Goal: Task Accomplishment & Management: Use online tool/utility

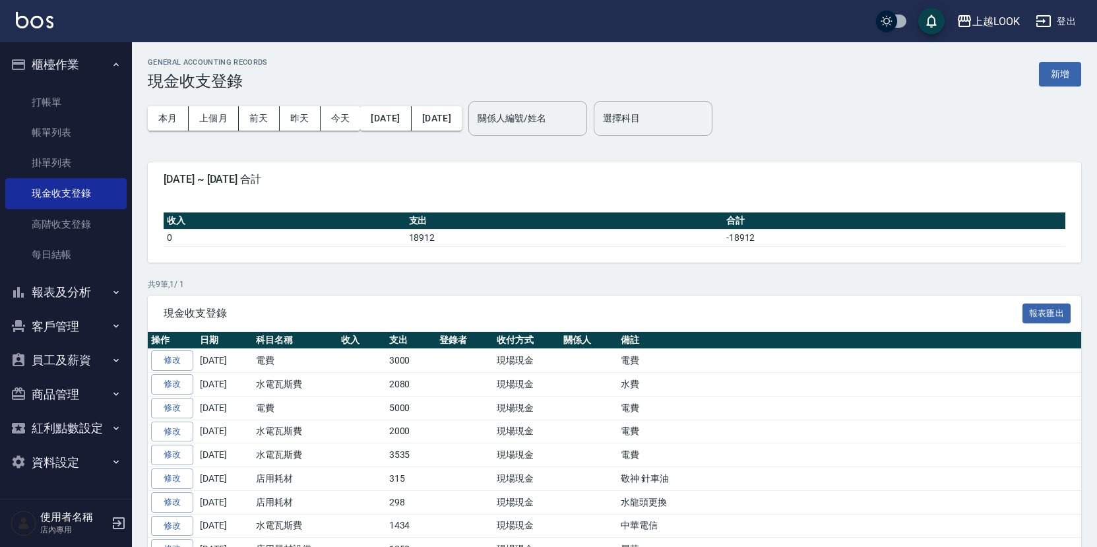
scroll to position [61, 0]
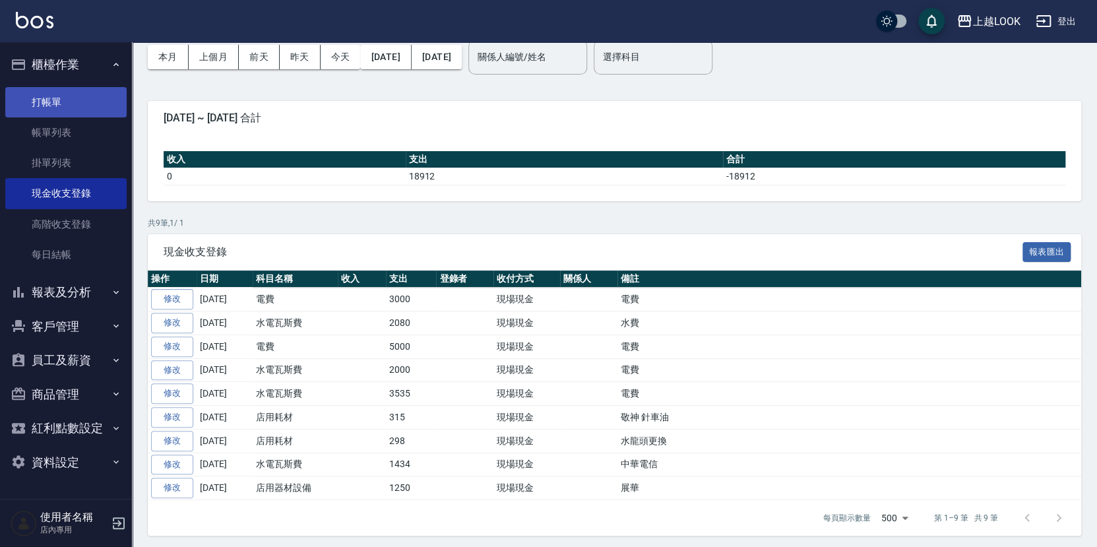
click at [67, 93] on link "打帳單" at bounding box center [65, 102] width 121 height 30
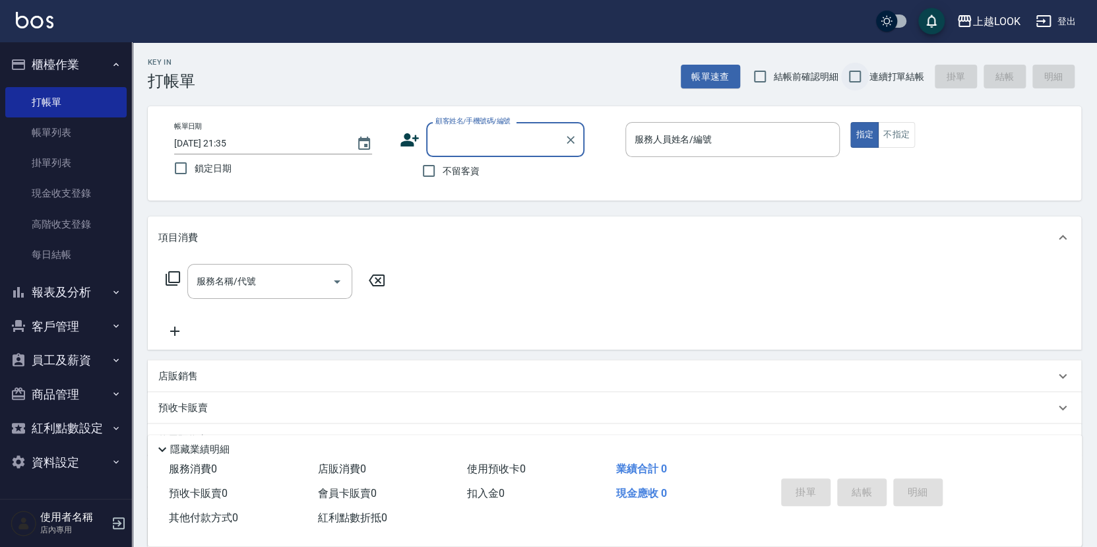
click at [856, 77] on input "連續打單結帳" at bounding box center [855, 77] width 28 height 28
checkbox input "true"
click at [427, 166] on input "不留客資" at bounding box center [429, 171] width 28 height 28
checkbox input "true"
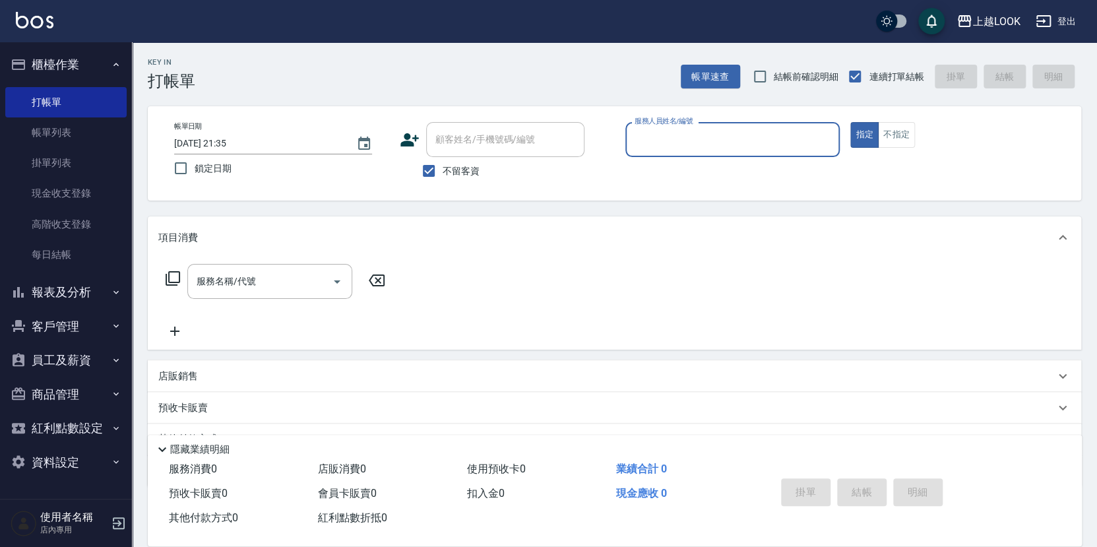
click at [701, 127] on div "服務人員姓名/編號" at bounding box center [732, 139] width 215 height 35
type input "[PERSON_NAME]-3"
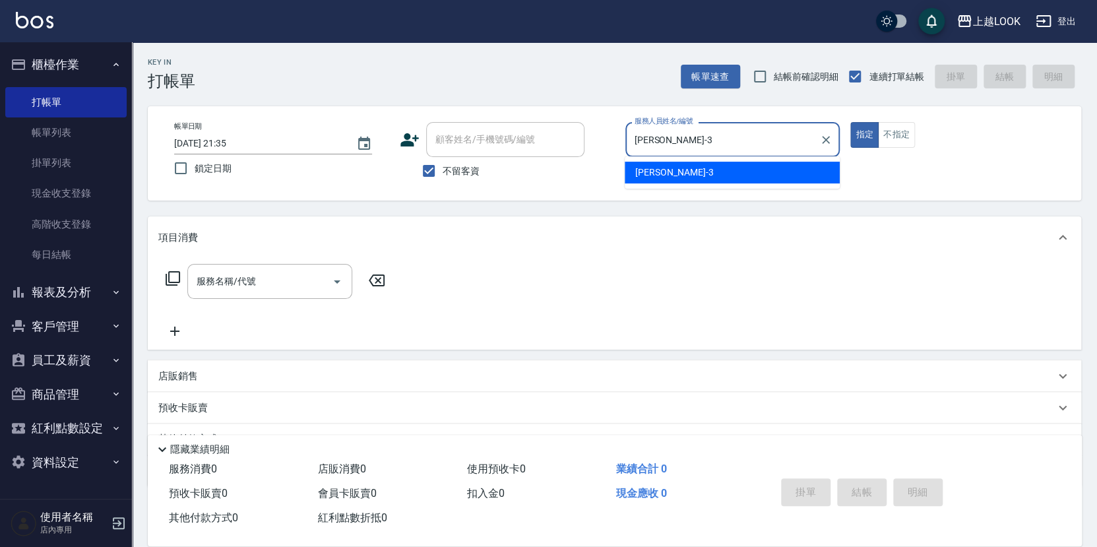
type button "true"
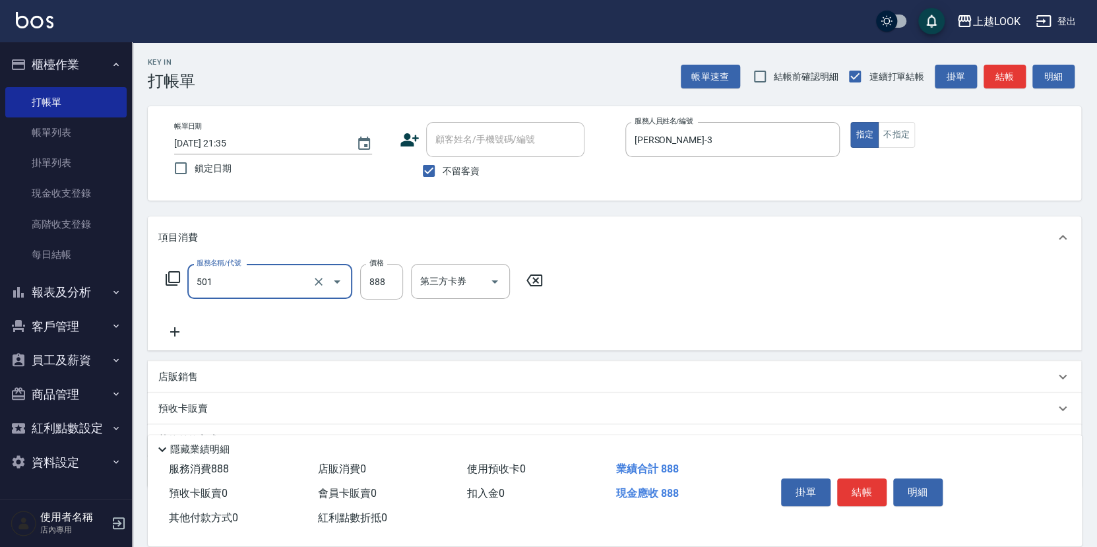
type input "一般染髮(改金額)(501)"
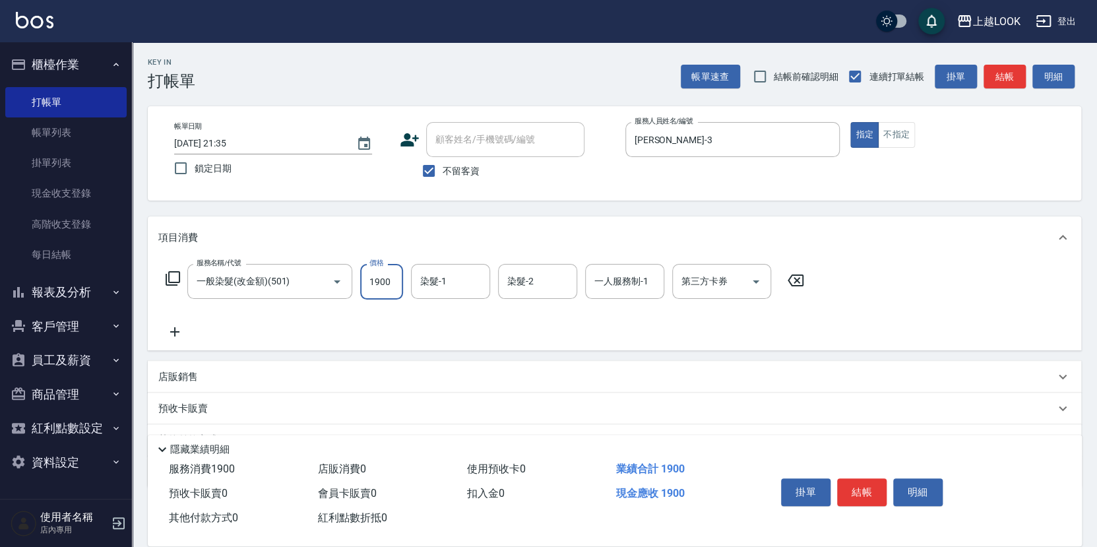
type input "1900"
type input "[PERSON_NAME]-93"
type input "[PERSON_NAME]-3"
click at [799, 276] on icon at bounding box center [795, 280] width 33 height 16
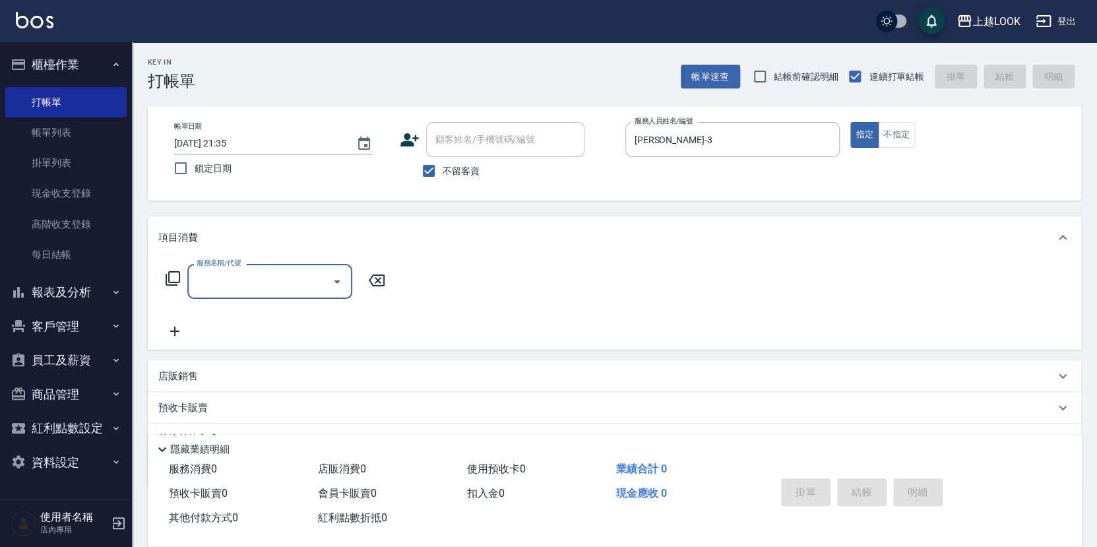
click at [174, 276] on icon at bounding box center [173, 279] width 16 height 16
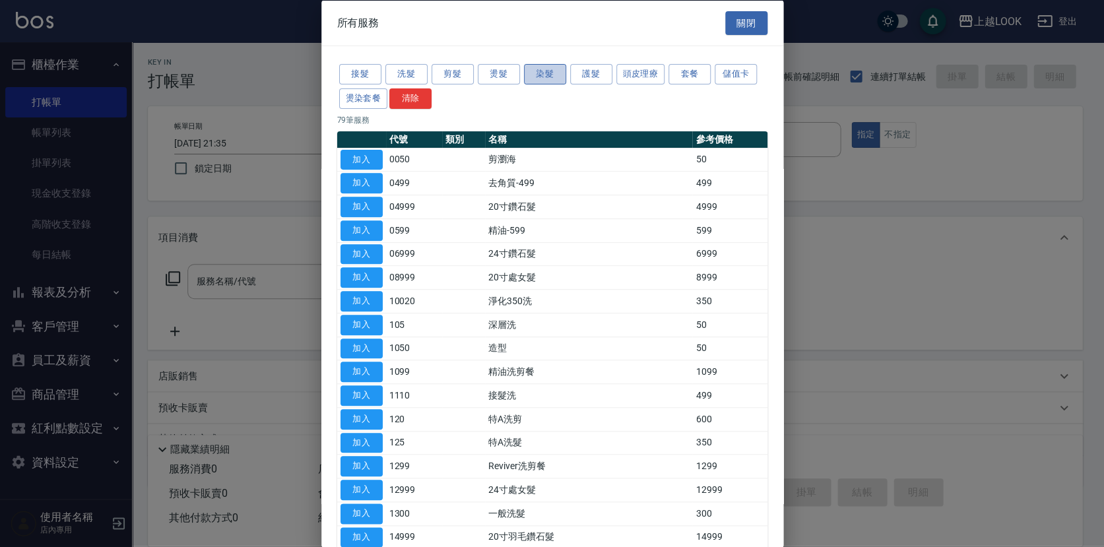
click at [546, 78] on button "染髮" at bounding box center [545, 74] width 42 height 20
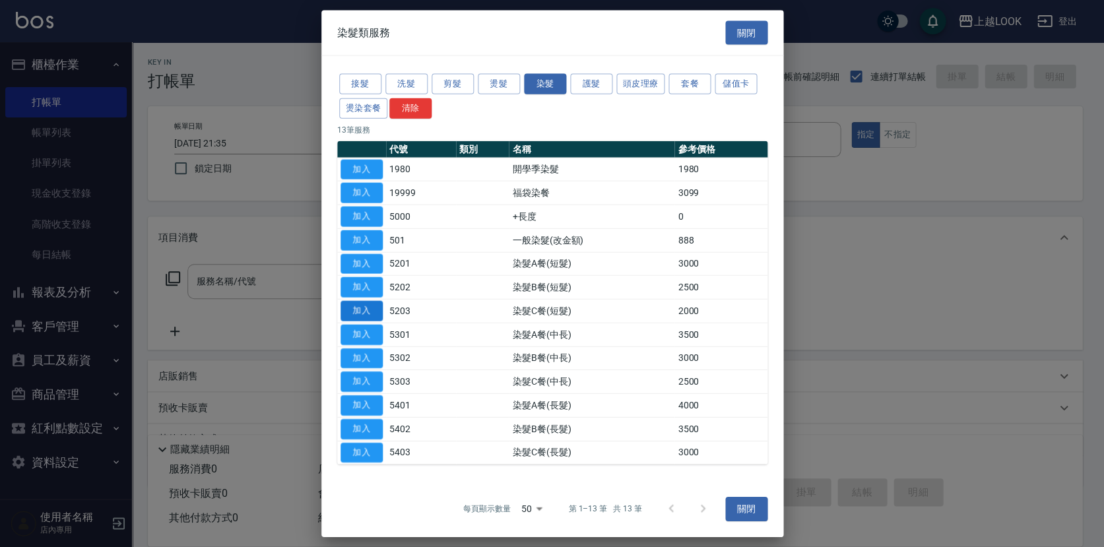
click at [352, 311] on button "加入" at bounding box center [361, 311] width 42 height 20
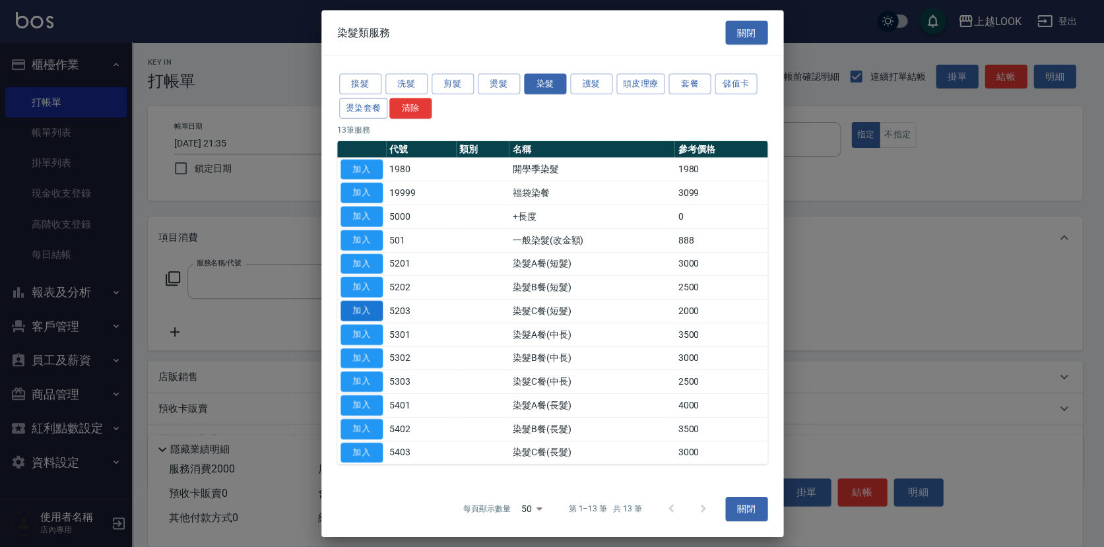
type input "染髮C餐(短髮)(5203)"
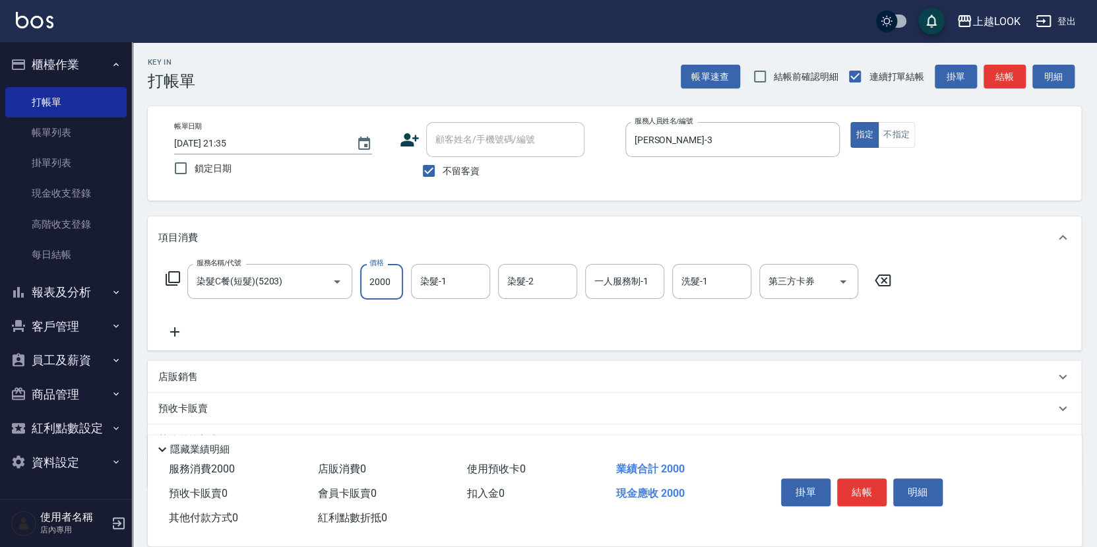
click at [395, 282] on input "2000" at bounding box center [381, 282] width 43 height 36
type input "1900"
type input "[PERSON_NAME]-93"
type input "[PERSON_NAME]-3"
click at [863, 489] on button "結帳" at bounding box center [861, 492] width 49 height 28
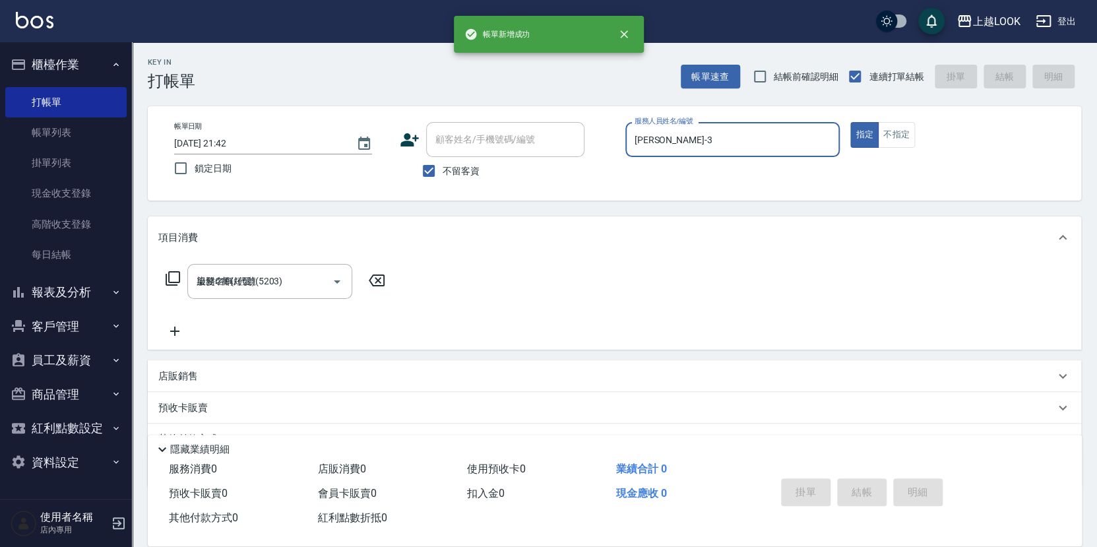
type input "[DATE] 21:42"
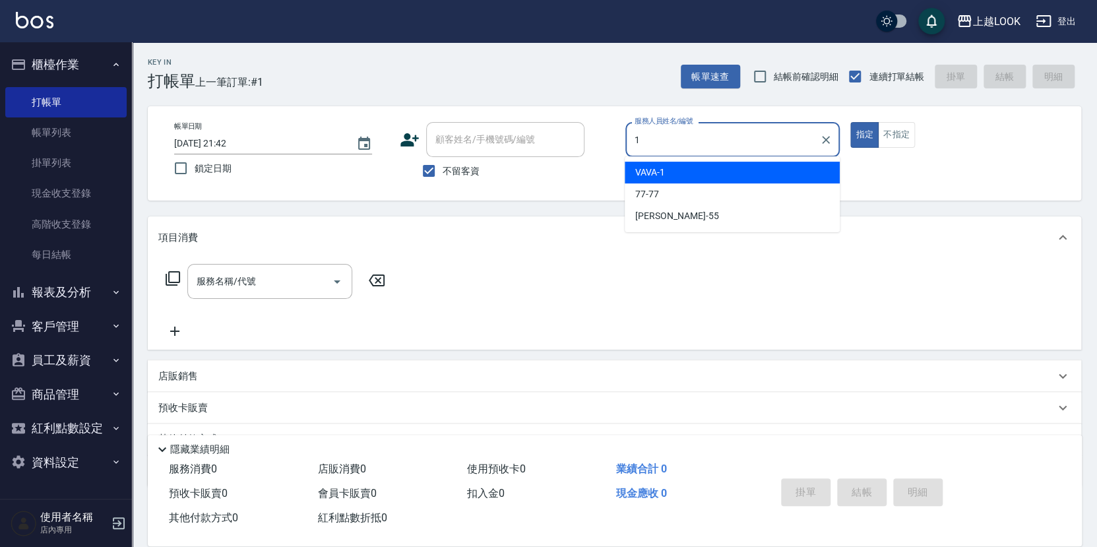
type input "VAVA-1"
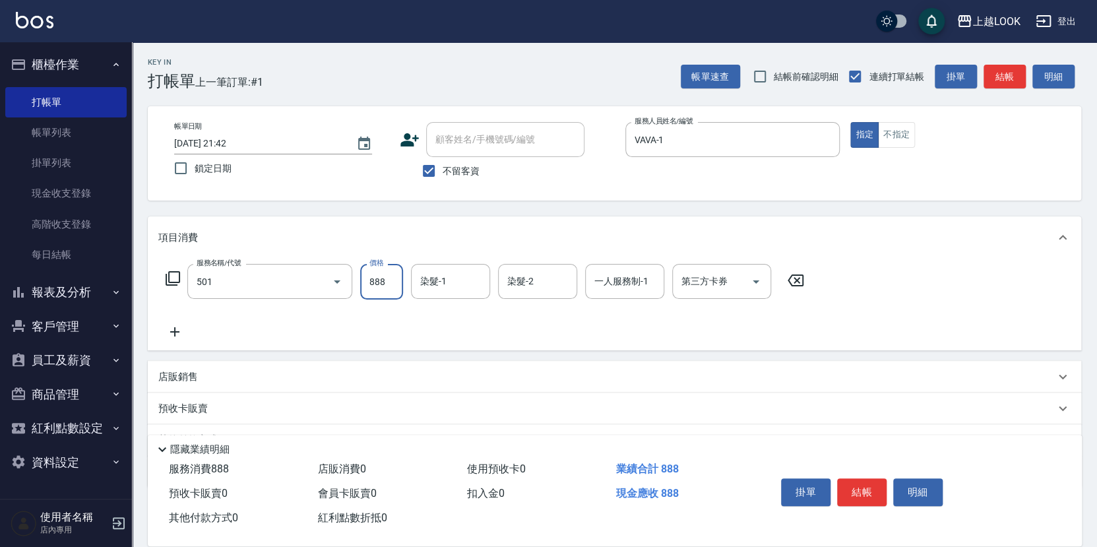
type input "一般染髮(改金額)(501)"
type input "1799"
click at [175, 272] on icon at bounding box center [173, 279] width 16 height 16
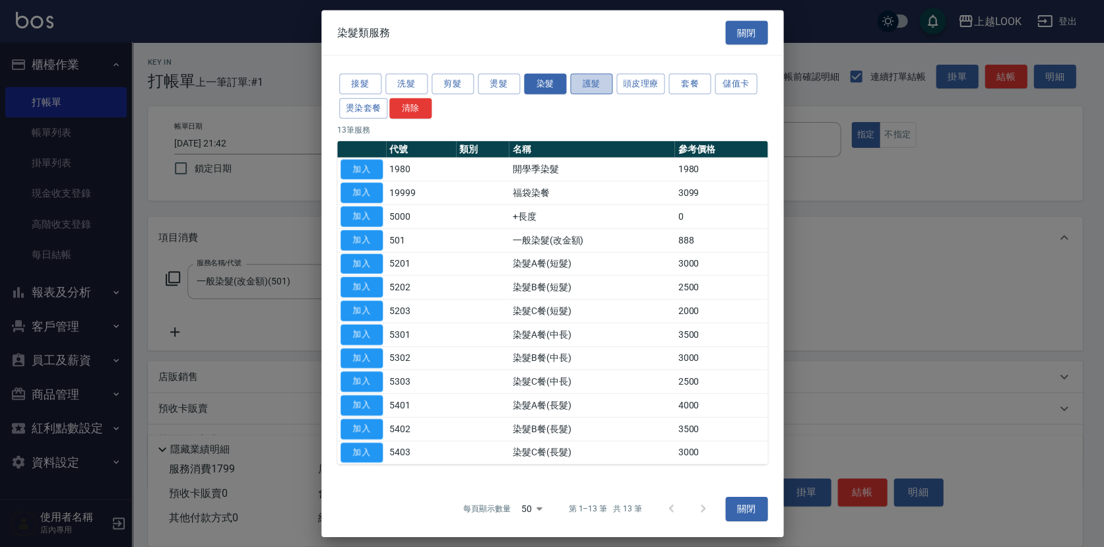
click at [585, 87] on button "護髮" at bounding box center [591, 84] width 42 height 20
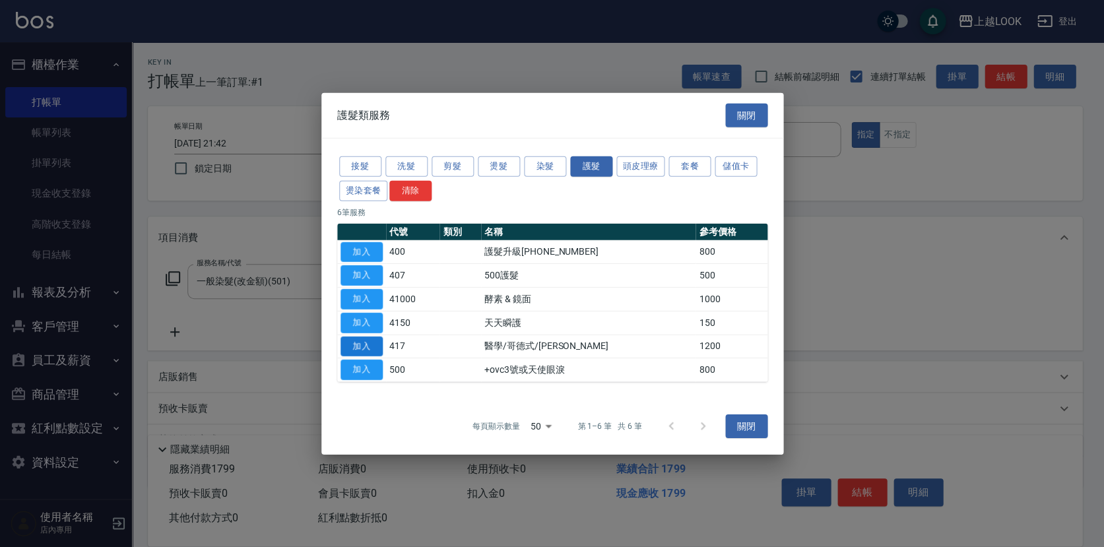
click at [377, 346] on button "加入" at bounding box center [361, 346] width 42 height 20
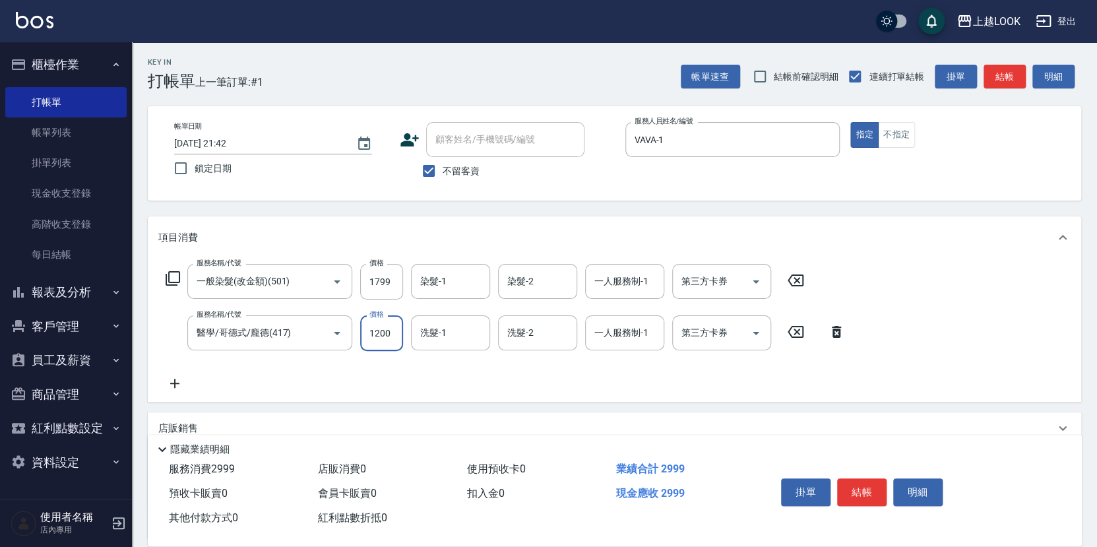
click at [396, 329] on input "1200" at bounding box center [381, 333] width 43 height 36
type input "1000"
type input "[PERSON_NAME]-93"
type input "VAVA-1"
click at [755, 280] on icon "Open" at bounding box center [756, 281] width 7 height 3
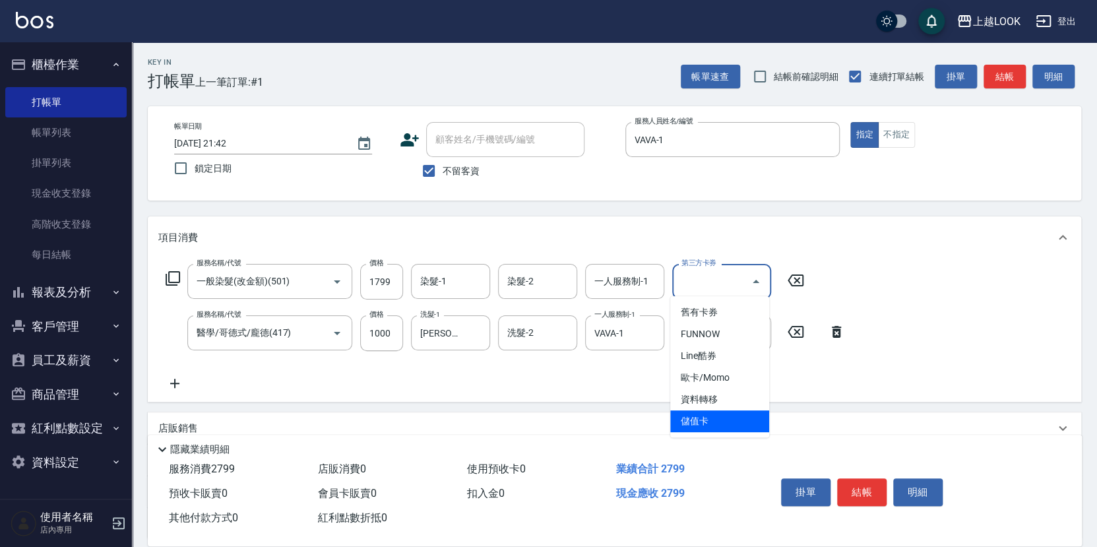
click at [749, 413] on span "儲值卡" at bounding box center [719, 421] width 99 height 22
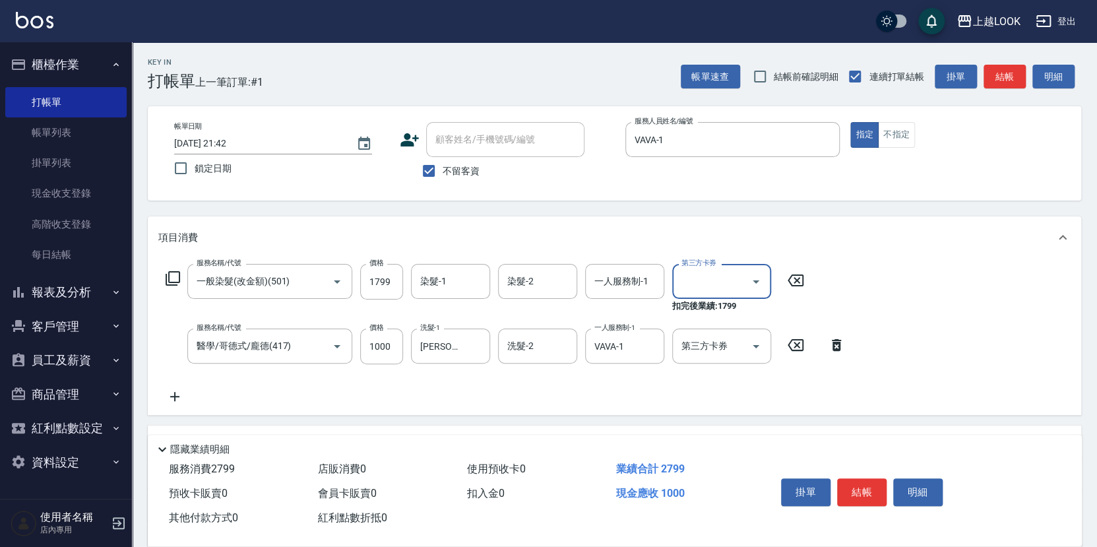
type input "儲值卡"
click at [756, 340] on icon "Open" at bounding box center [756, 346] width 16 height 16
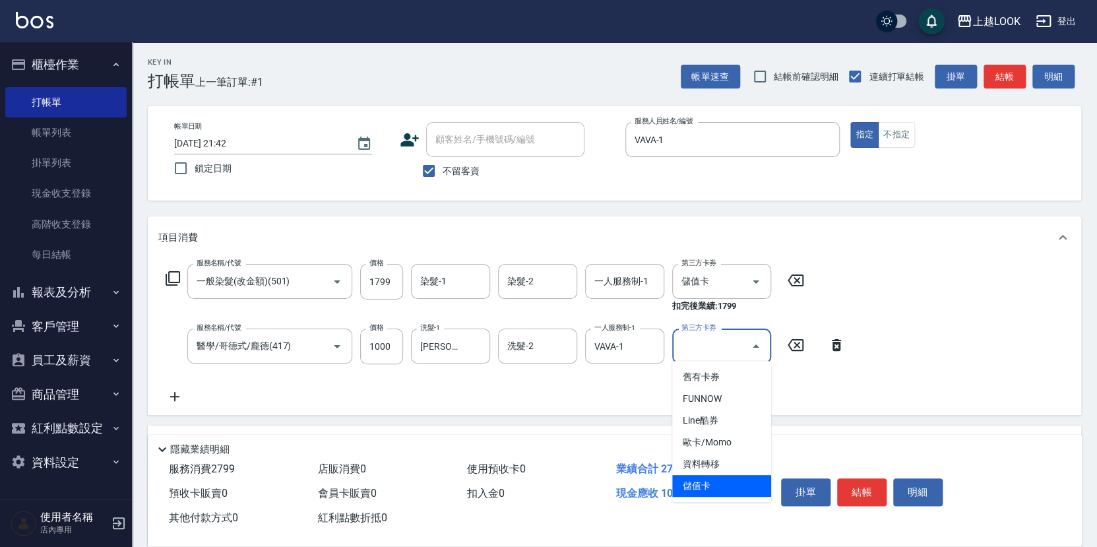
click at [724, 486] on span "儲值卡" at bounding box center [721, 486] width 99 height 22
type input "儲值卡"
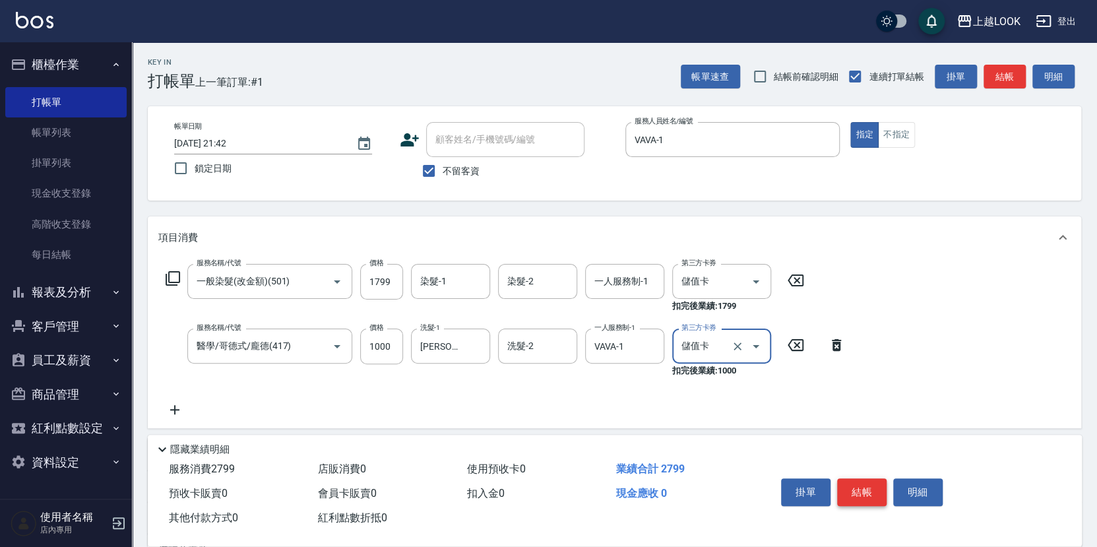
click at [862, 488] on button "結帳" at bounding box center [861, 492] width 49 height 28
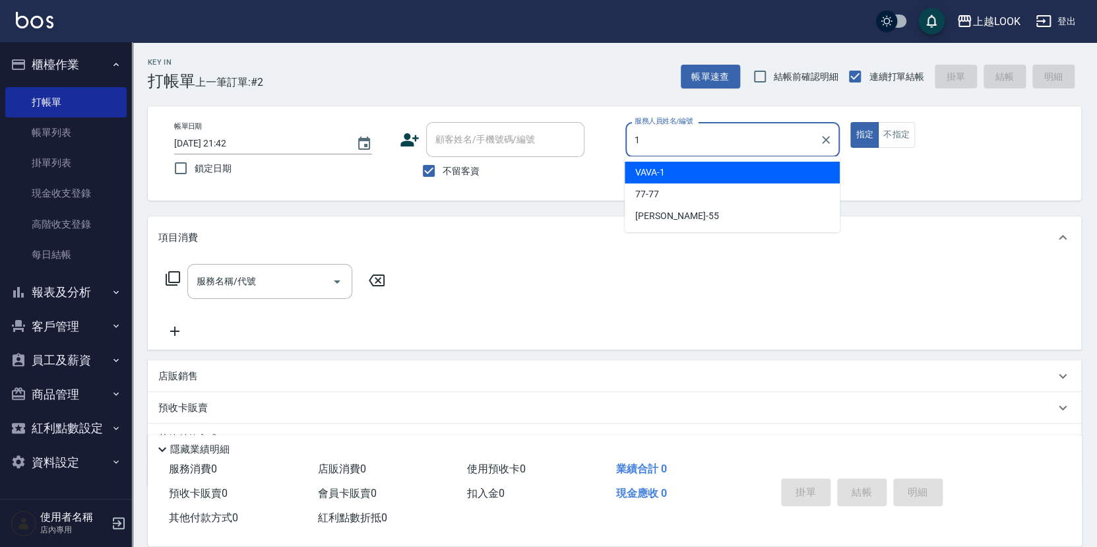
type input "VAVA-1"
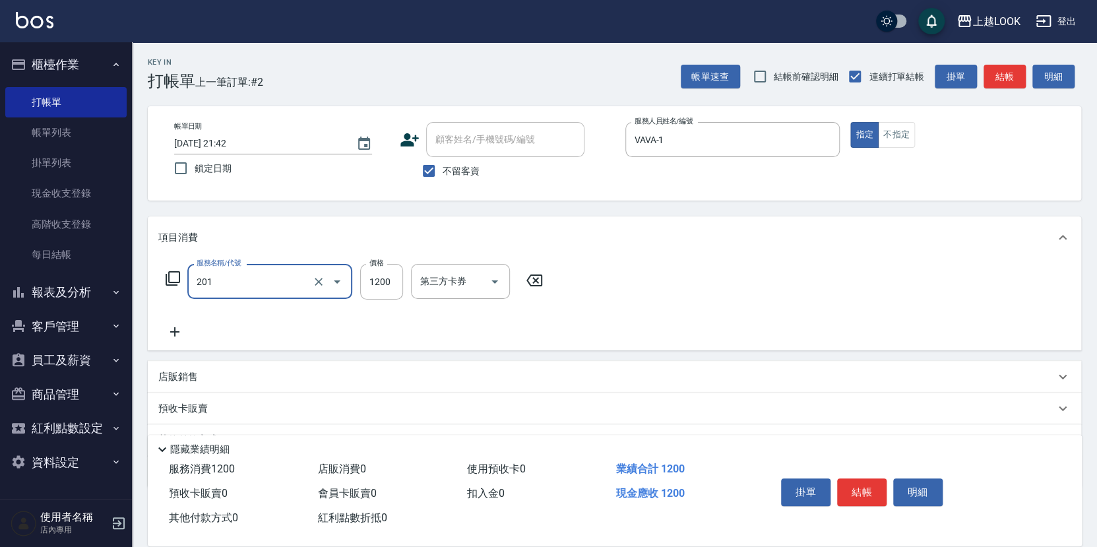
type input "一般燙(改金額)(201)"
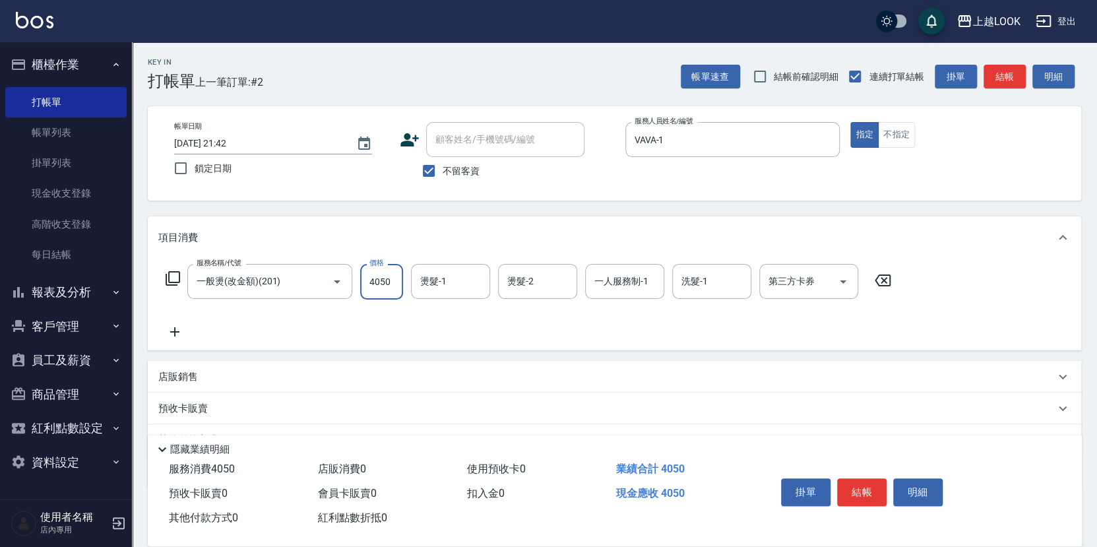
type input "4050"
click at [172, 272] on icon at bounding box center [173, 279] width 16 height 16
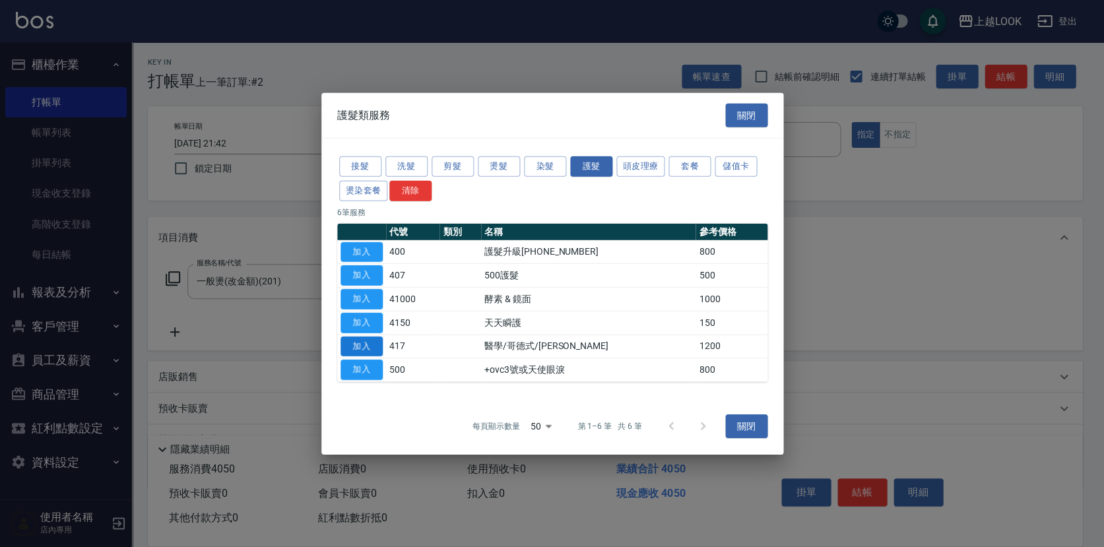
click at [372, 348] on button "加入" at bounding box center [361, 346] width 42 height 20
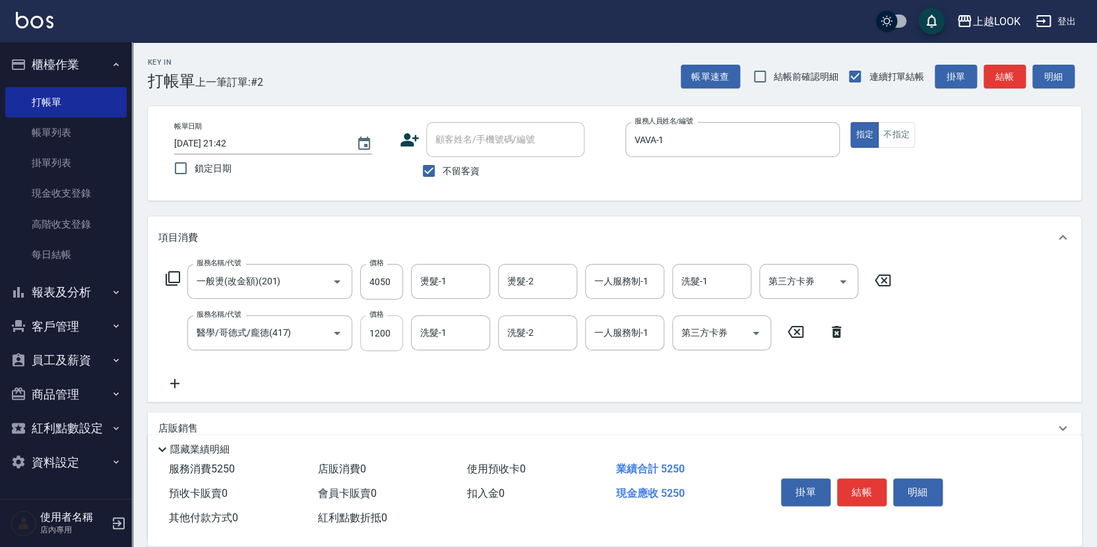
click at [400, 338] on input "1200" at bounding box center [381, 333] width 43 height 36
click at [857, 489] on button "結帳" at bounding box center [861, 492] width 49 height 28
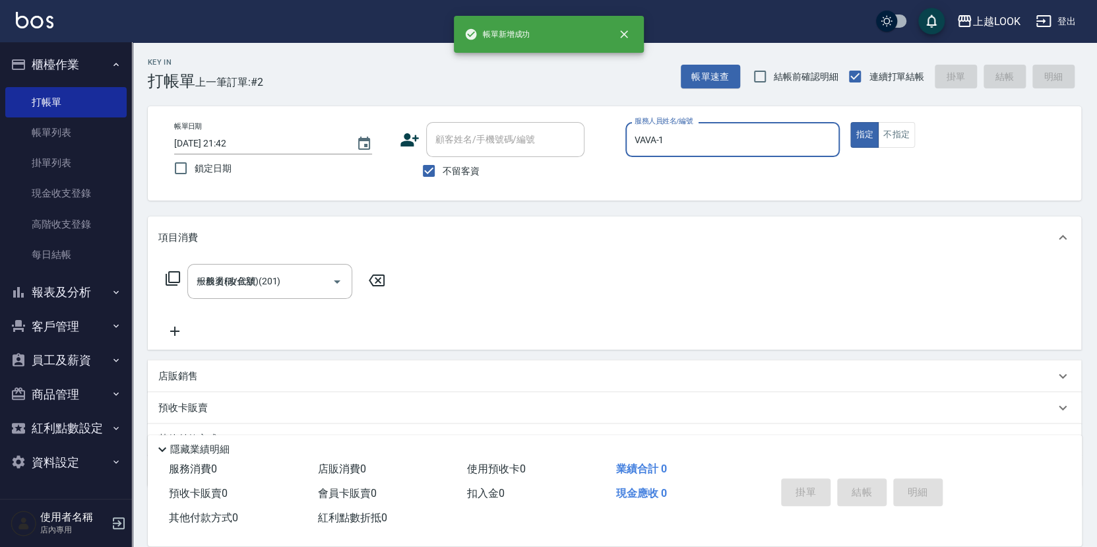
type input "[DATE] 21:43"
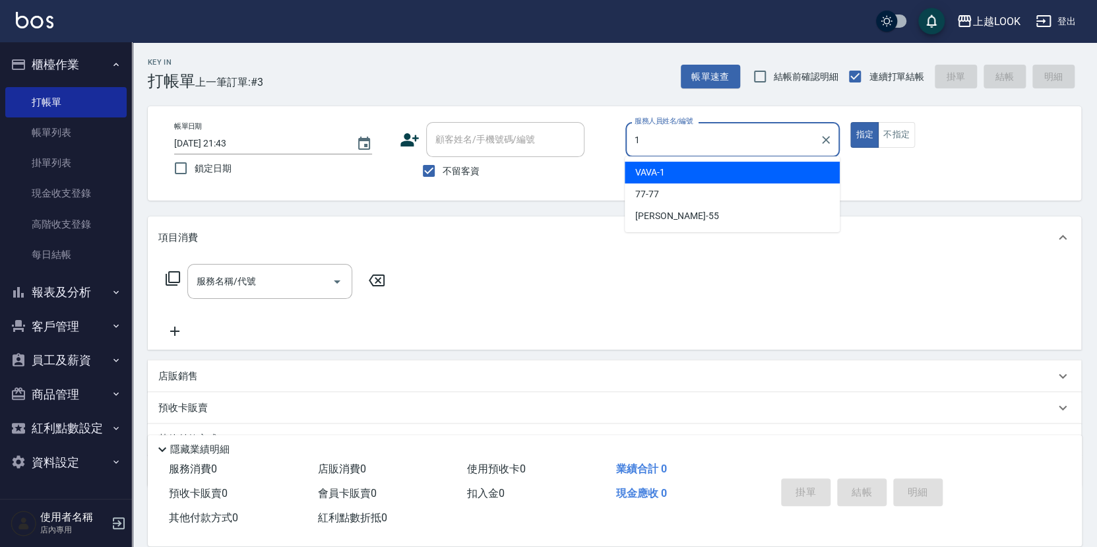
type input "VAVA-1"
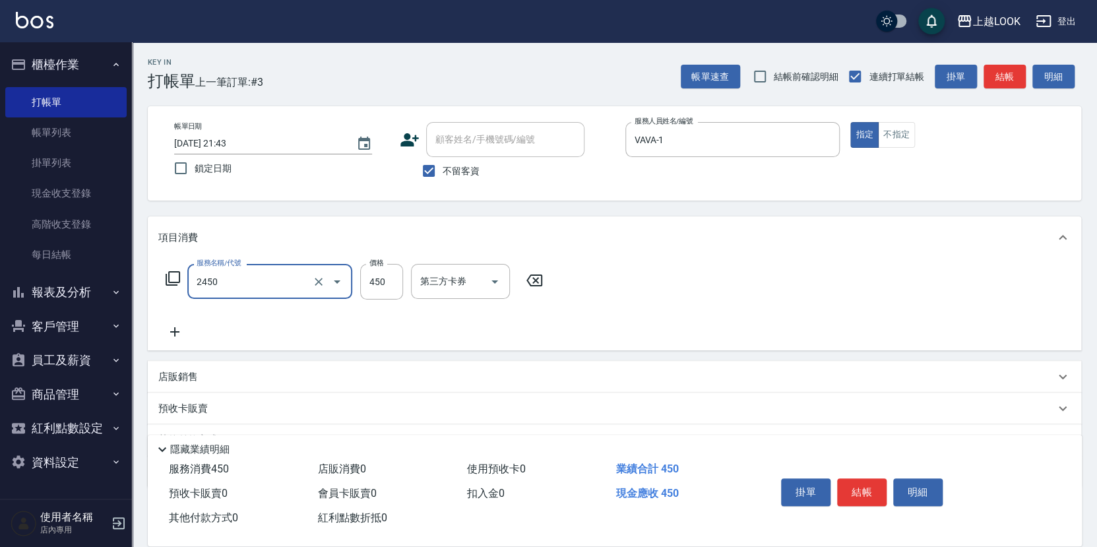
type input "C剪髮套餐(2450)"
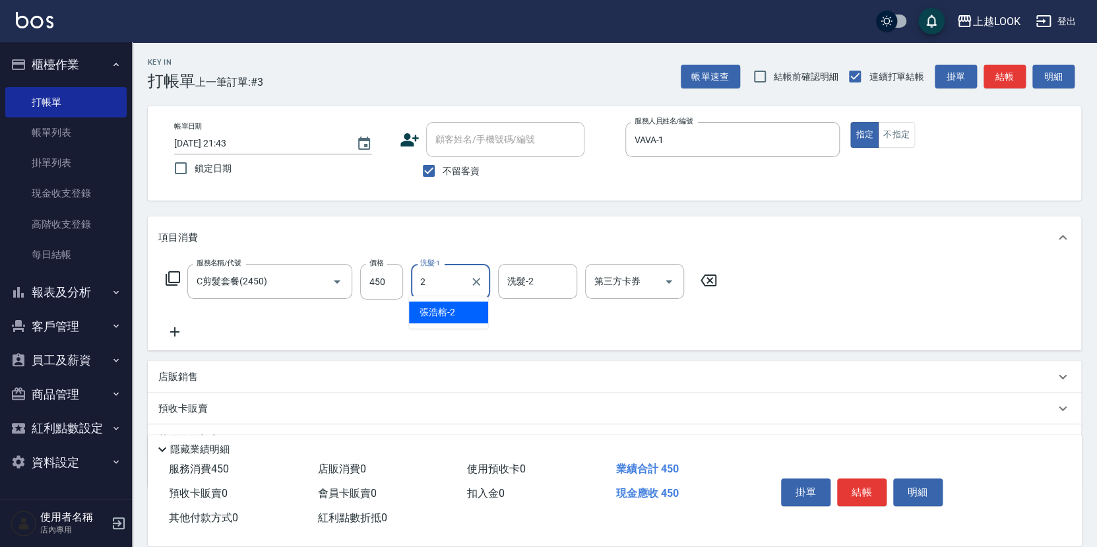
type input "張浩榕-2"
click at [672, 282] on icon "Open" at bounding box center [669, 282] width 16 height 16
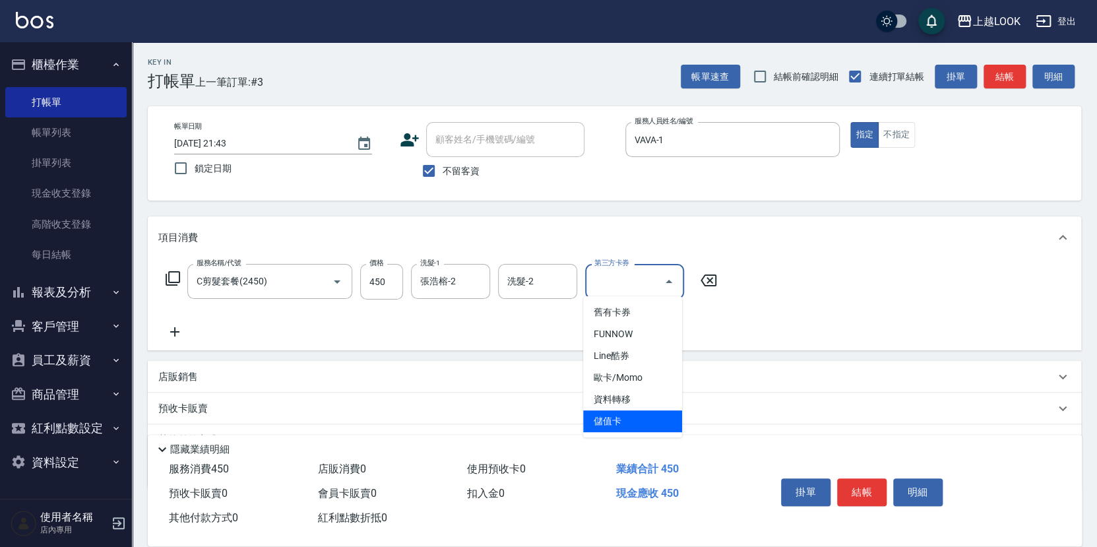
click at [664, 414] on span "儲值卡" at bounding box center [632, 421] width 99 height 22
type input "儲值卡"
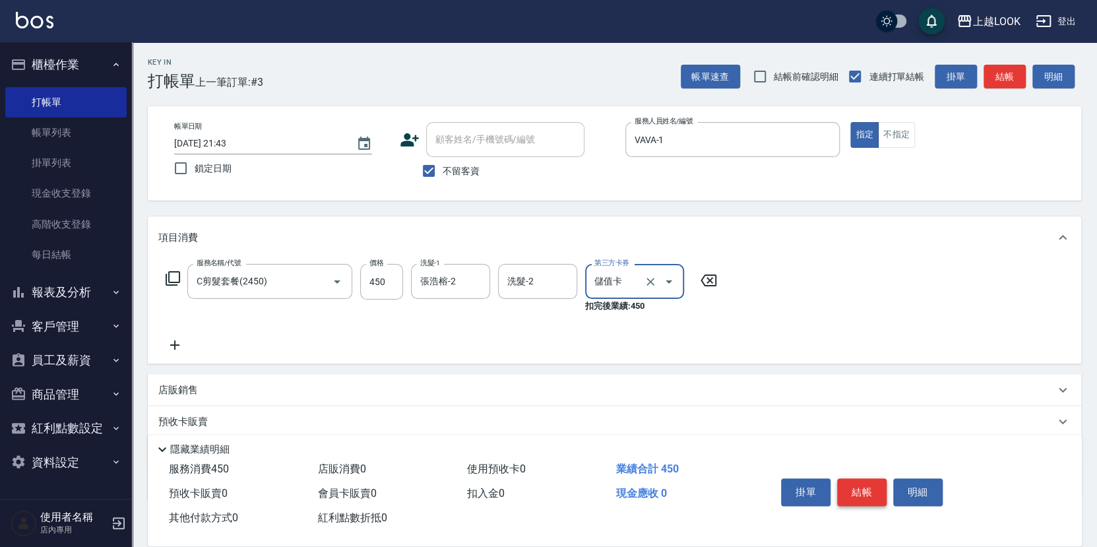
click at [864, 494] on button "結帳" at bounding box center [861, 492] width 49 height 28
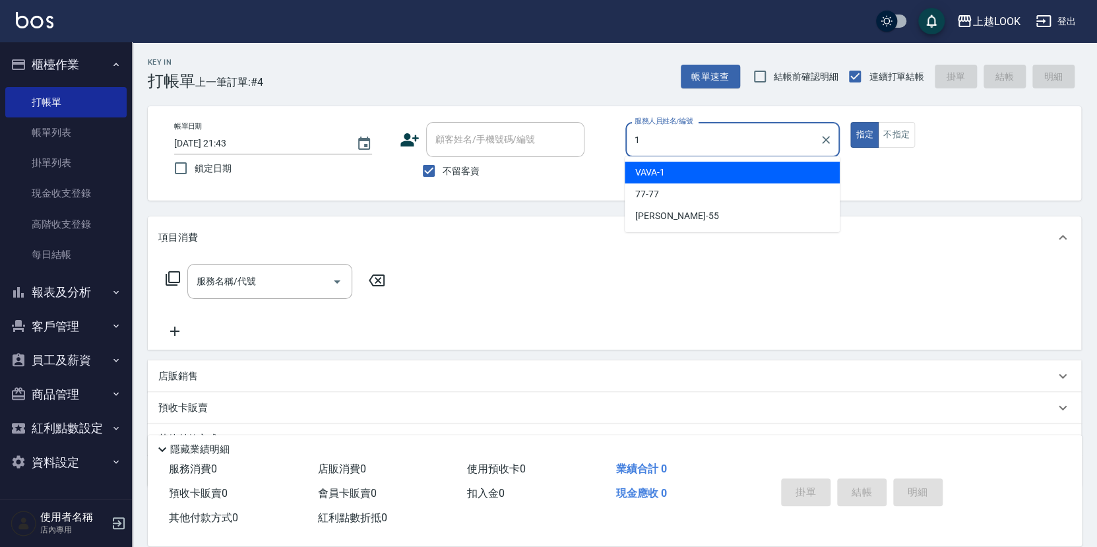
type input "VAVA-1"
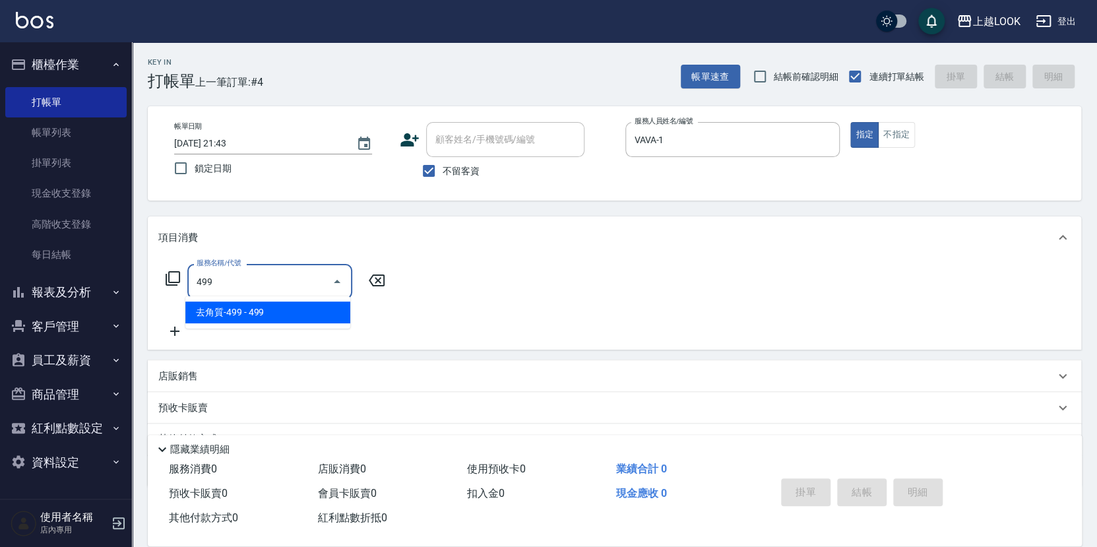
type input "去角質-499(0499)"
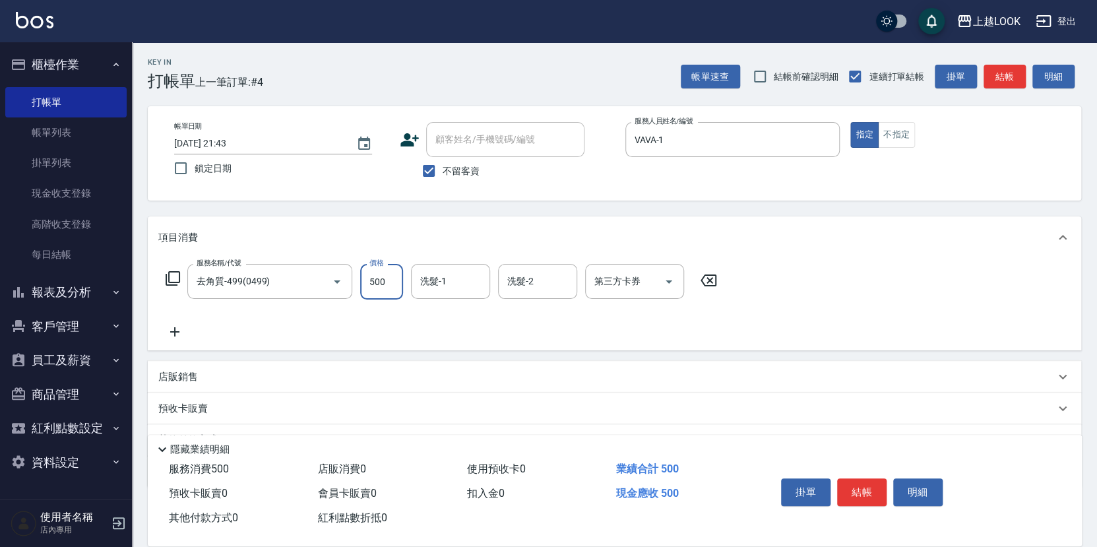
type input "500"
type input "0"
type input "[PERSON_NAME]-93"
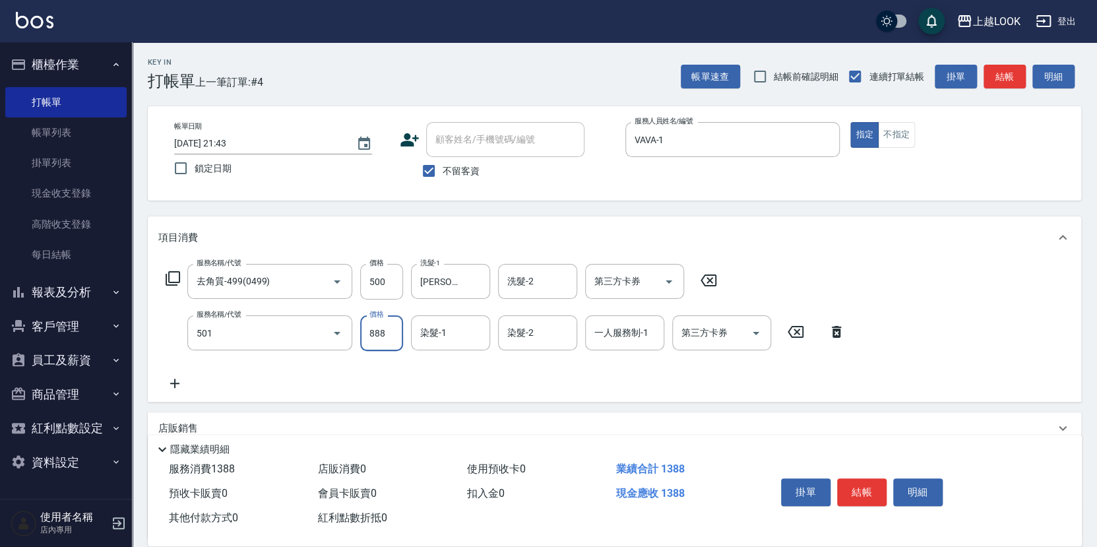
type input "一般染髮(改金額)(501)"
type input "1000"
click at [667, 280] on icon "Open" at bounding box center [669, 281] width 7 height 3
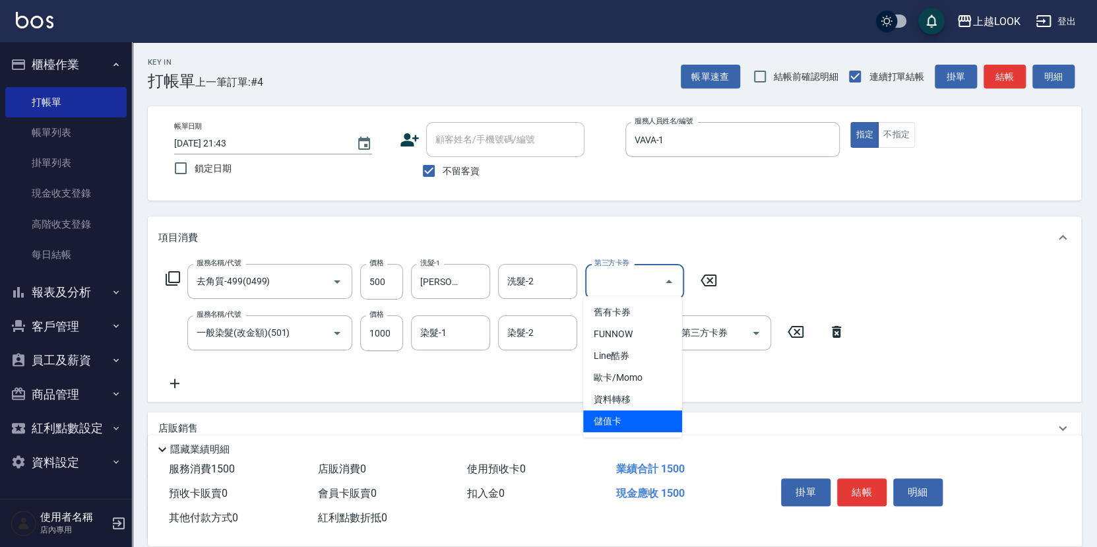
click at [630, 423] on span "儲值卡" at bounding box center [632, 421] width 99 height 22
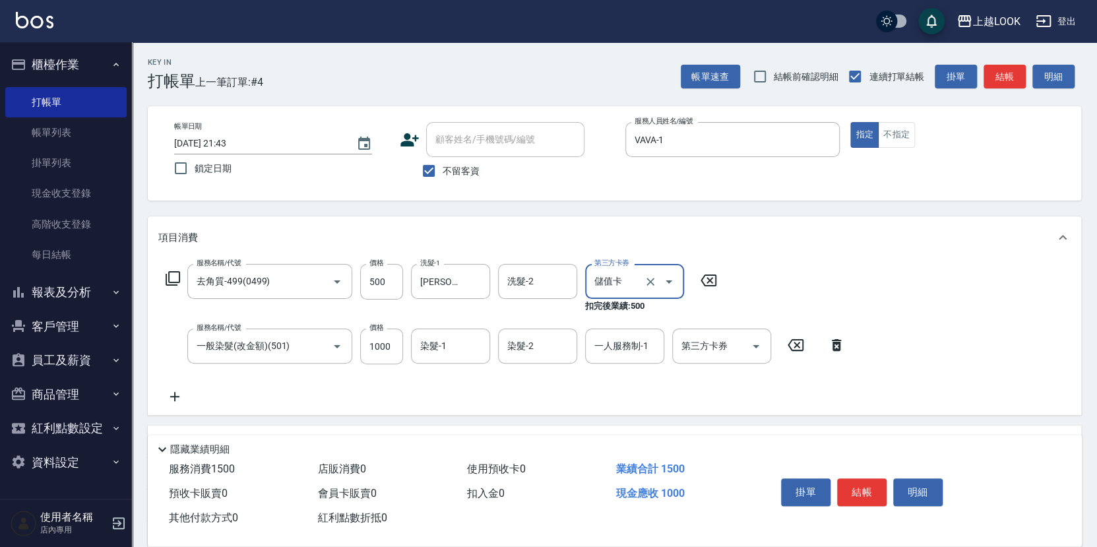
type input "儲值卡"
click at [759, 341] on icon "Open" at bounding box center [756, 346] width 16 height 16
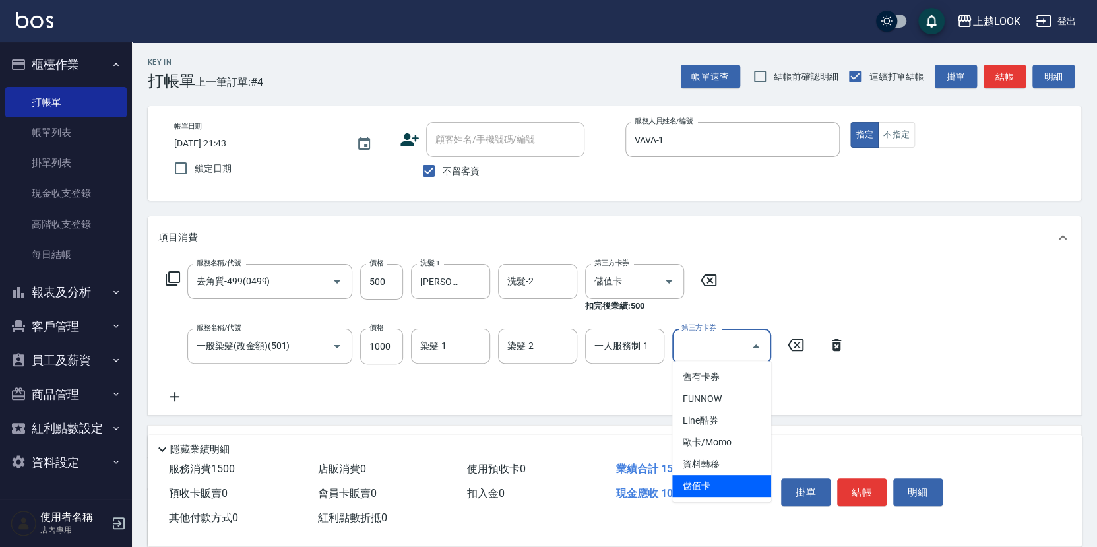
click at [746, 484] on span "儲值卡" at bounding box center [721, 486] width 99 height 22
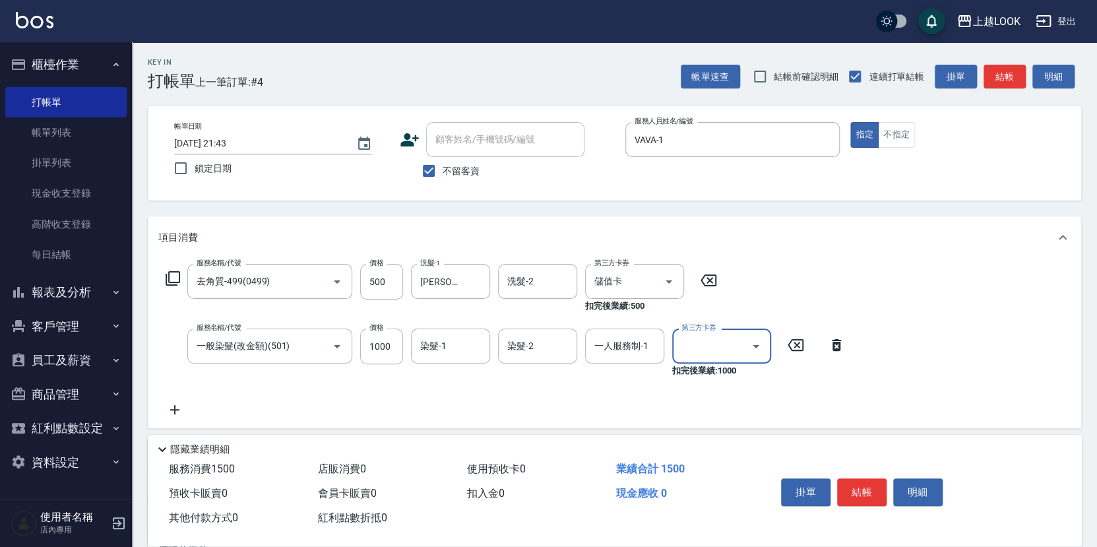
type input "儲值卡"
click at [863, 488] on button "結帳" at bounding box center [861, 492] width 49 height 28
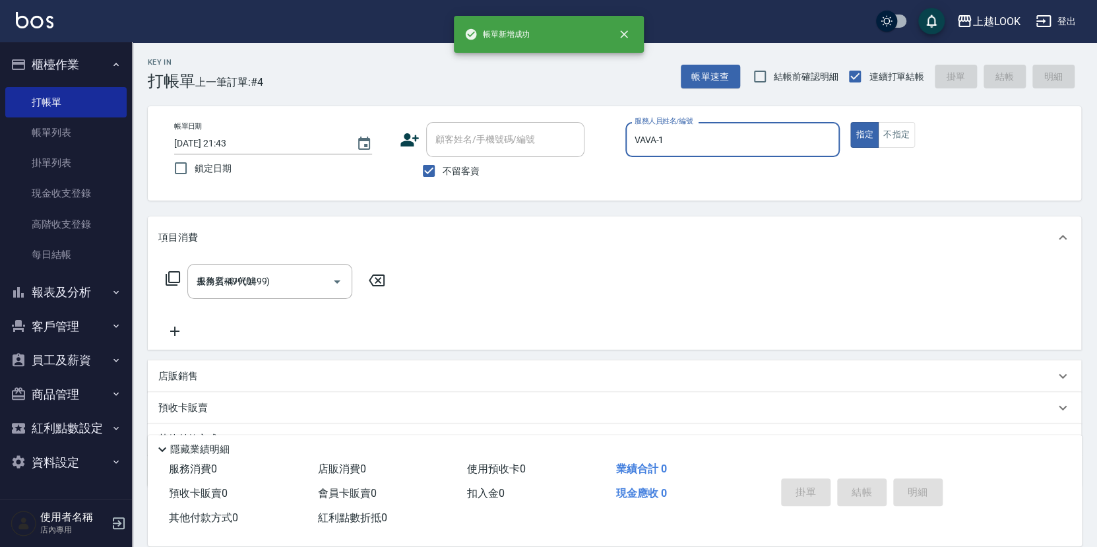
type input "[DATE] 21:44"
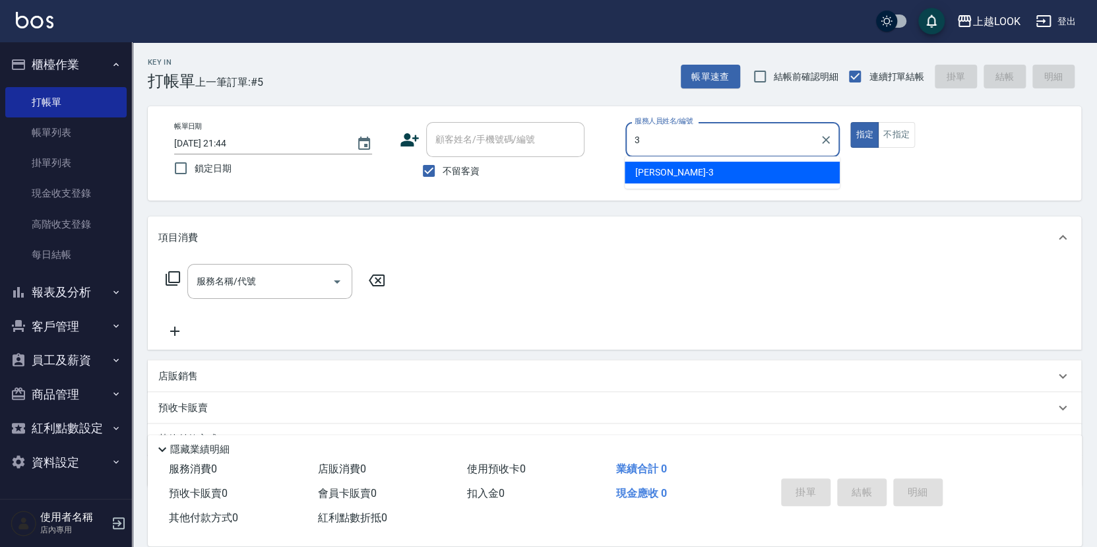
type input "[PERSON_NAME]-3"
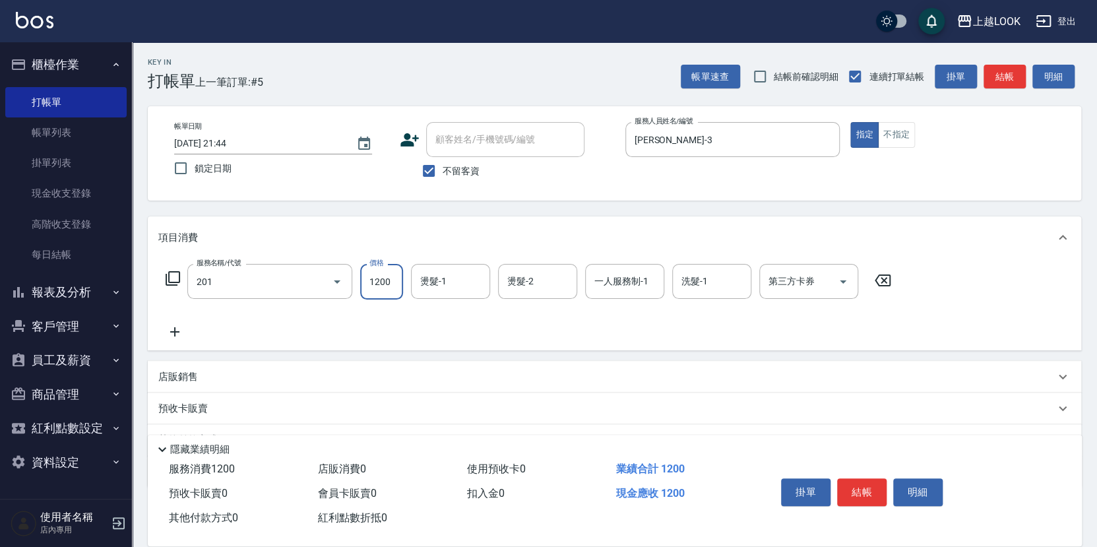
type input "一般燙(改金額)(201)"
click at [397, 279] on input "1200" at bounding box center [381, 282] width 43 height 36
type input "2150"
click at [172, 326] on icon at bounding box center [174, 332] width 33 height 16
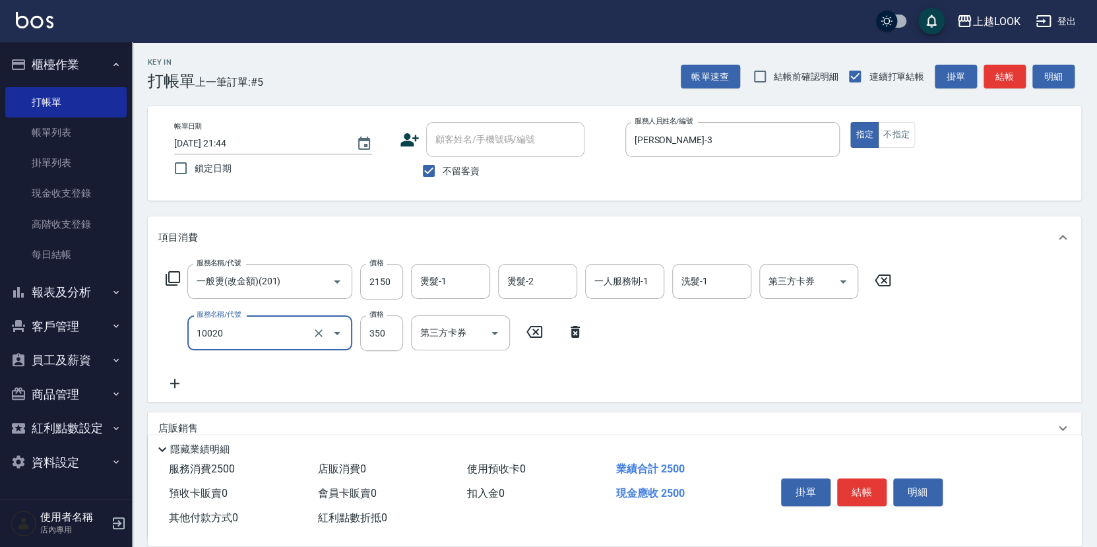
type input "淨化350洗(10020)"
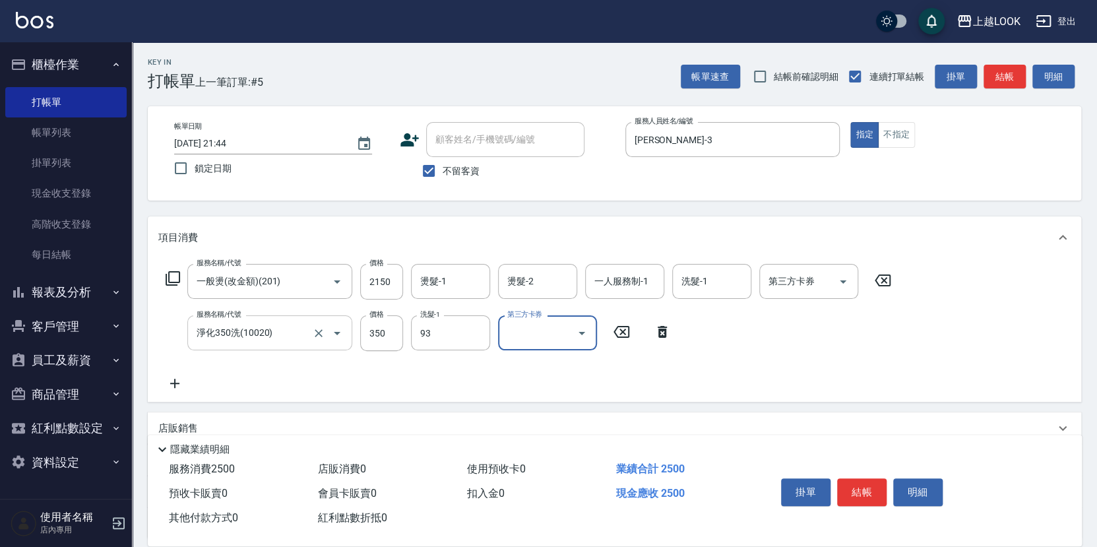
type input "[PERSON_NAME]-93"
click at [847, 492] on button "結帳" at bounding box center [861, 492] width 49 height 28
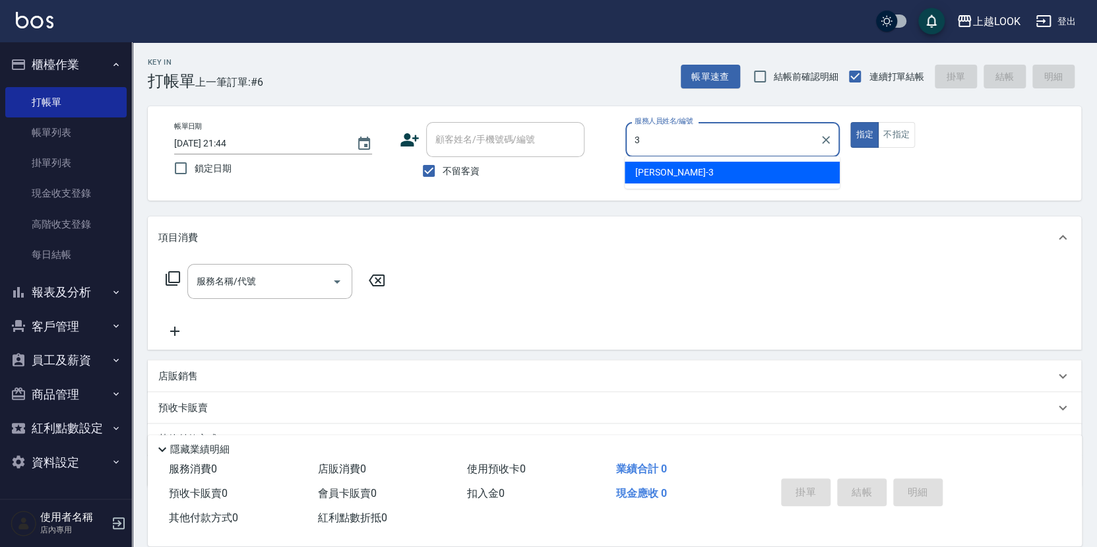
type input "[PERSON_NAME]-3"
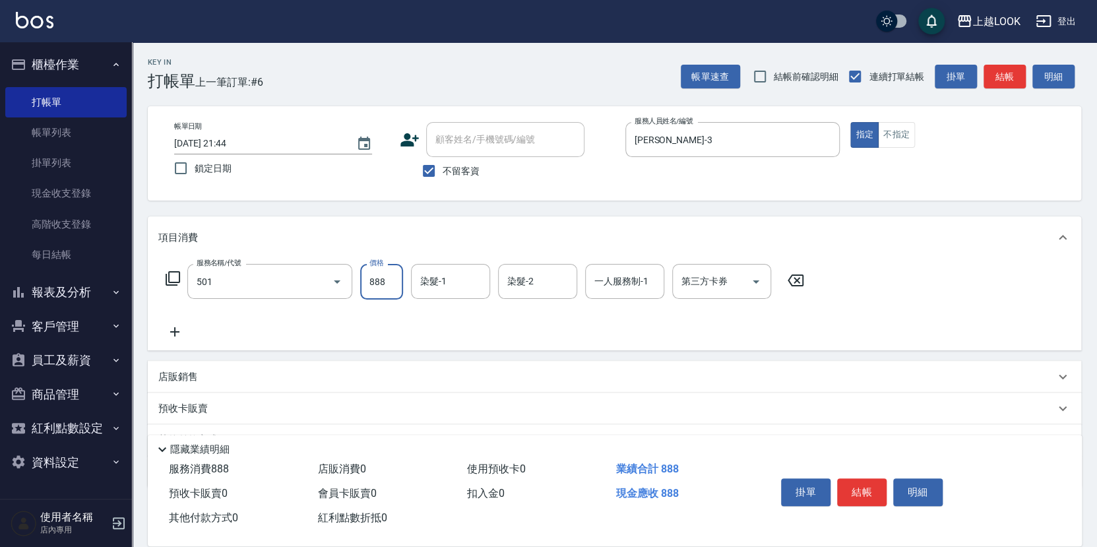
type input "一般染髮(改金額)(501)"
type input "1800"
click at [847, 488] on button "結帳" at bounding box center [861, 492] width 49 height 28
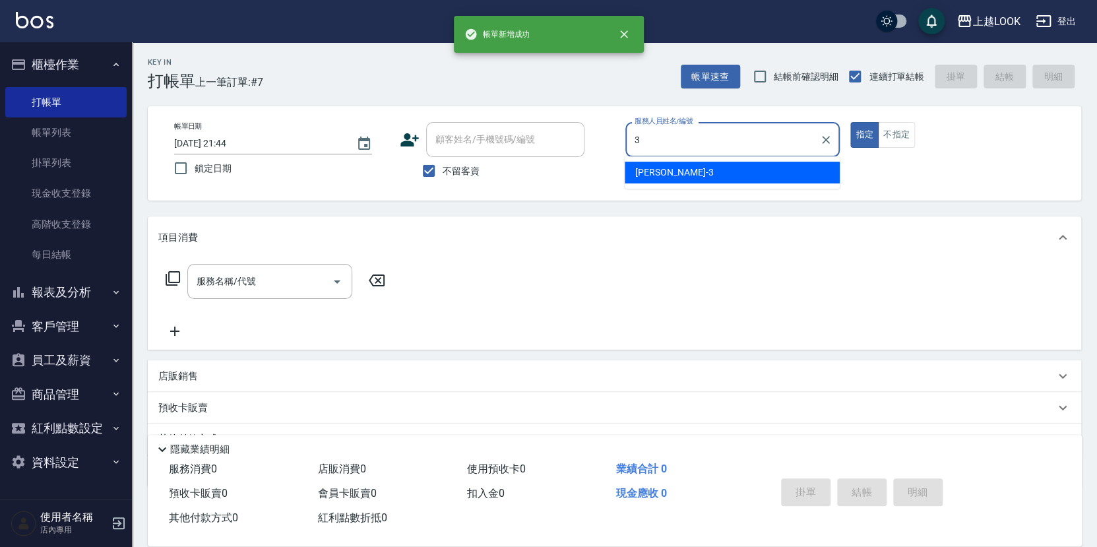
type input "[PERSON_NAME]-3"
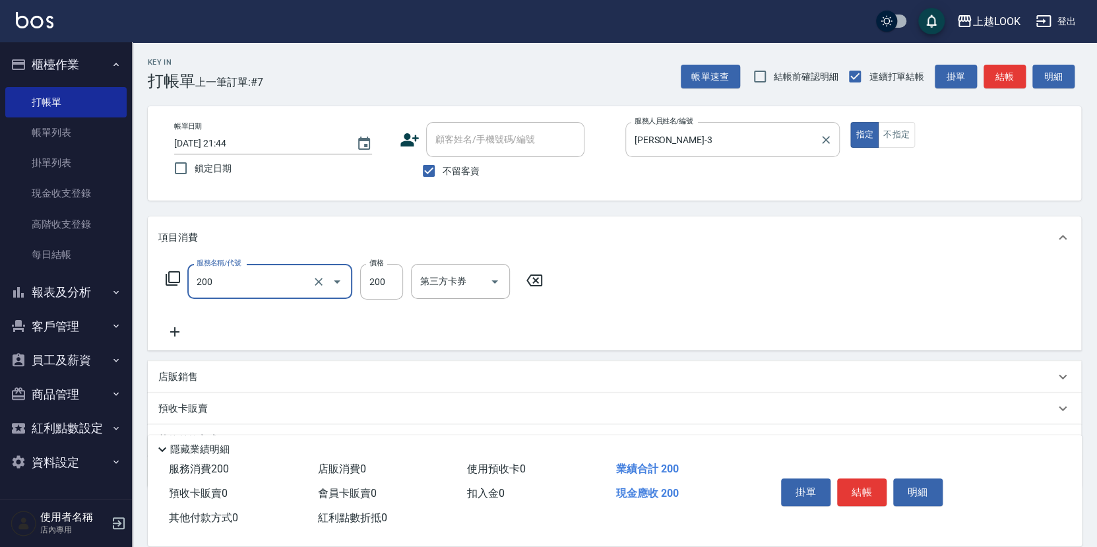
type input "剪髮(200)"
type input "100"
click at [853, 488] on button "結帳" at bounding box center [861, 492] width 49 height 28
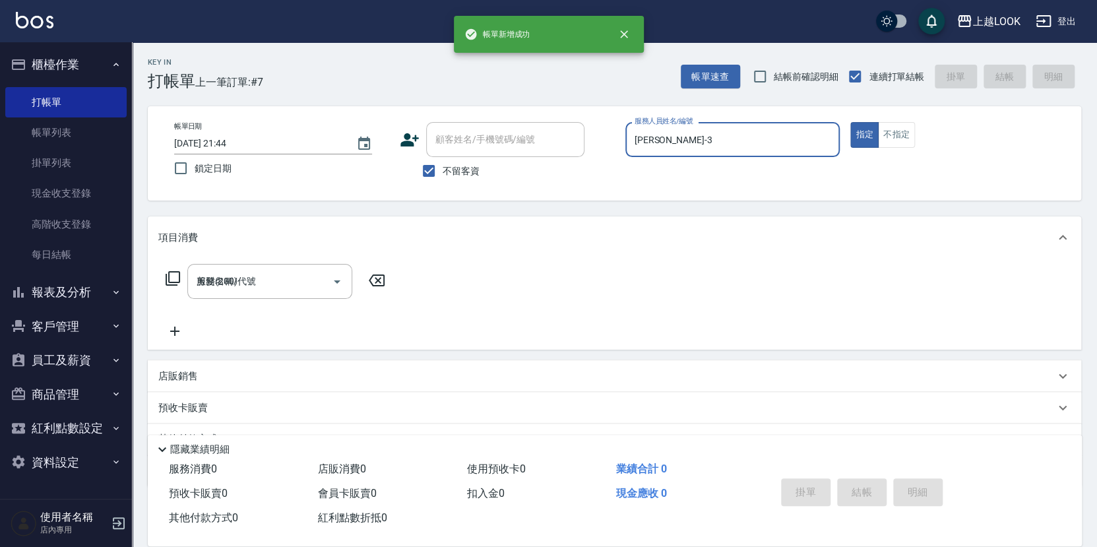
type input "[DATE] 21:45"
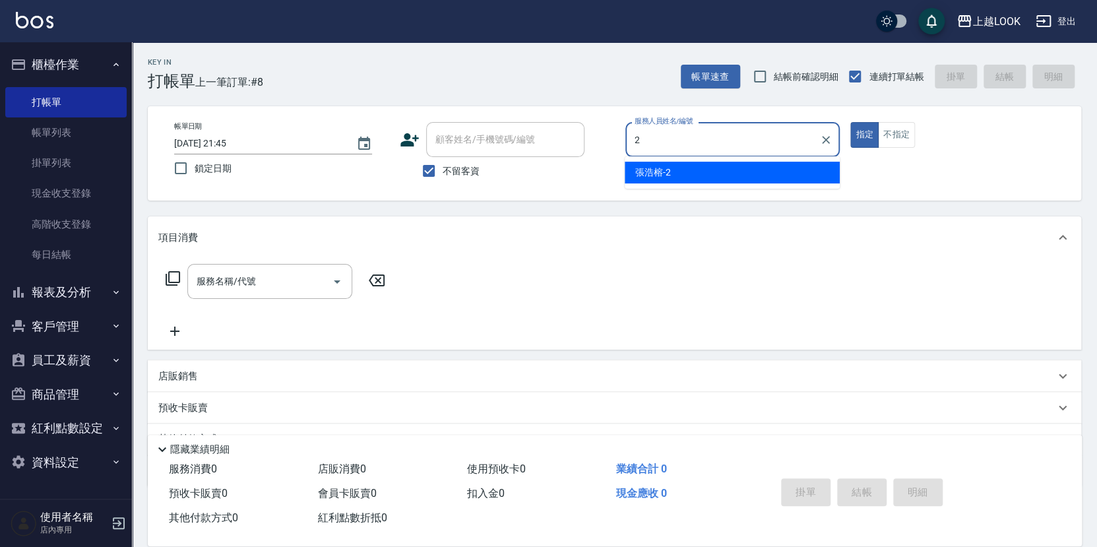
type input "張浩榕-2"
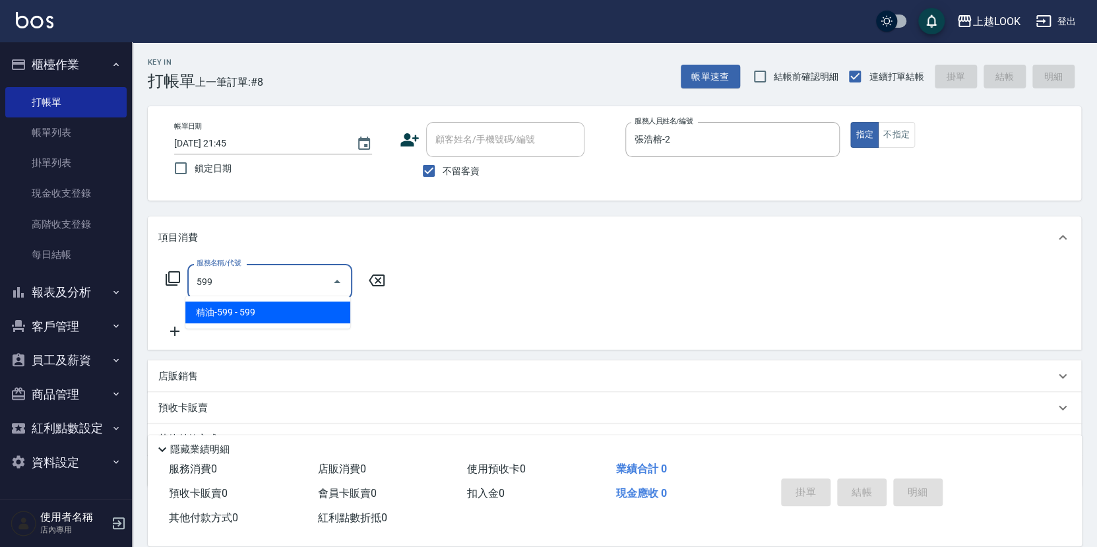
type input "精油-599(0599)"
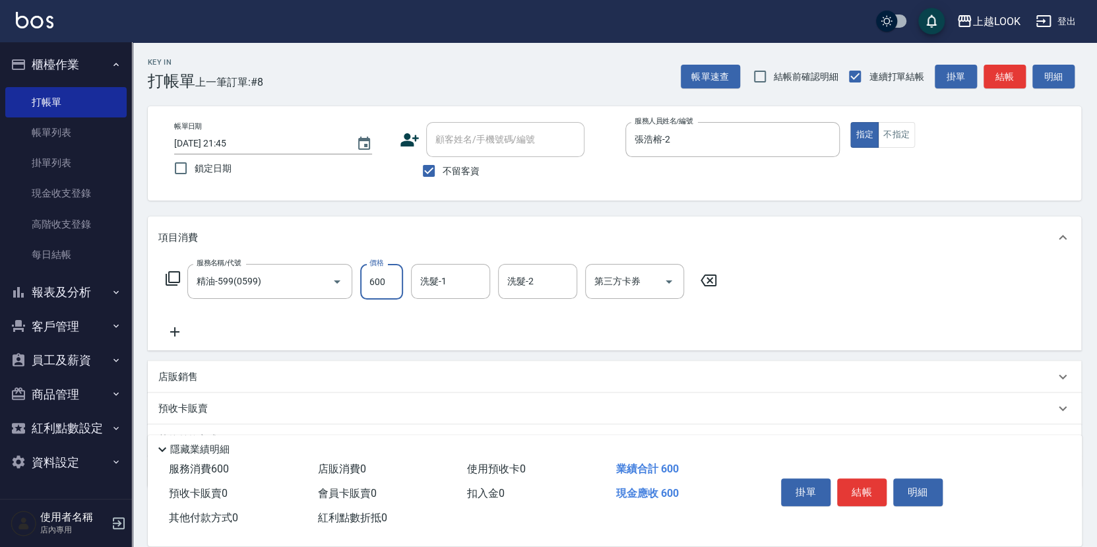
type input "600"
type input "[PERSON_NAME]-93"
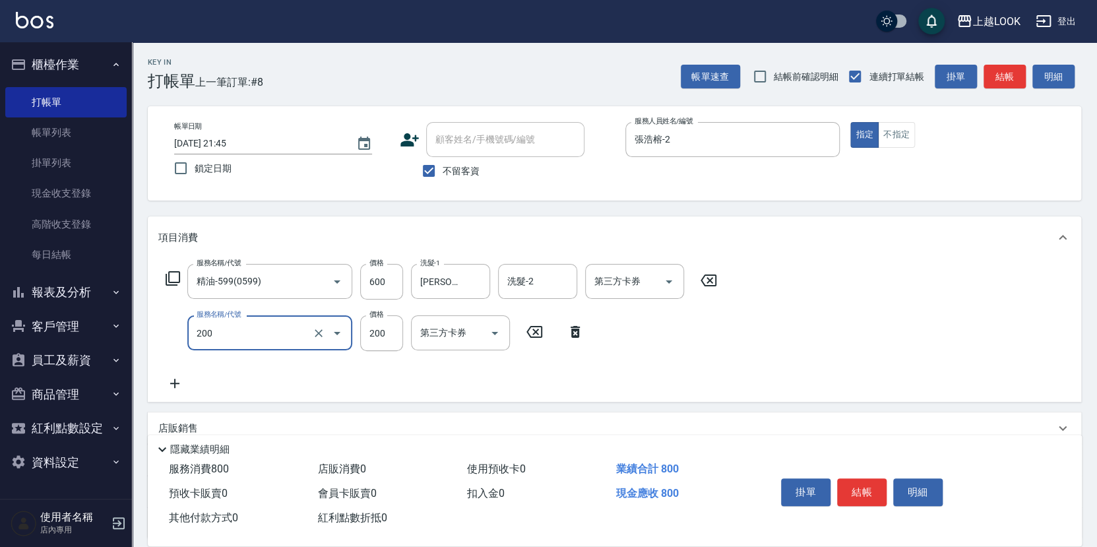
type input "剪髮(200)"
type input "300"
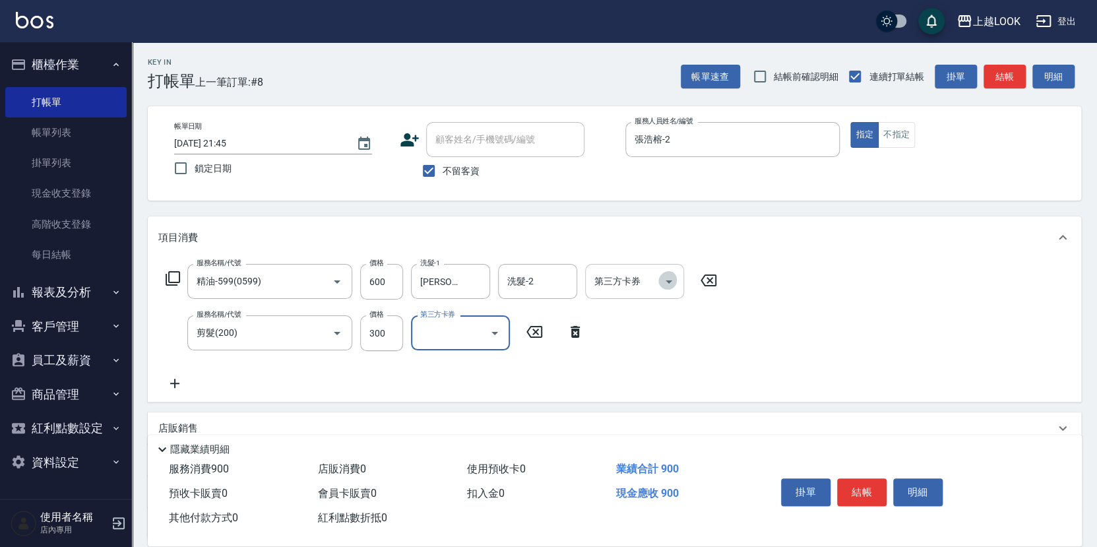
click at [668, 280] on icon "Open" at bounding box center [669, 281] width 7 height 3
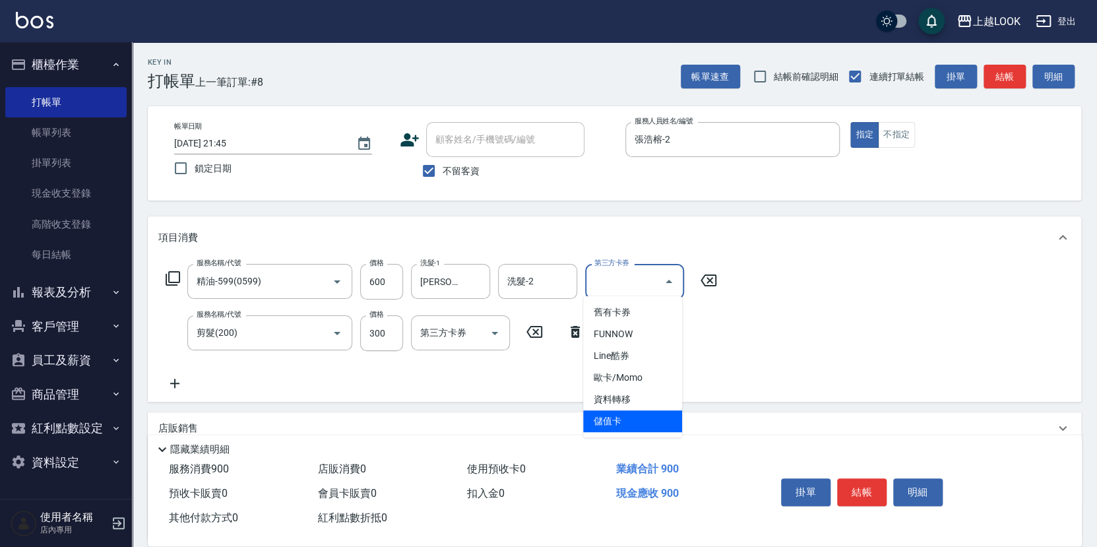
click at [651, 418] on span "儲值卡" at bounding box center [632, 421] width 99 height 22
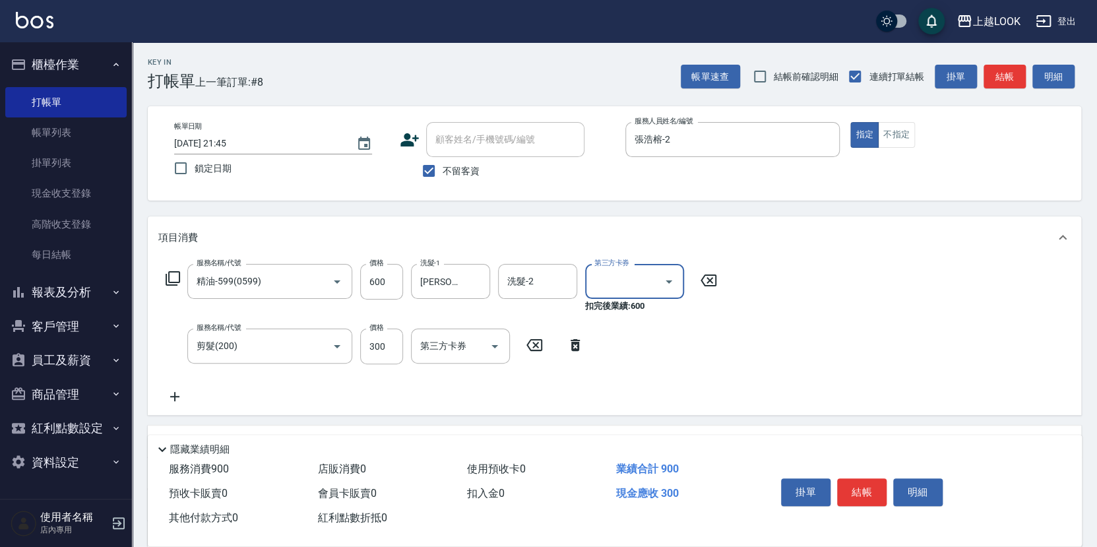
type input "儲值卡"
click at [495, 344] on icon "Open" at bounding box center [495, 346] width 16 height 16
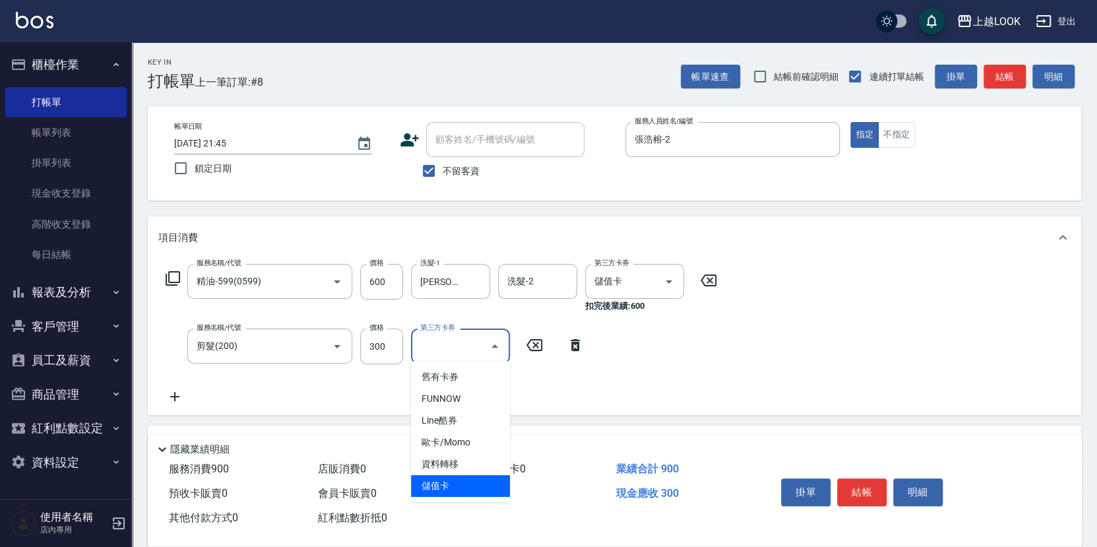
click at [478, 477] on span "儲值卡" at bounding box center [460, 486] width 99 height 22
type input "儲值卡"
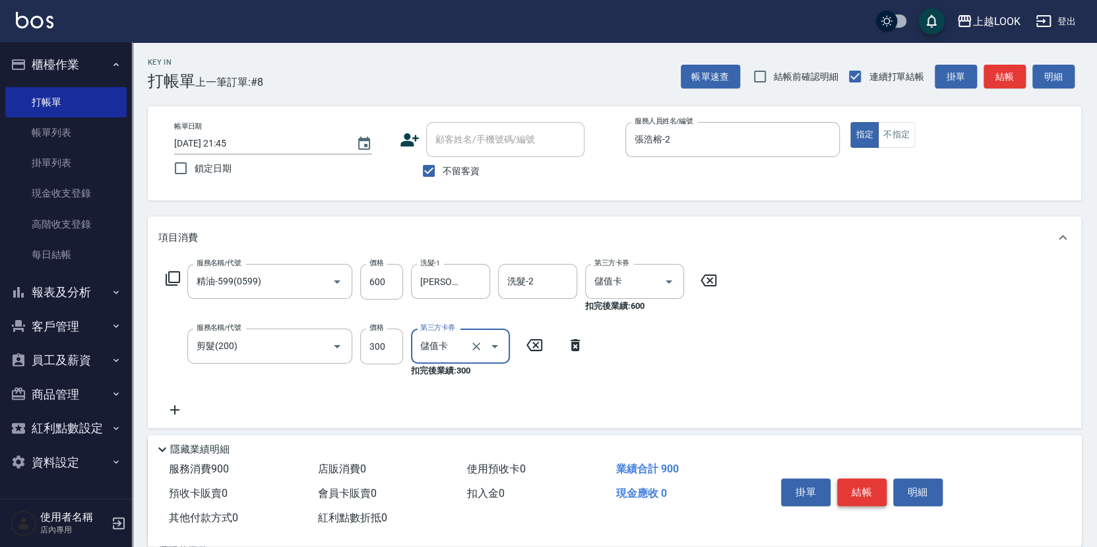
click at [866, 492] on button "結帳" at bounding box center [861, 492] width 49 height 28
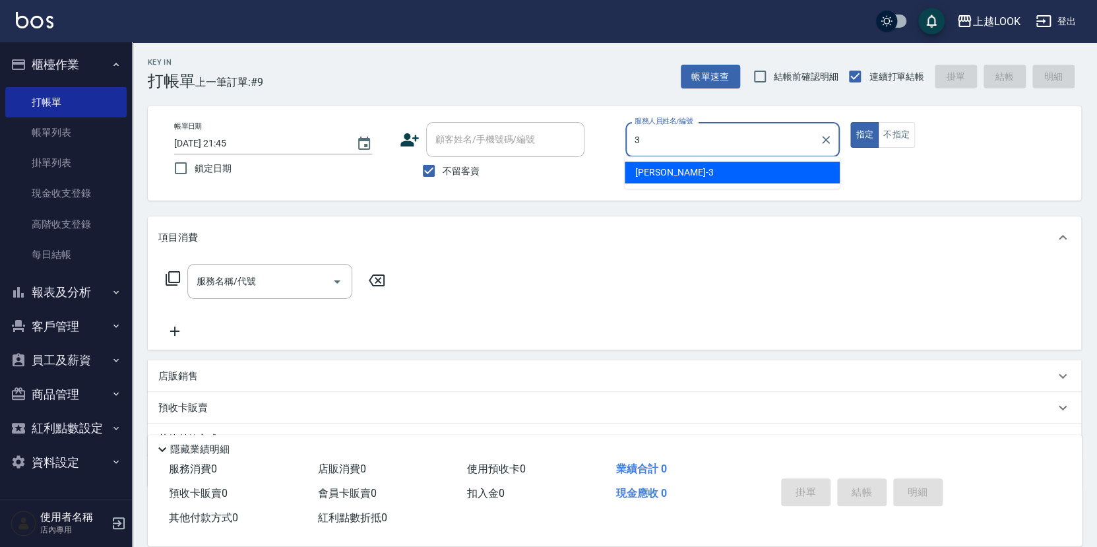
type input "[PERSON_NAME]-3"
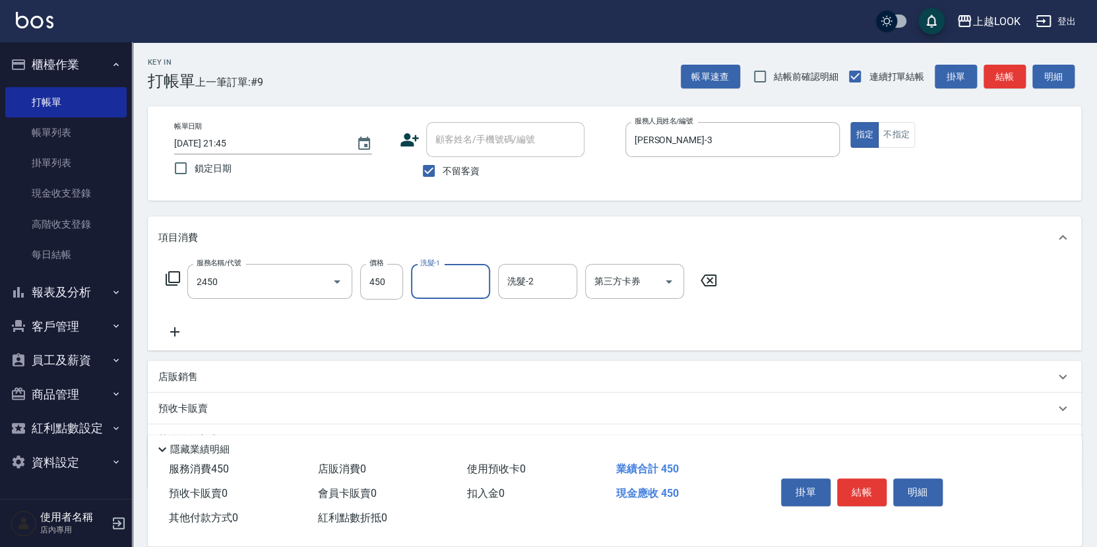
type input "C剪髮套餐(2450)"
click at [876, 488] on button "結帳" at bounding box center [861, 492] width 49 height 28
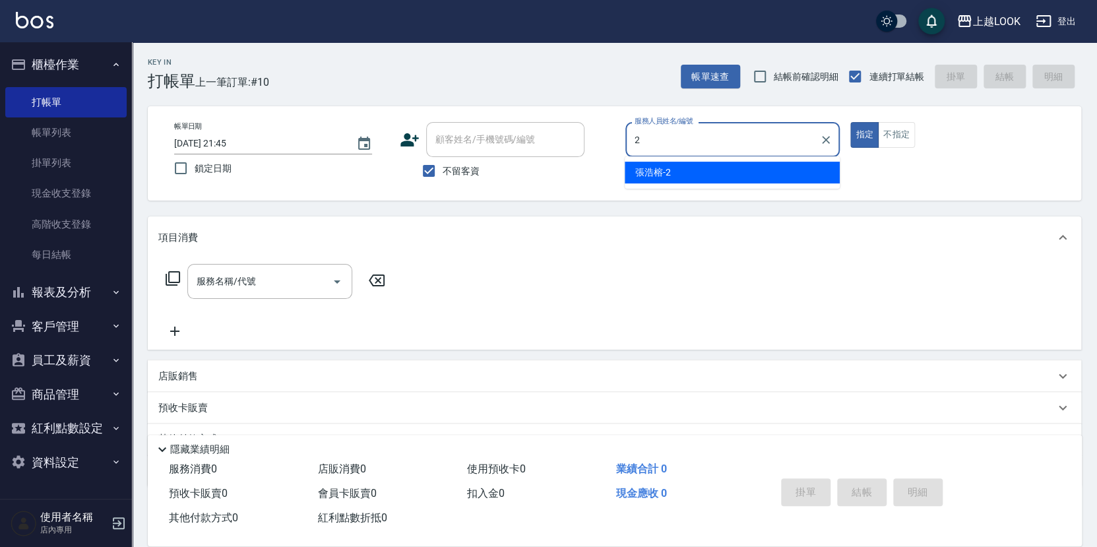
type input "張浩榕-2"
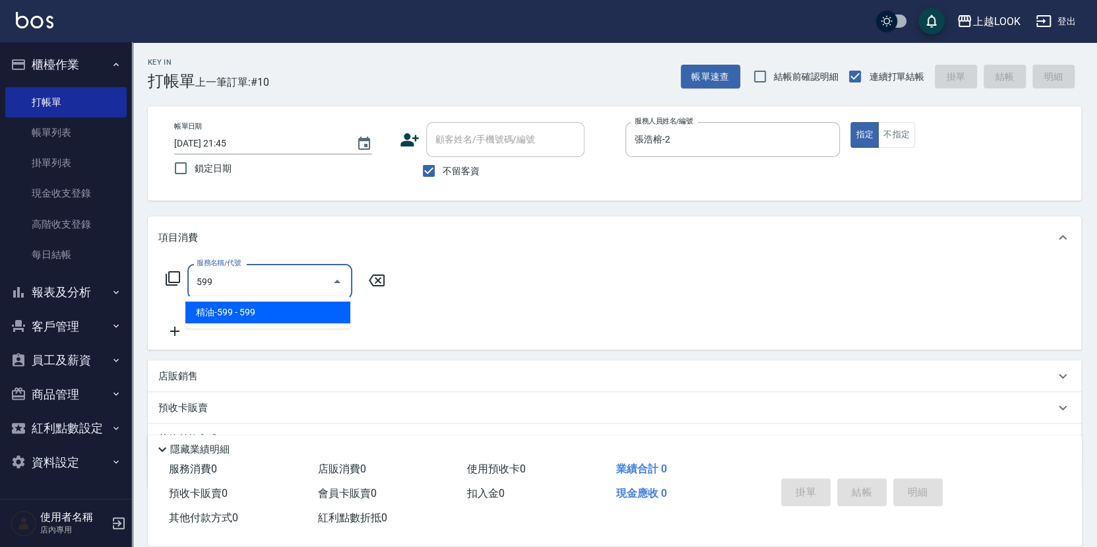
type input "精油-599(0599)"
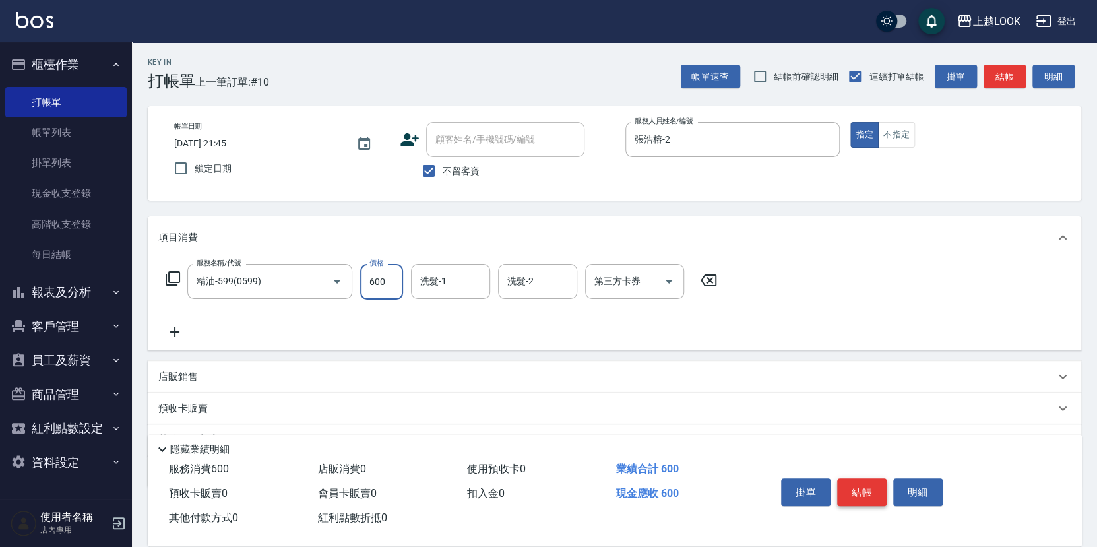
type input "600"
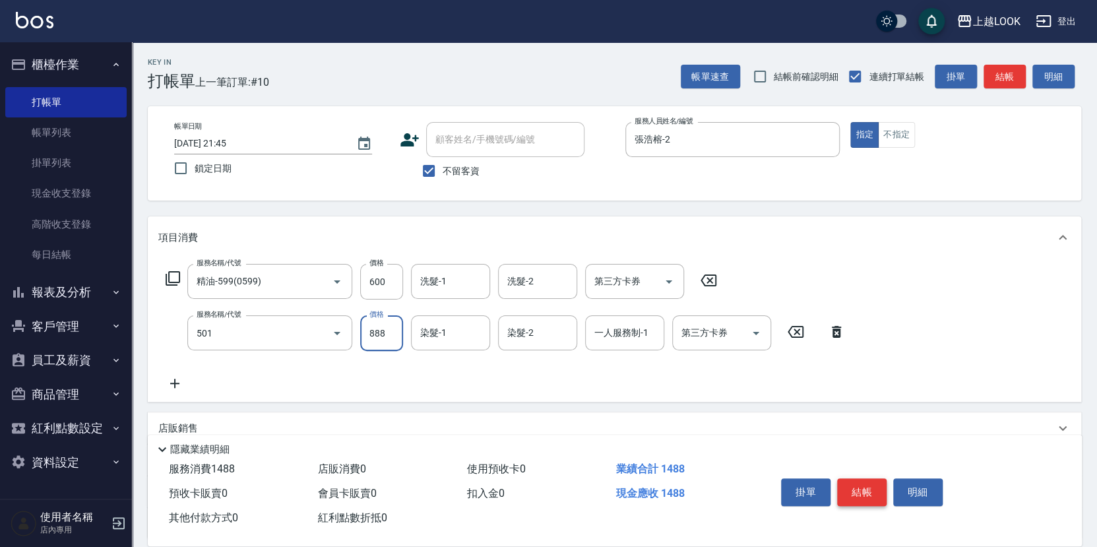
type input "一般染髮(改金額)(501)"
type input "3099"
click at [862, 486] on button "結帳" at bounding box center [861, 492] width 49 height 28
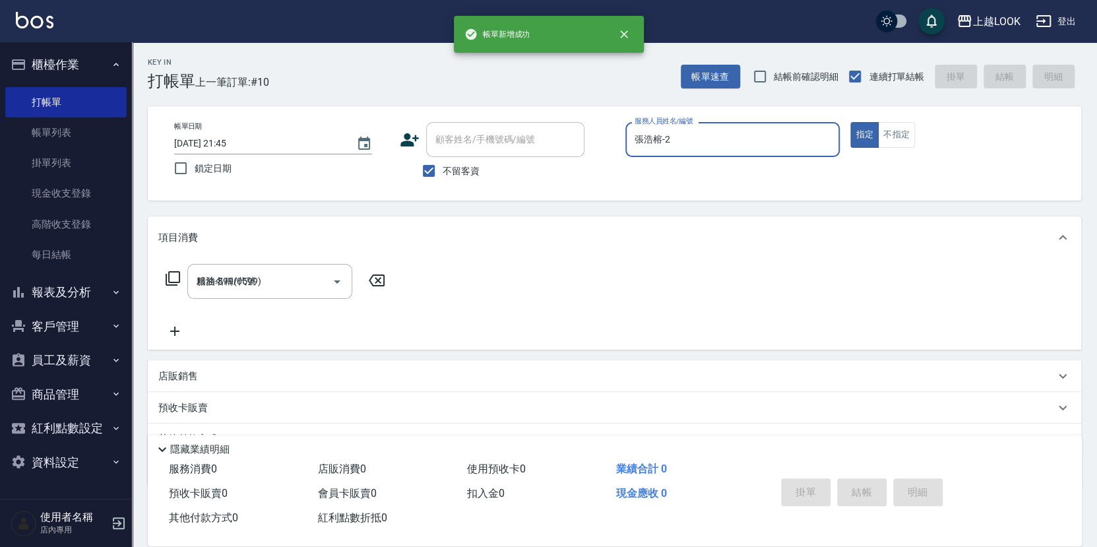
type input "[DATE] 21:46"
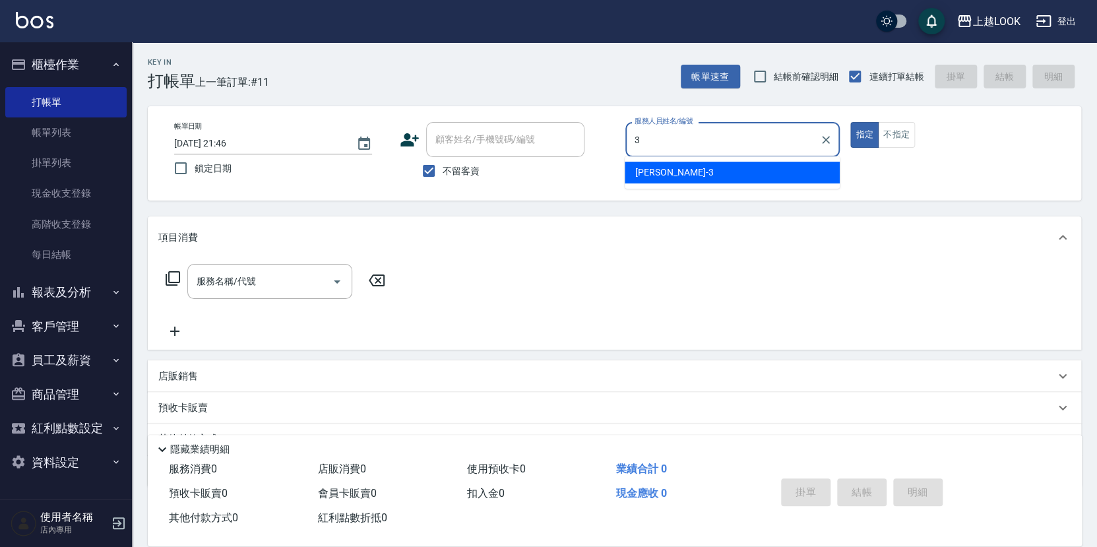
type input "[PERSON_NAME]-3"
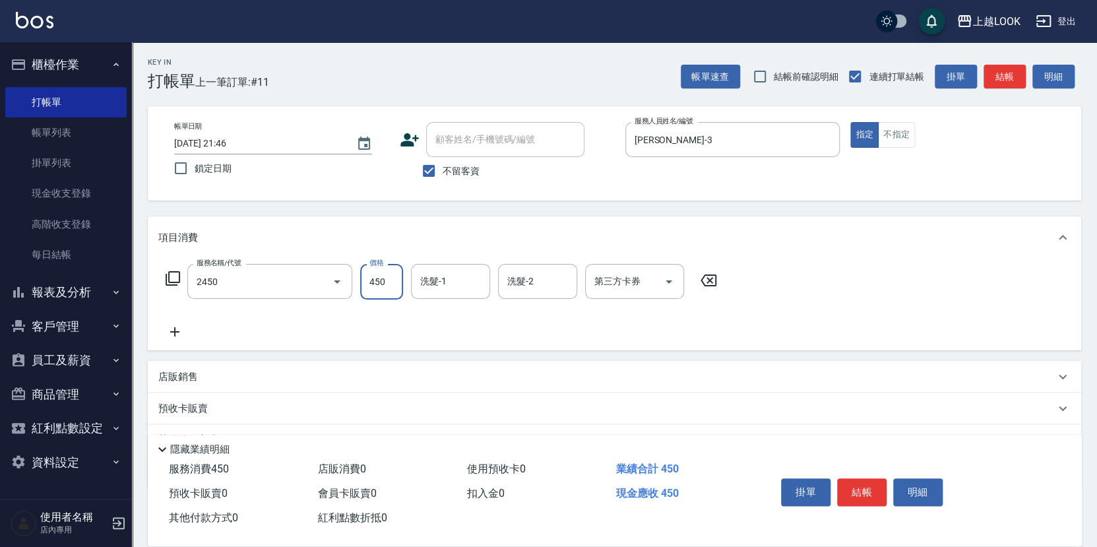
type input "C剪髮套餐(2450)"
type input "[PERSON_NAME]-93"
click at [864, 494] on button "結帳" at bounding box center [861, 492] width 49 height 28
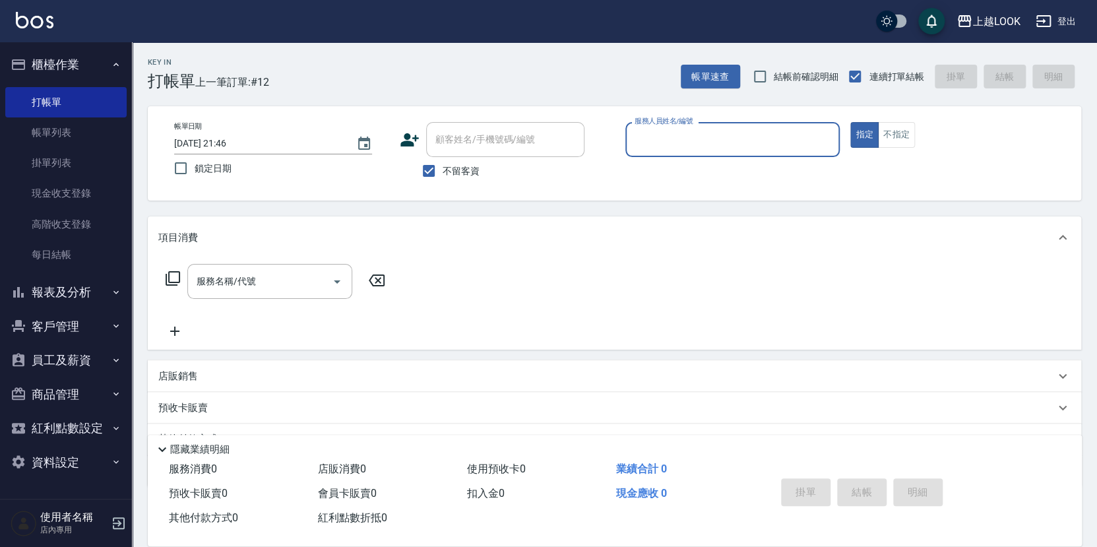
type input "3"
type input "張浩榕-2"
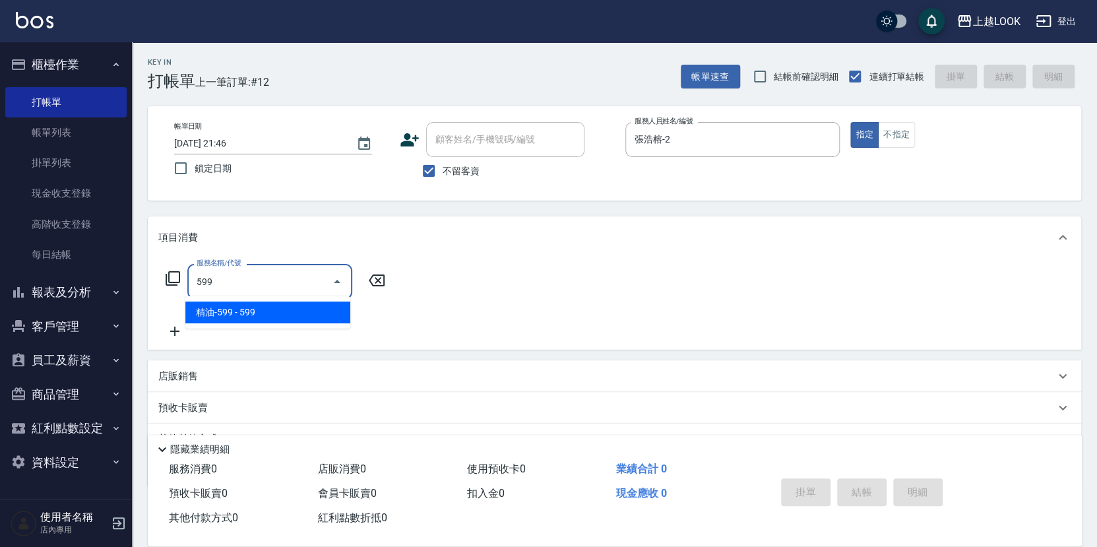
type input "精油-599(0599)"
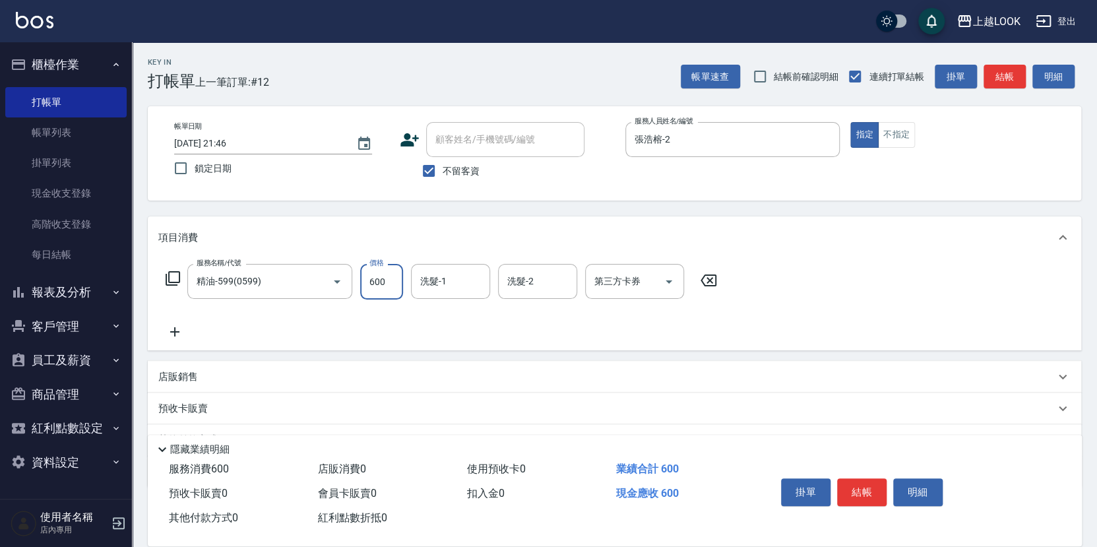
type input "600"
type input "[PERSON_NAME]-93"
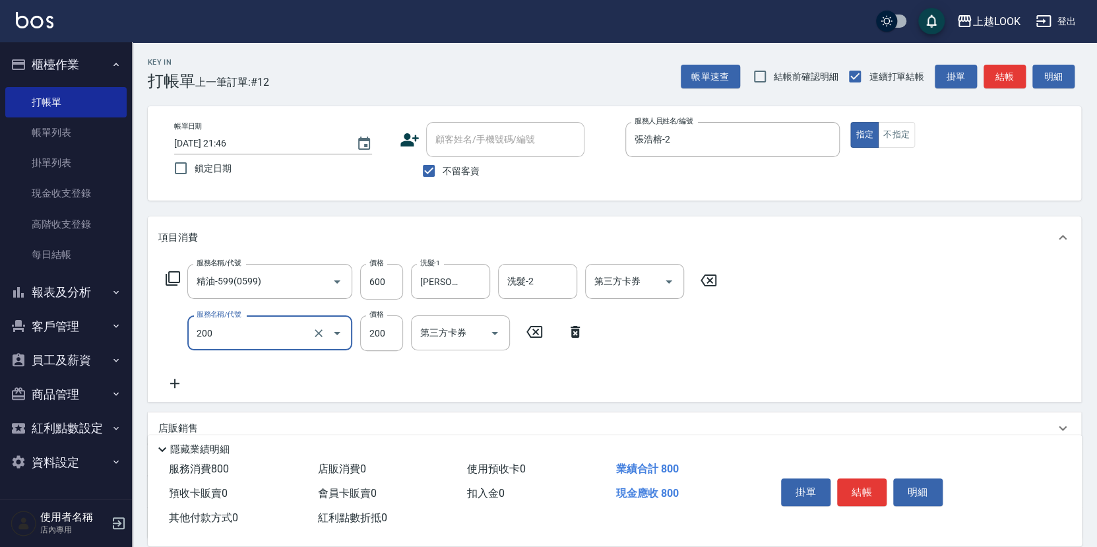
type input "剪髮(200)"
type input "300"
click at [668, 281] on icon "Open" at bounding box center [669, 282] width 16 height 16
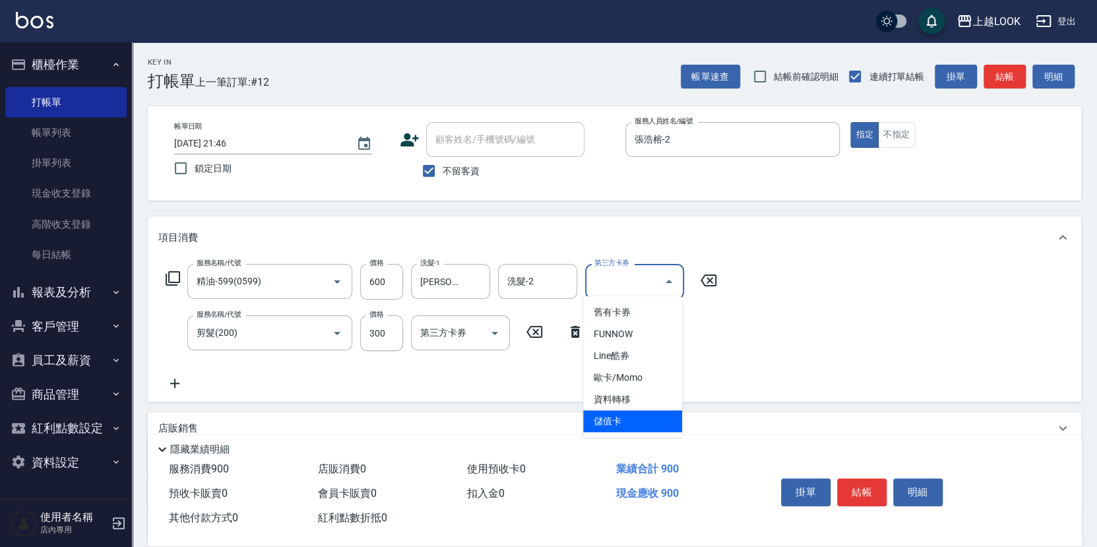
click at [647, 428] on span "儲值卡" at bounding box center [632, 421] width 99 height 22
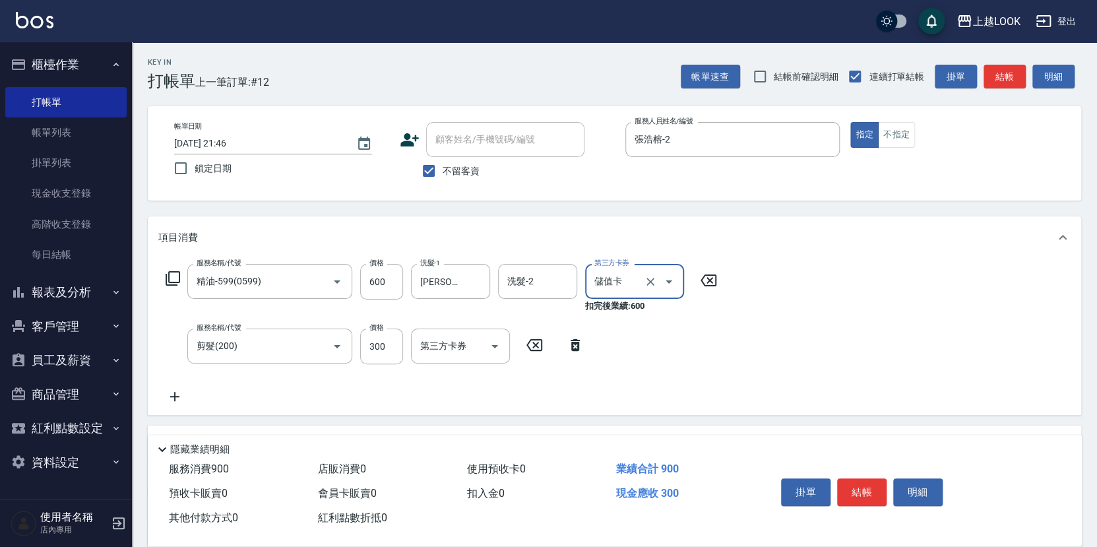
type input "儲值卡"
click at [497, 340] on icon "Open" at bounding box center [495, 346] width 16 height 16
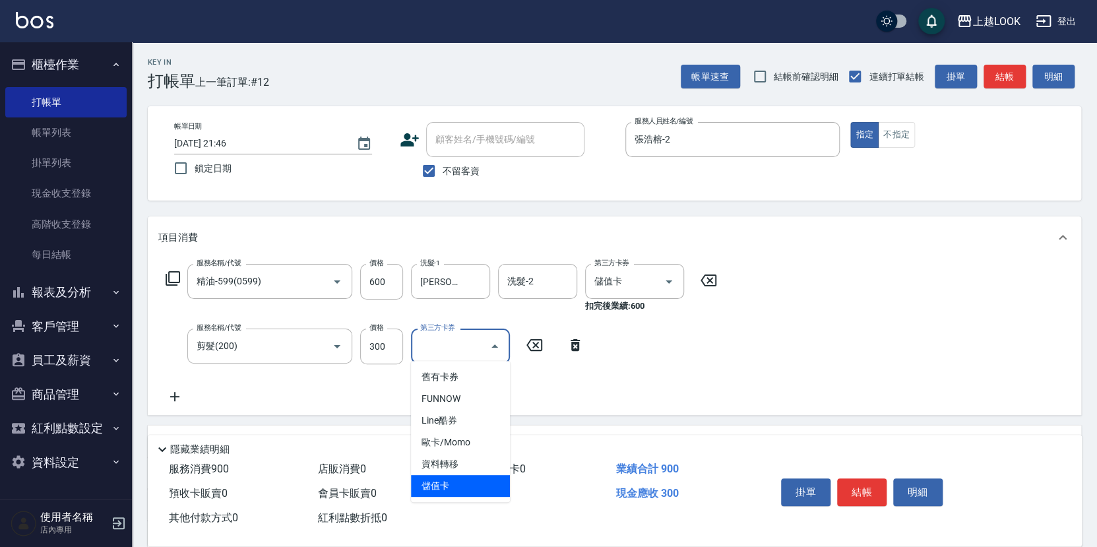
click at [460, 480] on span "儲值卡" at bounding box center [460, 486] width 99 height 22
type input "儲值卡"
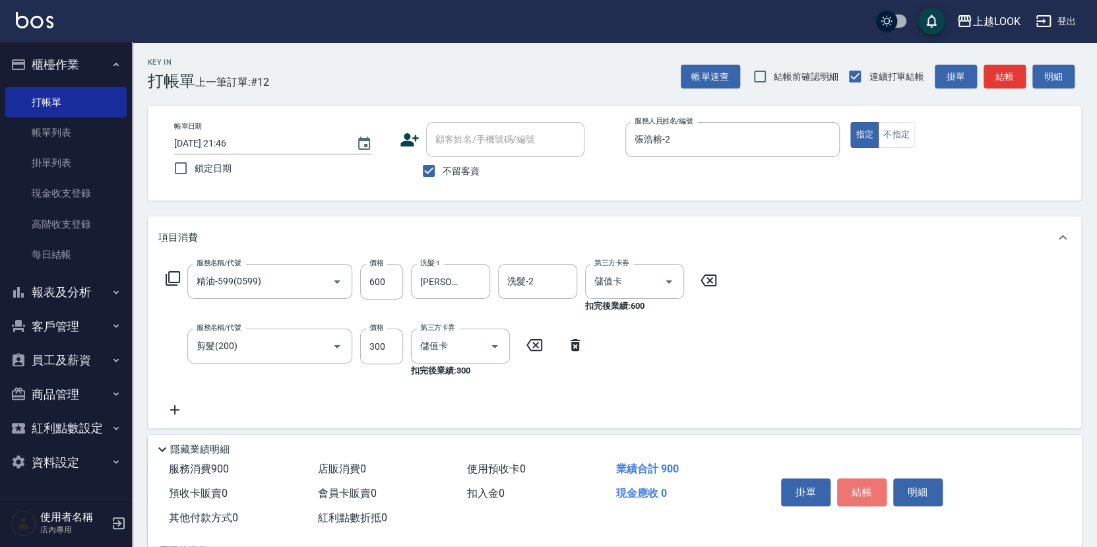
click at [862, 488] on button "結帳" at bounding box center [861, 492] width 49 height 28
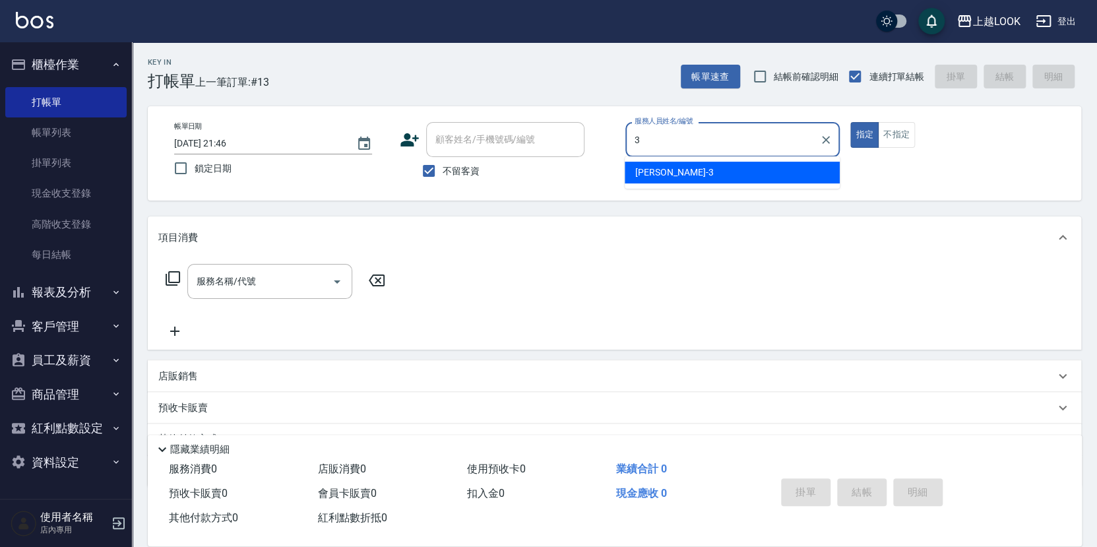
type input "[PERSON_NAME]-3"
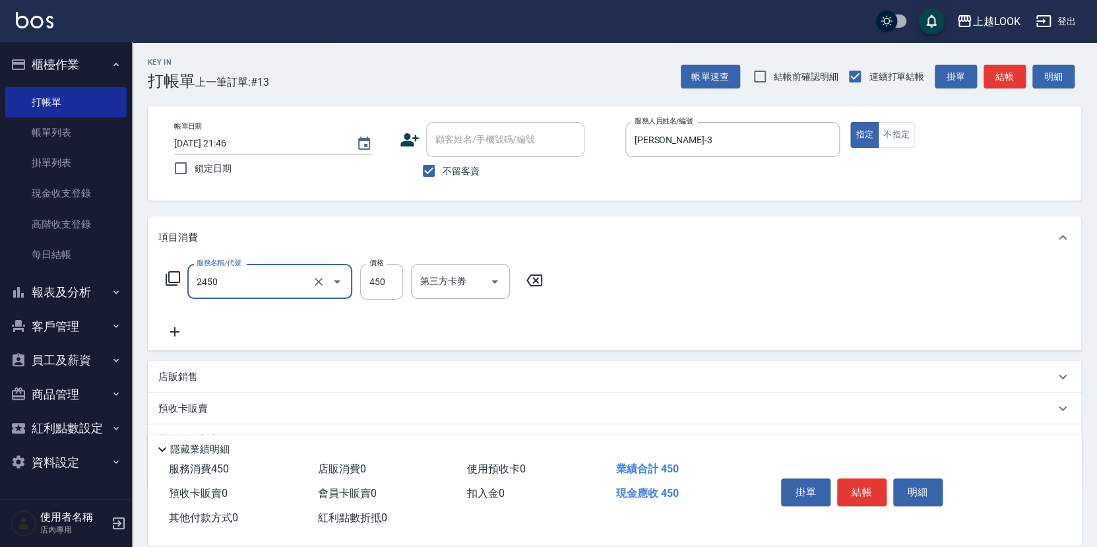
type input "C剪髮套餐(2450)"
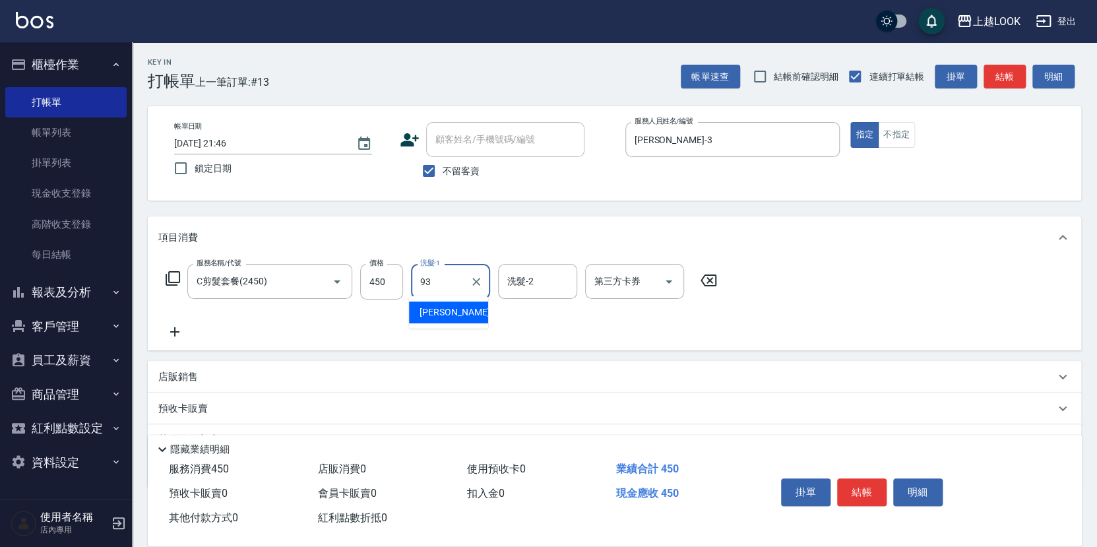
type input "[PERSON_NAME]-93"
click at [870, 490] on button "結帳" at bounding box center [861, 492] width 49 height 28
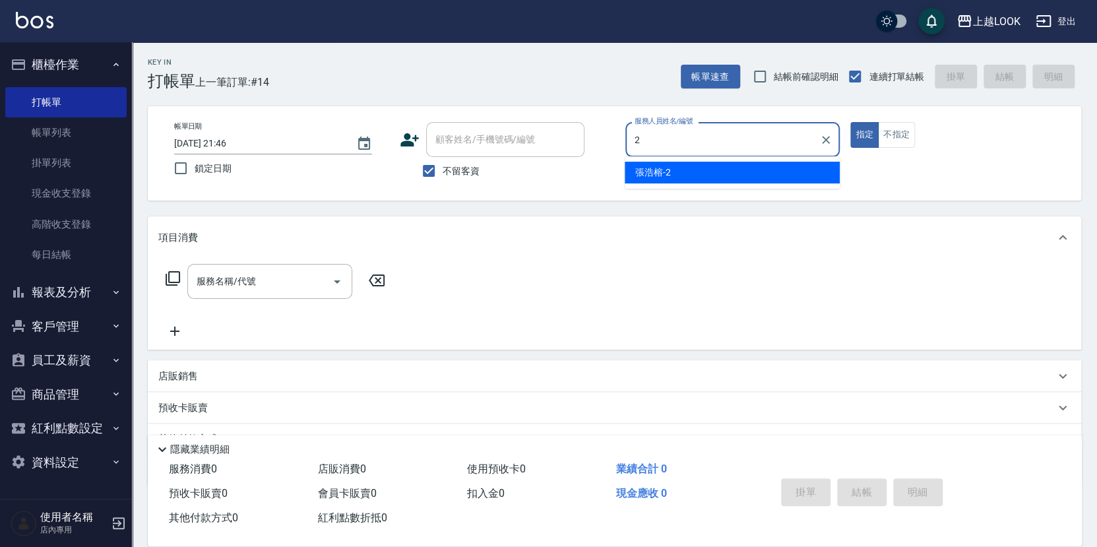
type input "張浩榕-2"
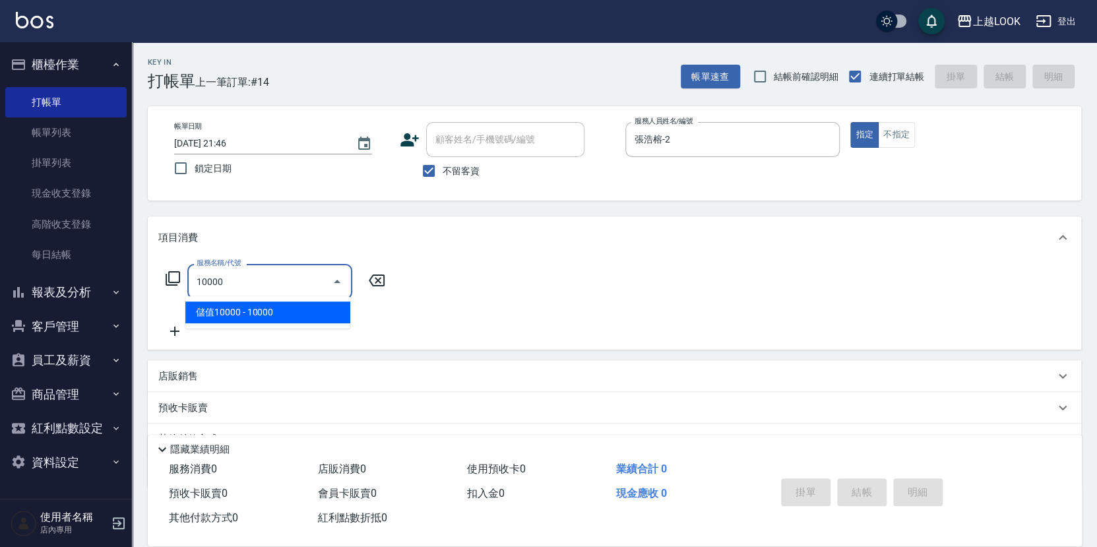
type input "儲值10000(810000)"
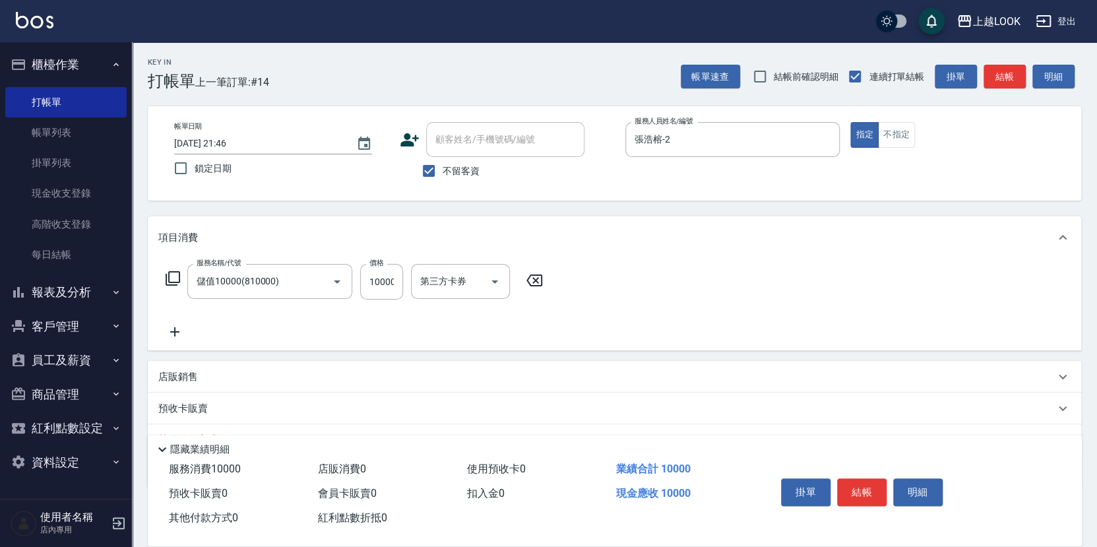
click at [170, 276] on icon at bounding box center [173, 279] width 16 height 16
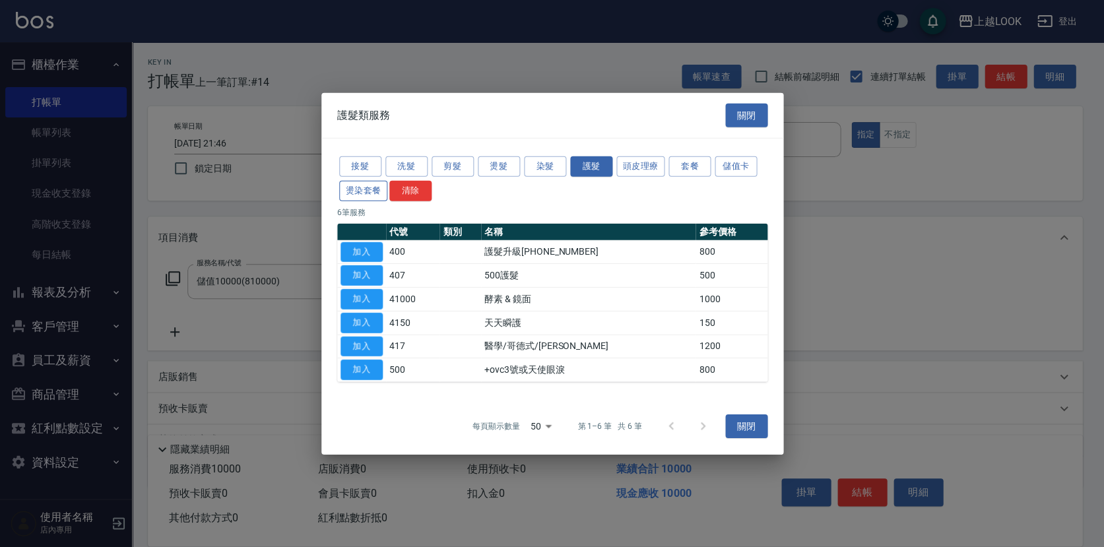
click at [352, 189] on button "燙染套餐" at bounding box center [363, 190] width 49 height 20
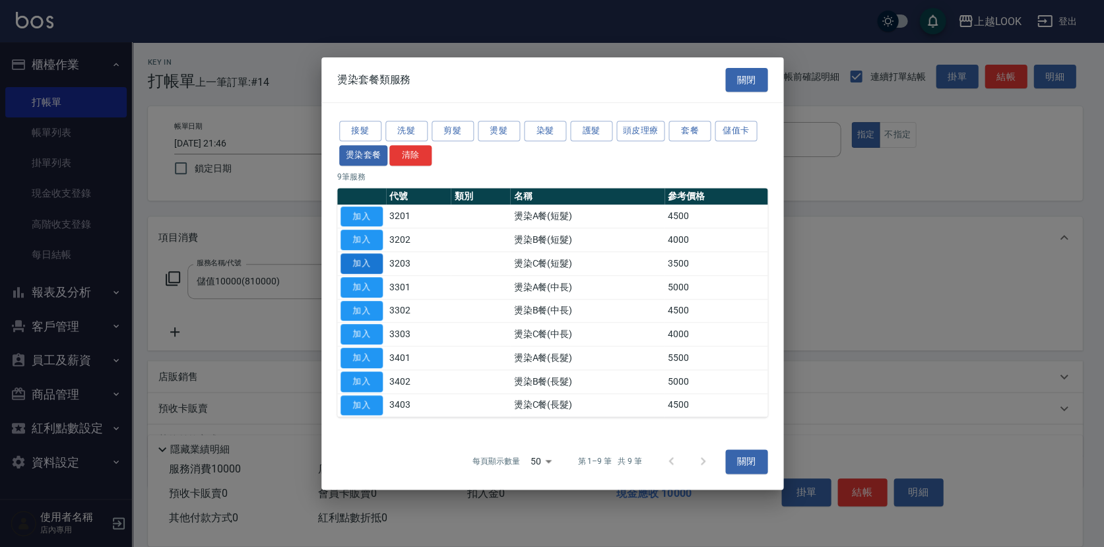
click at [352, 265] on button "加入" at bounding box center [361, 263] width 42 height 20
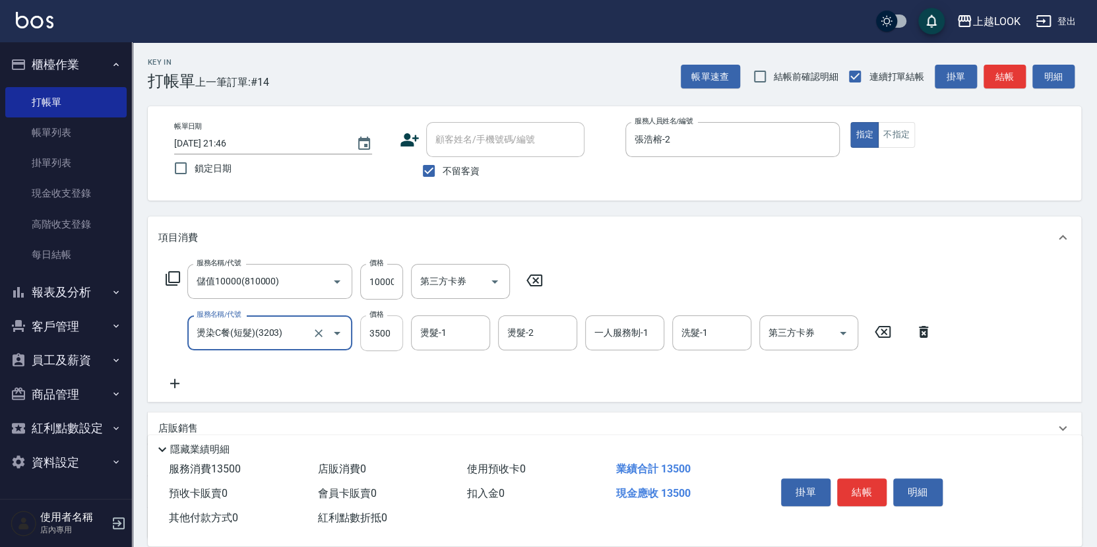
click at [395, 335] on input "3500" at bounding box center [381, 333] width 43 height 36
type input "3600"
drag, startPoint x: 845, startPoint y: 329, endPoint x: 847, endPoint y: 343, distance: 14.7
click at [845, 329] on icon "Open" at bounding box center [843, 333] width 16 height 16
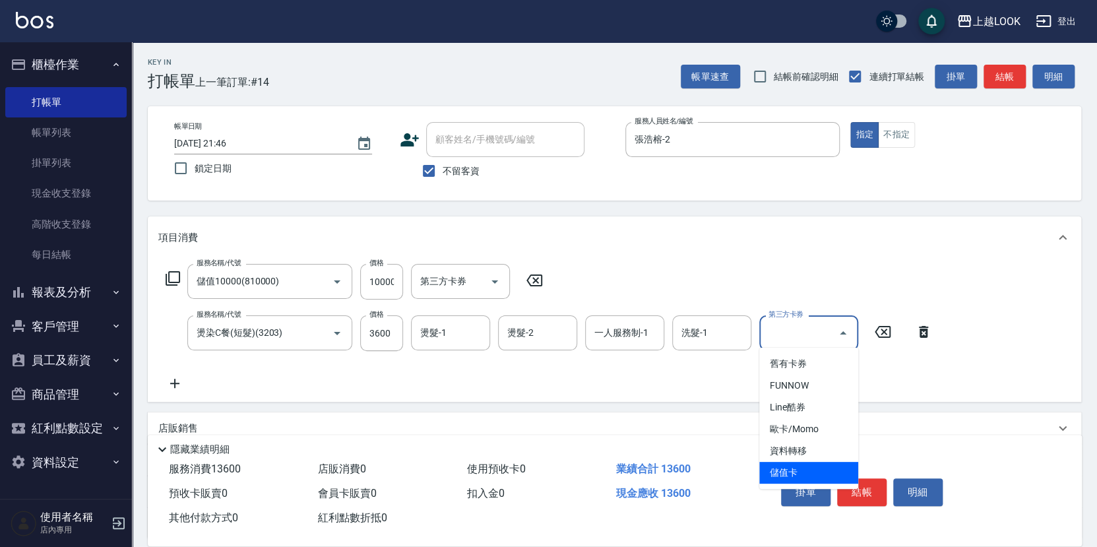
click at [835, 470] on span "儲值卡" at bounding box center [808, 473] width 99 height 22
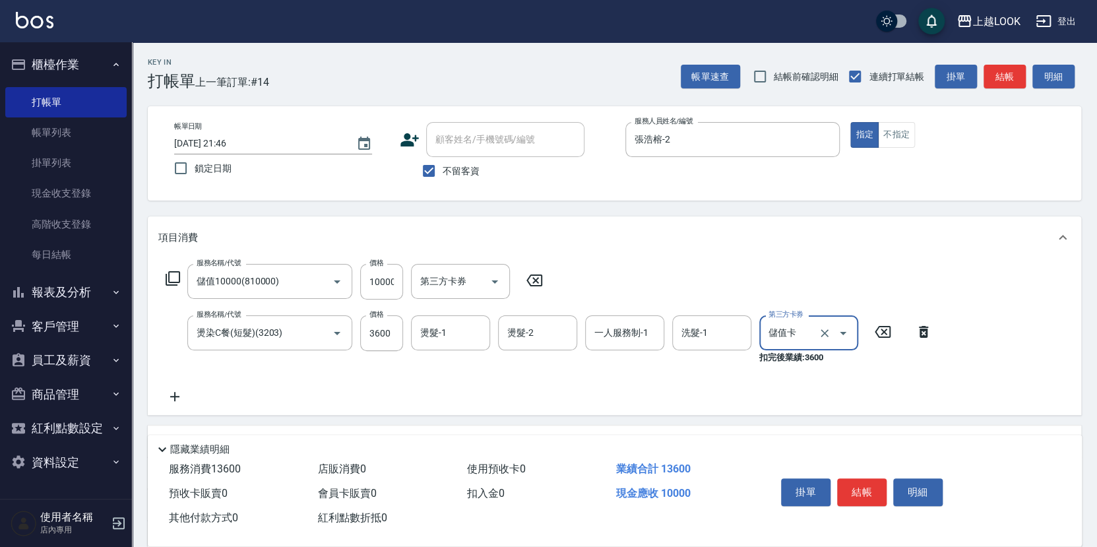
type input "儲值卡"
click at [847, 486] on button "結帳" at bounding box center [861, 492] width 49 height 28
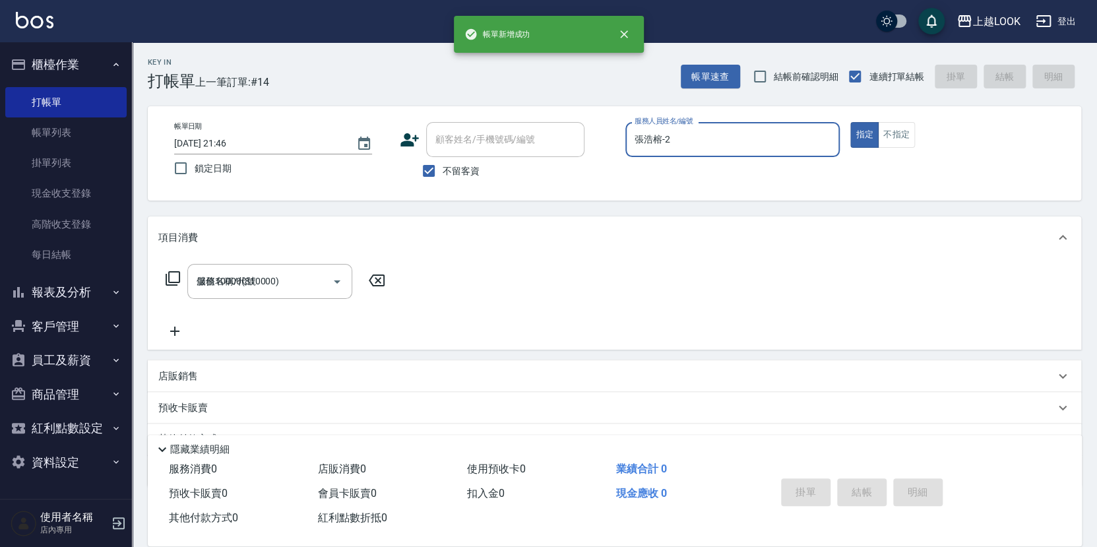
type input "[DATE] 21:48"
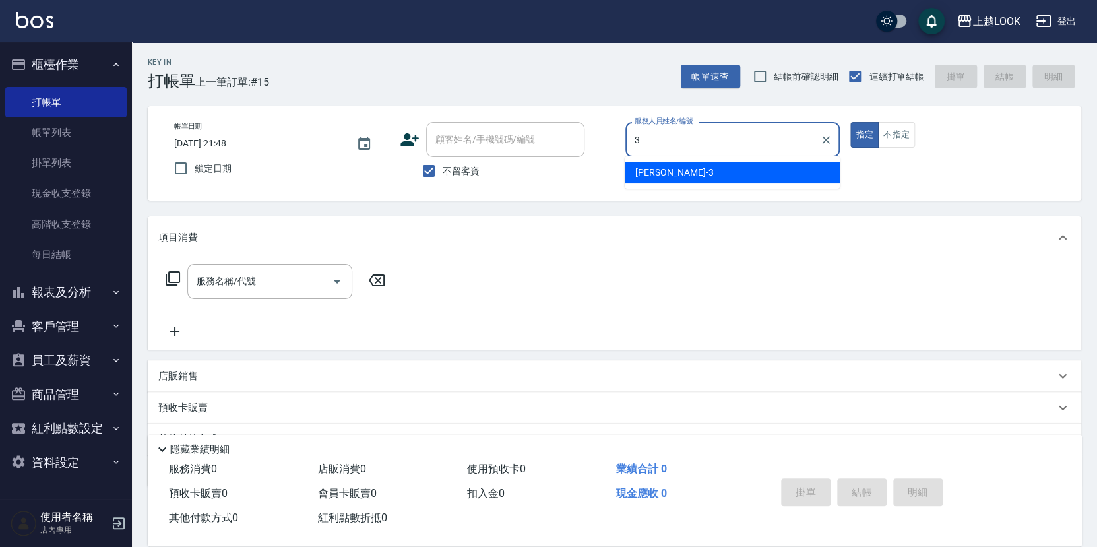
type input "[PERSON_NAME]-3"
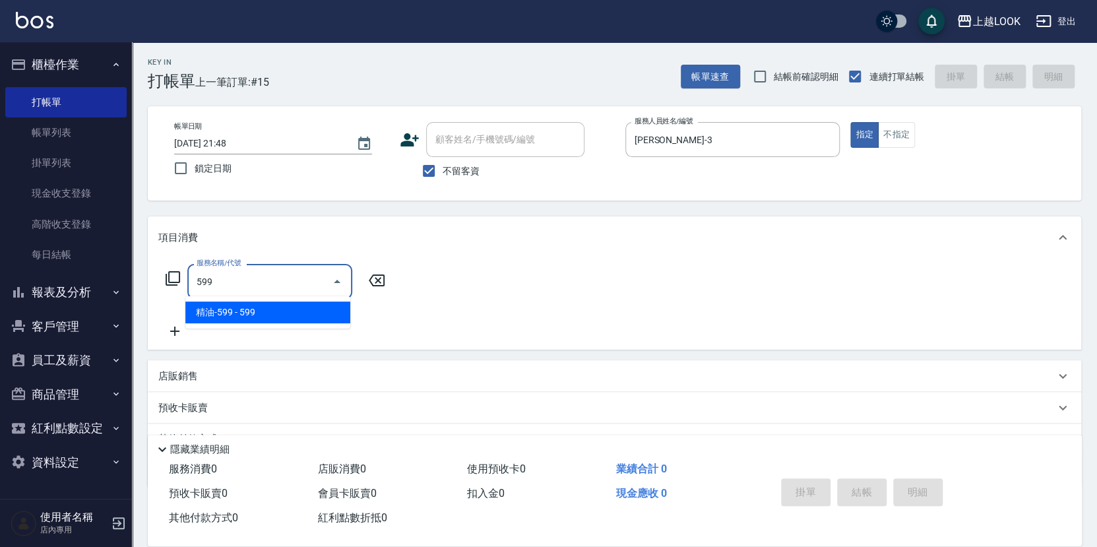
type input "精油-599(0599)"
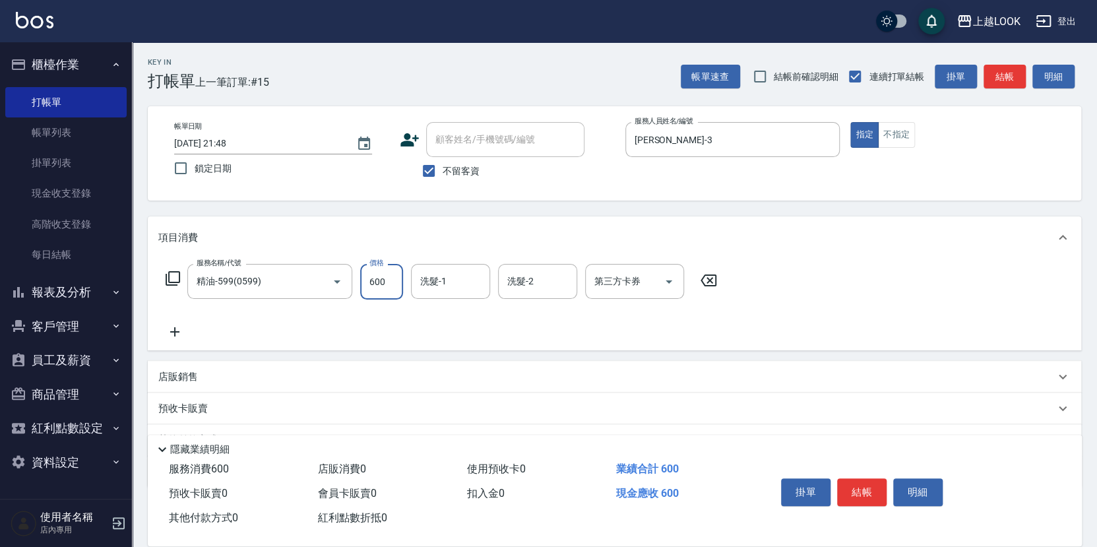
type input "600"
type input "[PERSON_NAME]-93"
drag, startPoint x: 864, startPoint y: 494, endPoint x: 899, endPoint y: 483, distance: 36.1
click at [865, 494] on button "結帳" at bounding box center [861, 492] width 49 height 28
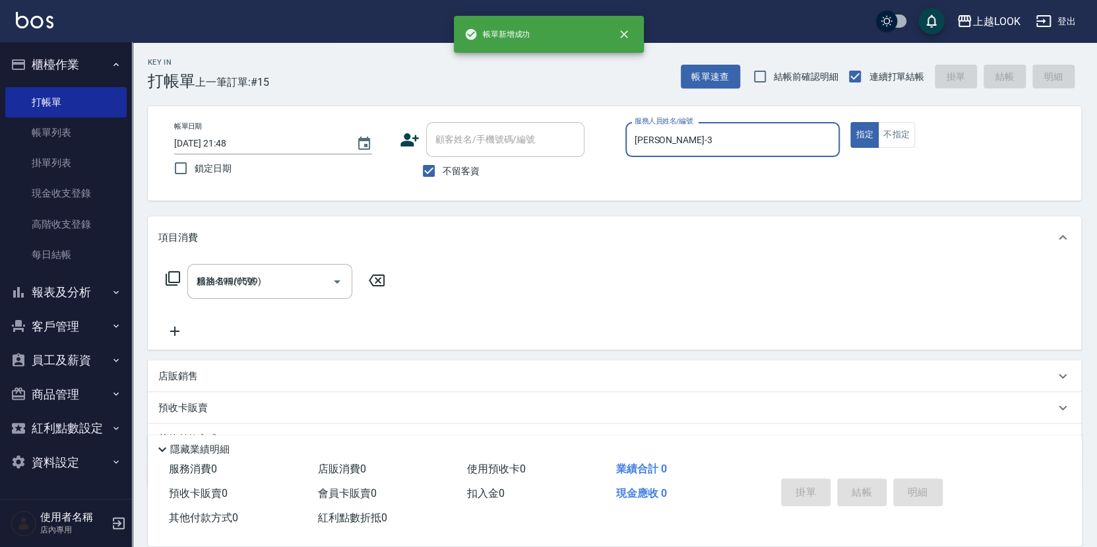
type input "[DATE] 21:49"
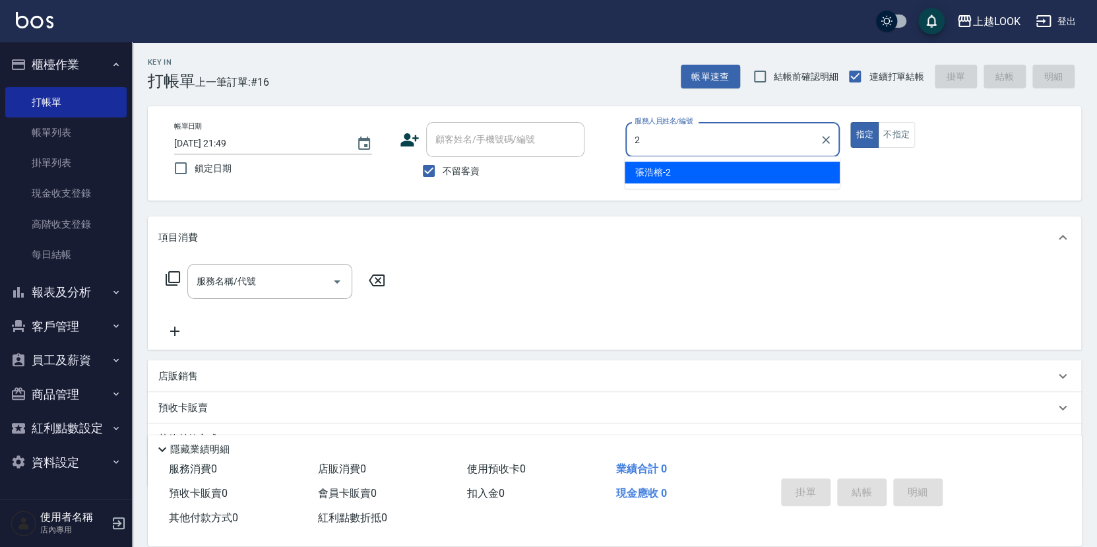
type input "張浩榕-2"
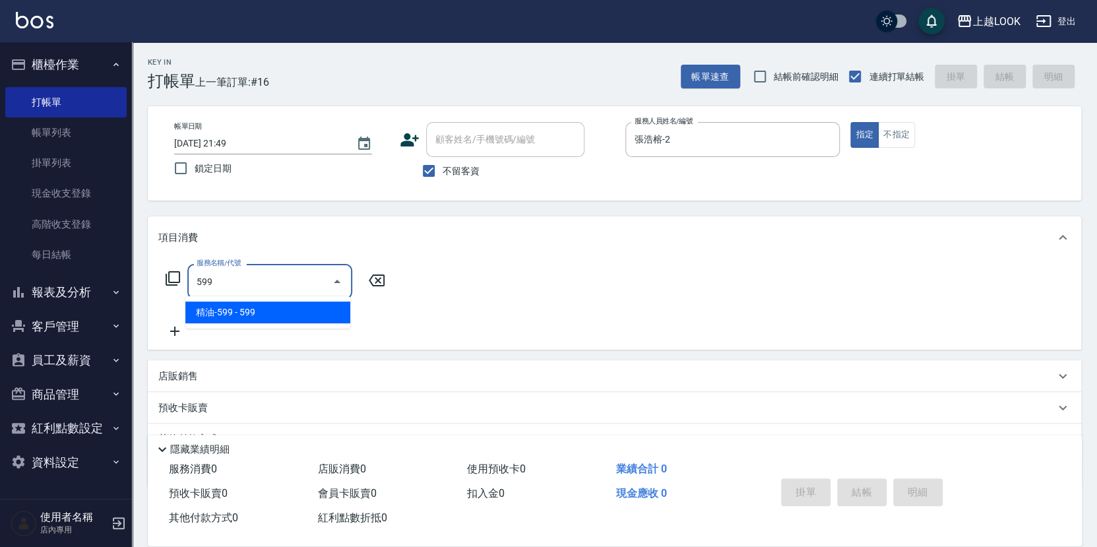
type input "精油-599(0599)"
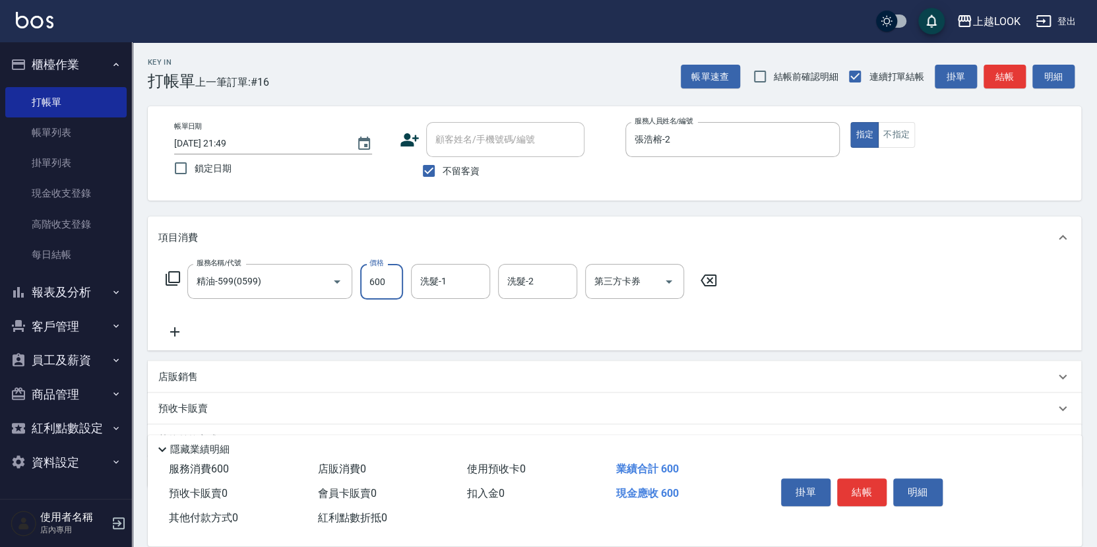
type input "600"
type input "[PERSON_NAME]-93"
click at [169, 274] on icon at bounding box center [173, 279] width 16 height 16
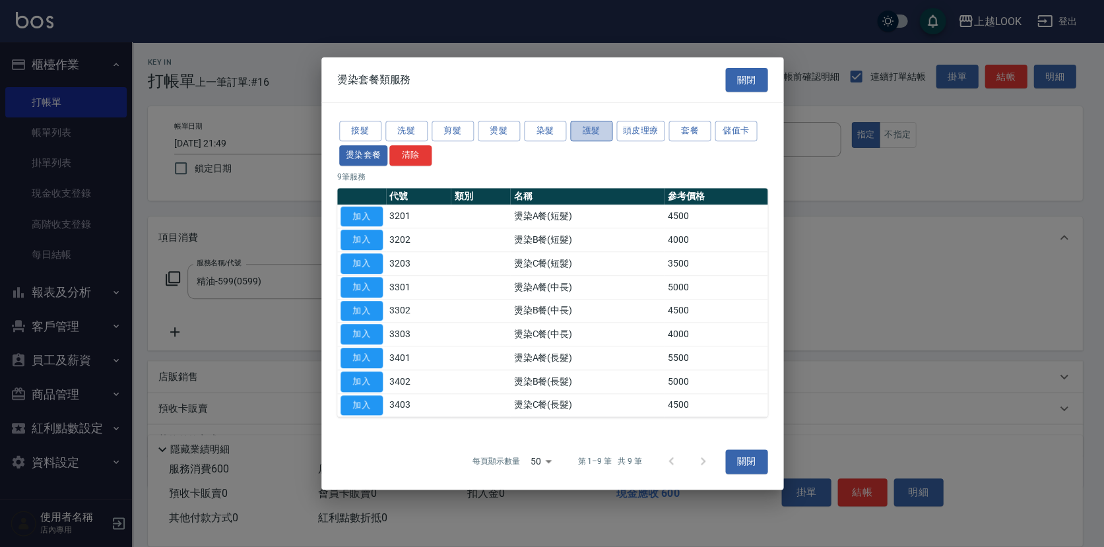
click at [576, 131] on button "護髮" at bounding box center [591, 131] width 42 height 20
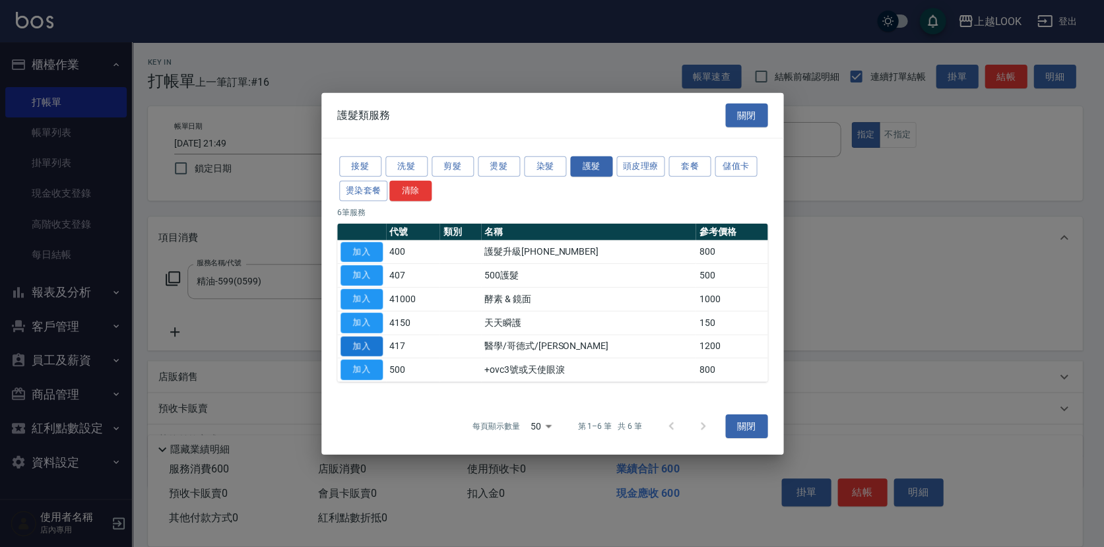
click at [374, 343] on button "加入" at bounding box center [361, 346] width 42 height 20
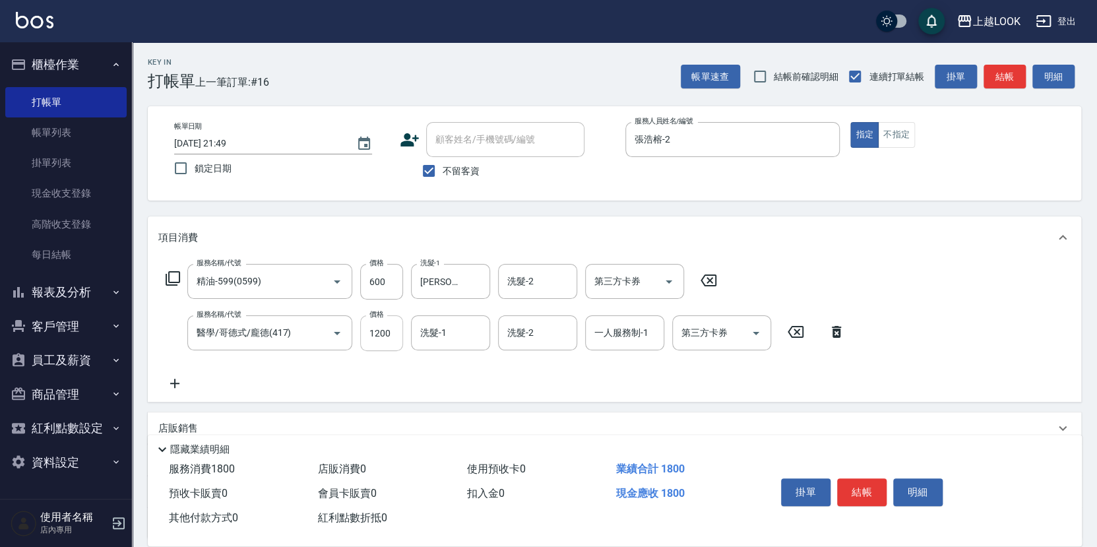
click at [395, 333] on input "1200" at bounding box center [381, 333] width 43 height 36
type input "1700"
type input "[PERSON_NAME]-93"
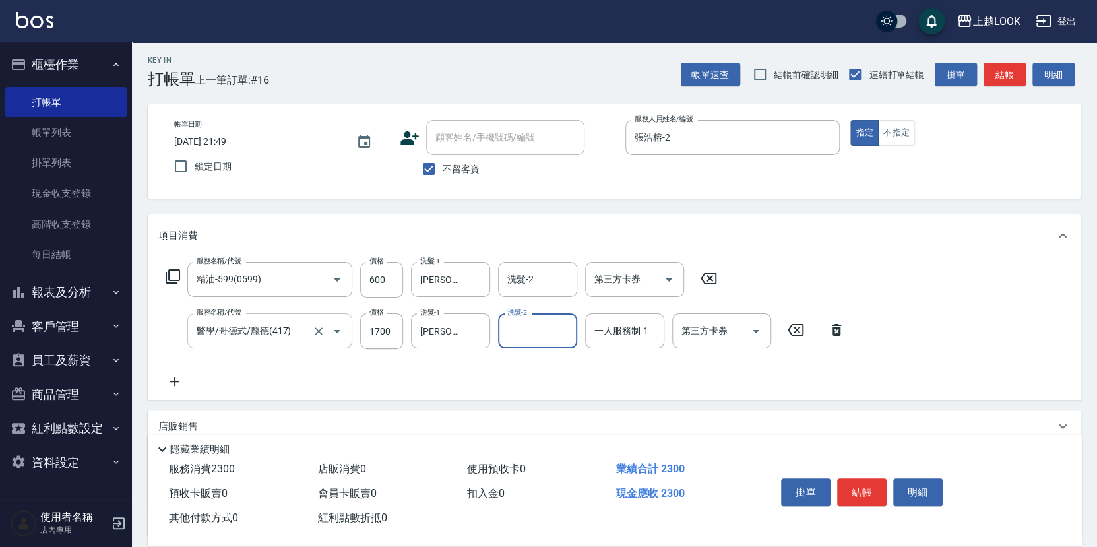
scroll to position [4, 0]
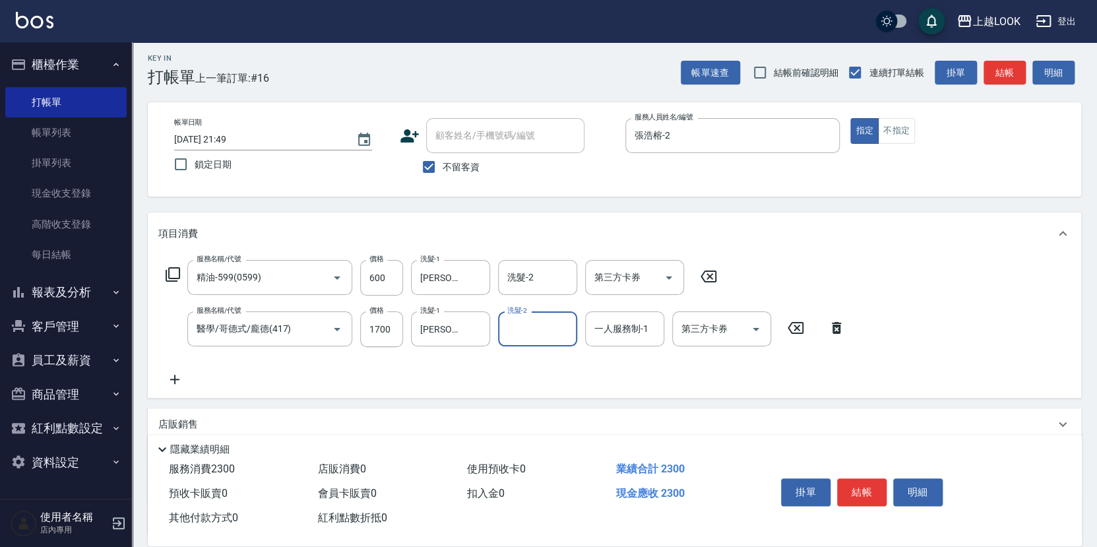
click at [201, 410] on div "店販銷售" at bounding box center [615, 424] width 934 height 32
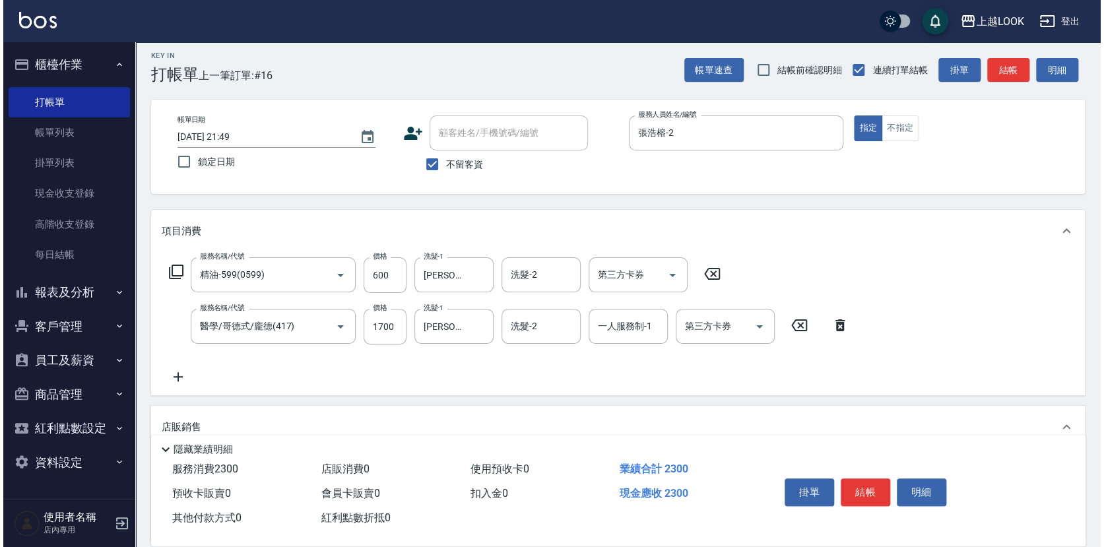
scroll to position [208, 0]
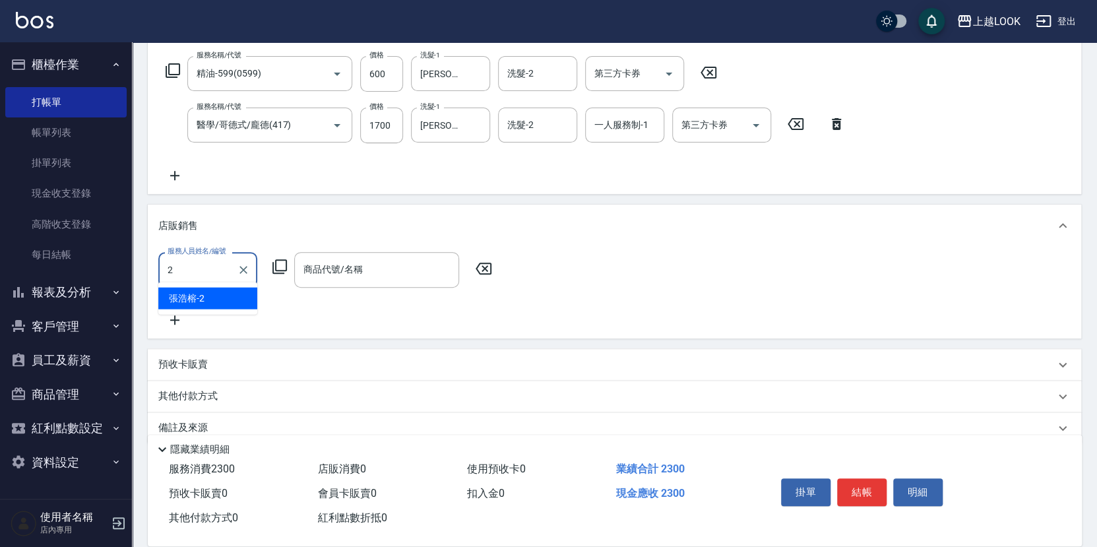
type input "張浩榕-2"
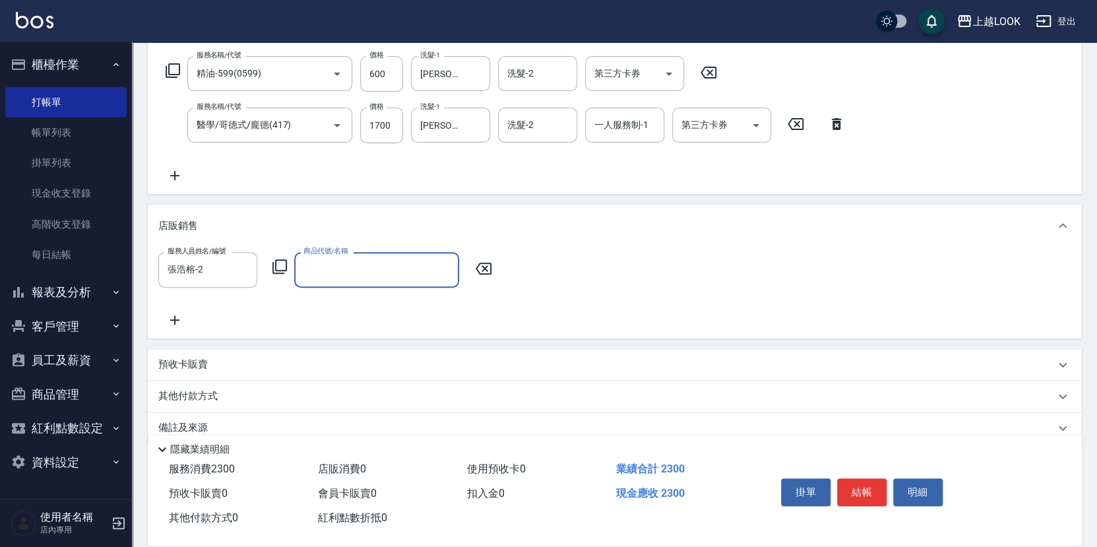
click at [279, 259] on icon at bounding box center [280, 267] width 16 height 16
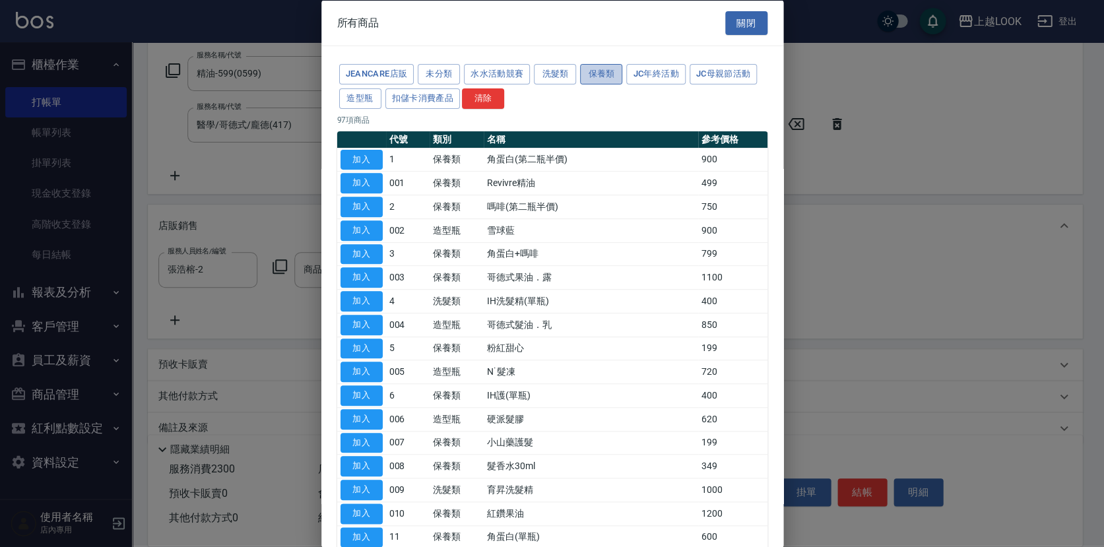
click at [594, 70] on button "保養類" at bounding box center [601, 74] width 42 height 20
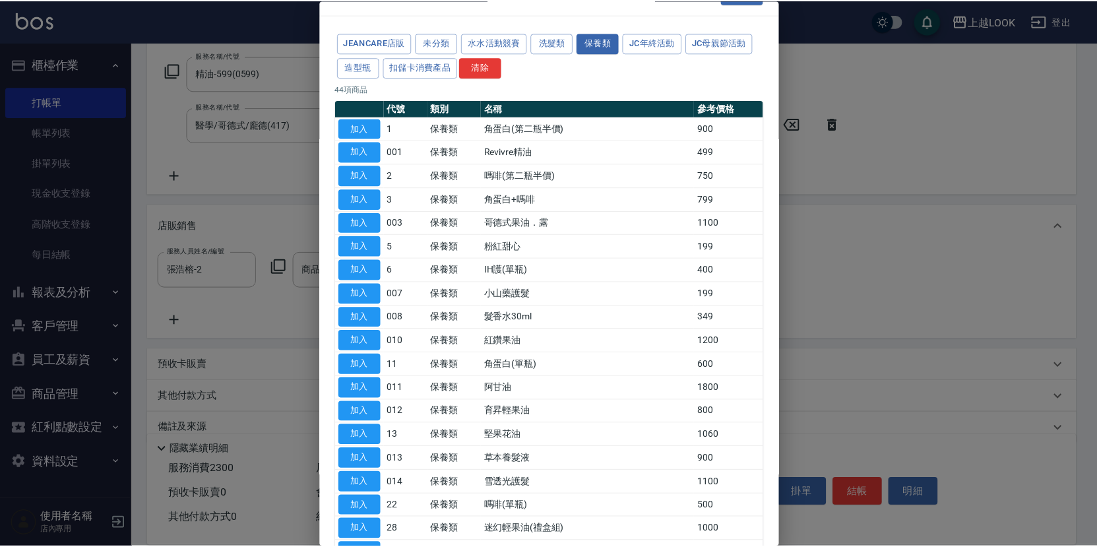
scroll to position [276, 0]
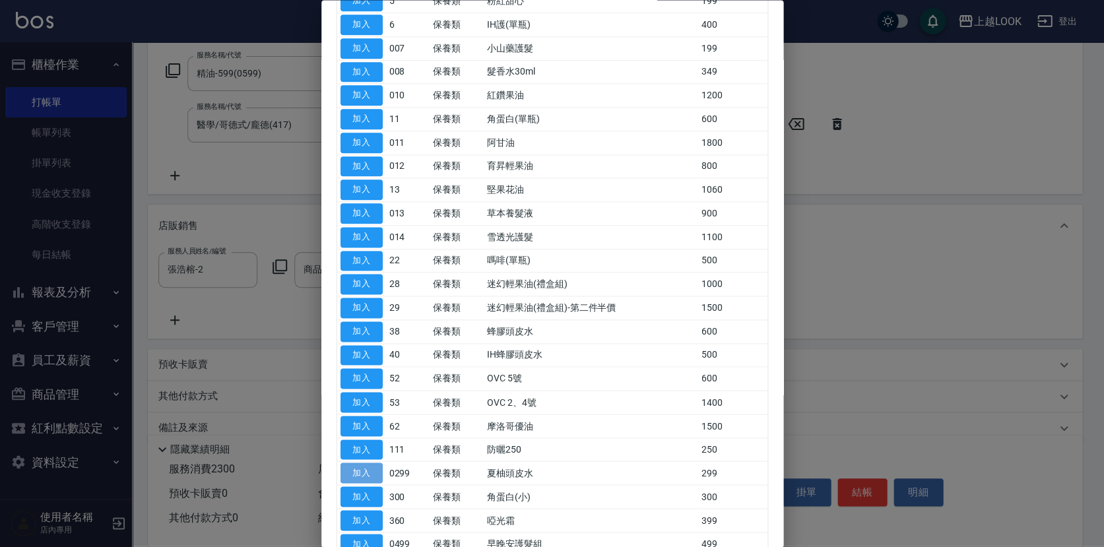
click at [378, 467] on button "加入" at bounding box center [361, 473] width 42 height 20
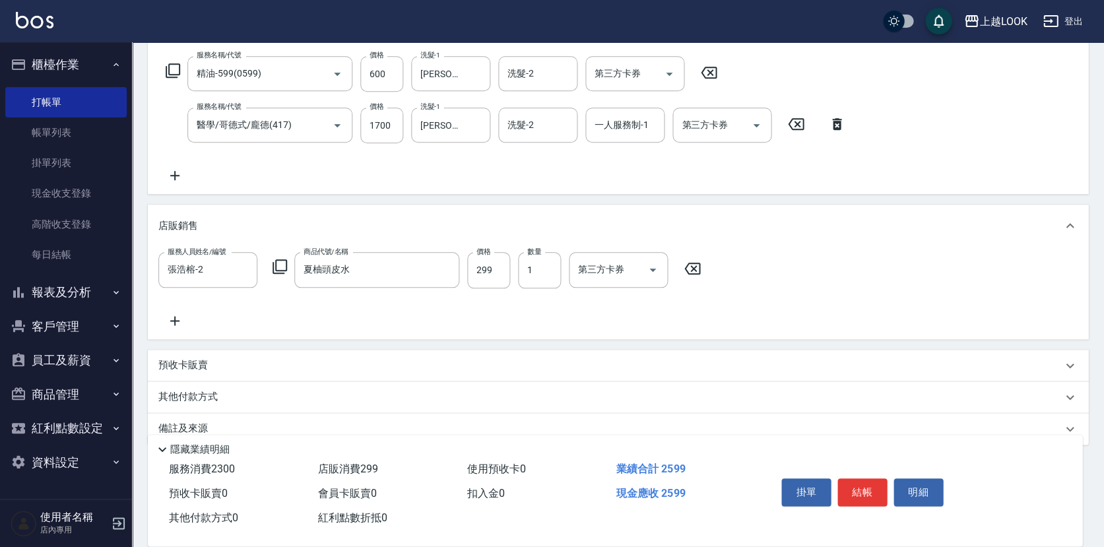
type input "夏柚頭皮水"
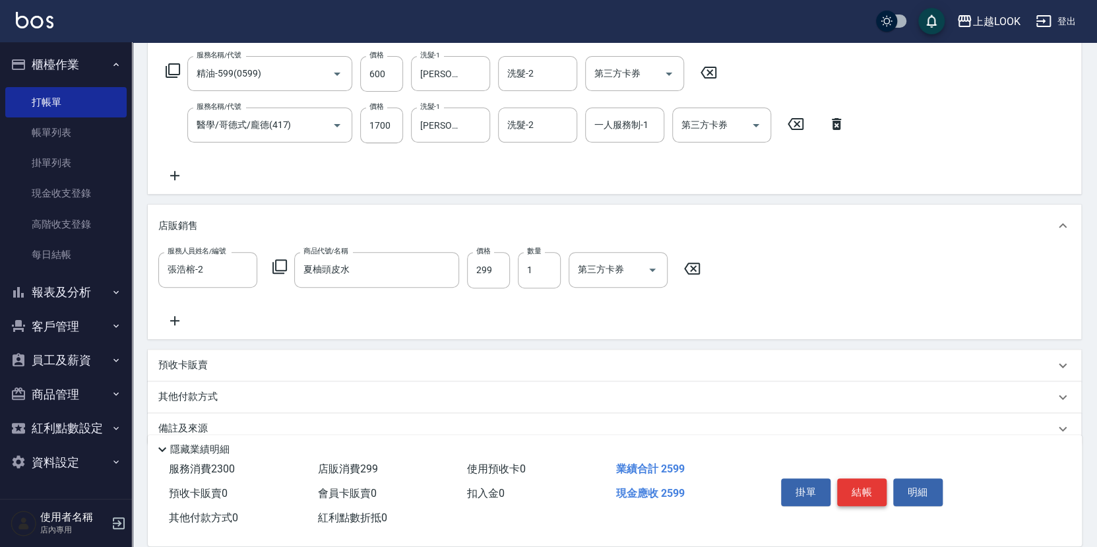
click at [859, 482] on button "結帳" at bounding box center [861, 492] width 49 height 28
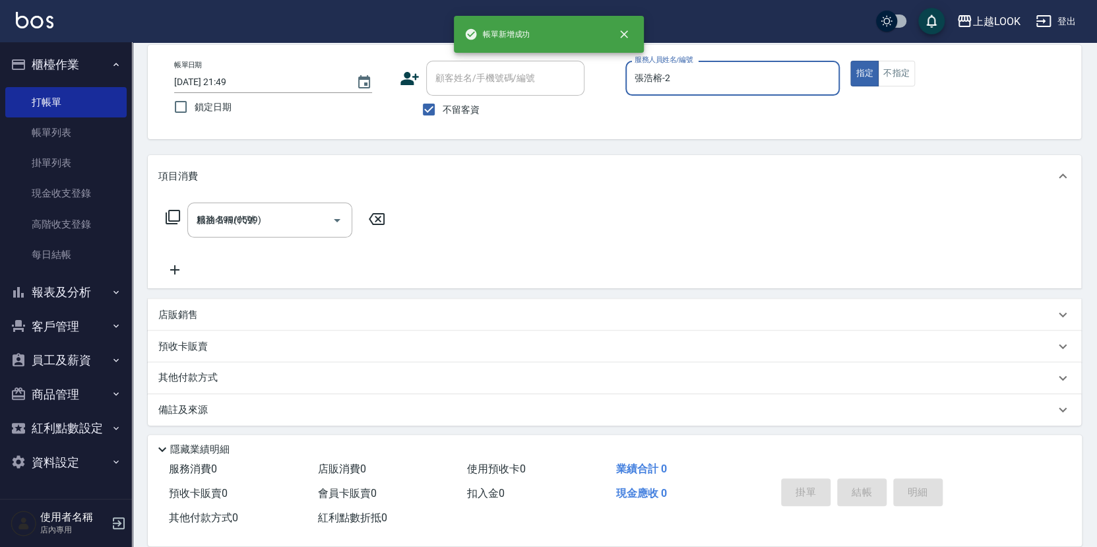
type input "[DATE] 21:50"
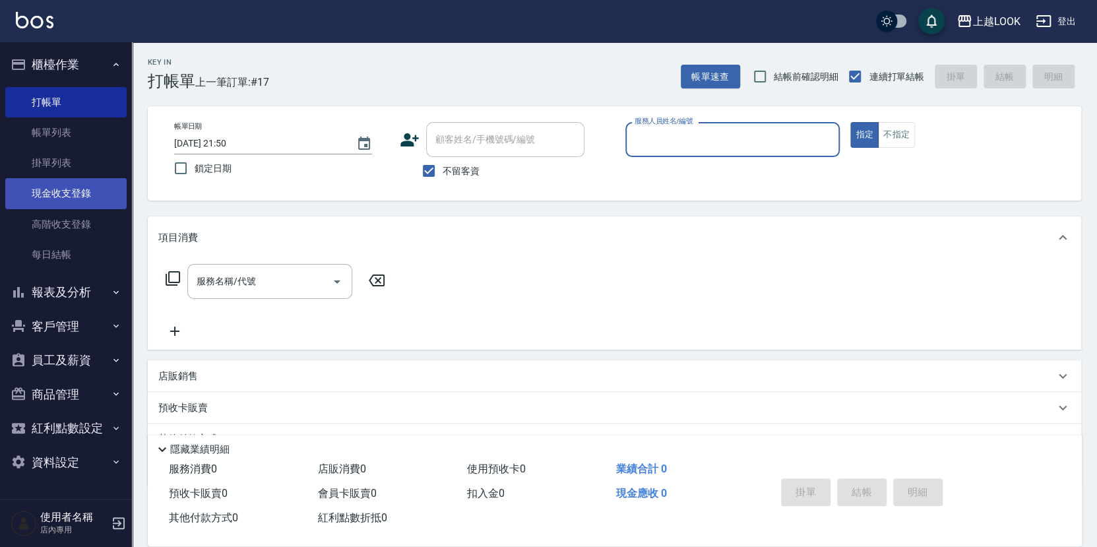
click at [63, 189] on link "現金收支登錄" at bounding box center [65, 193] width 121 height 30
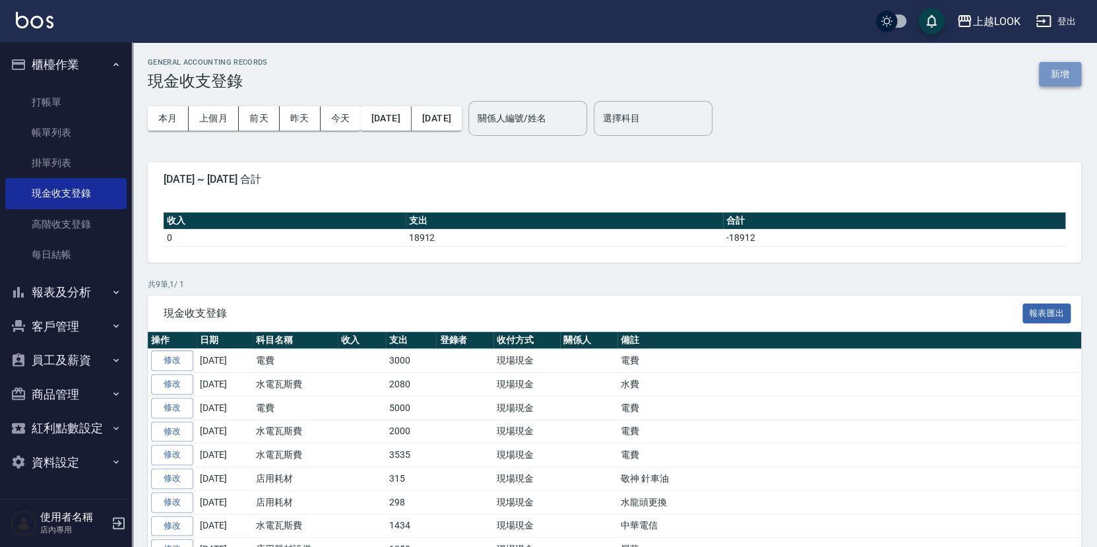
click at [1057, 73] on button "新增" at bounding box center [1060, 74] width 42 height 24
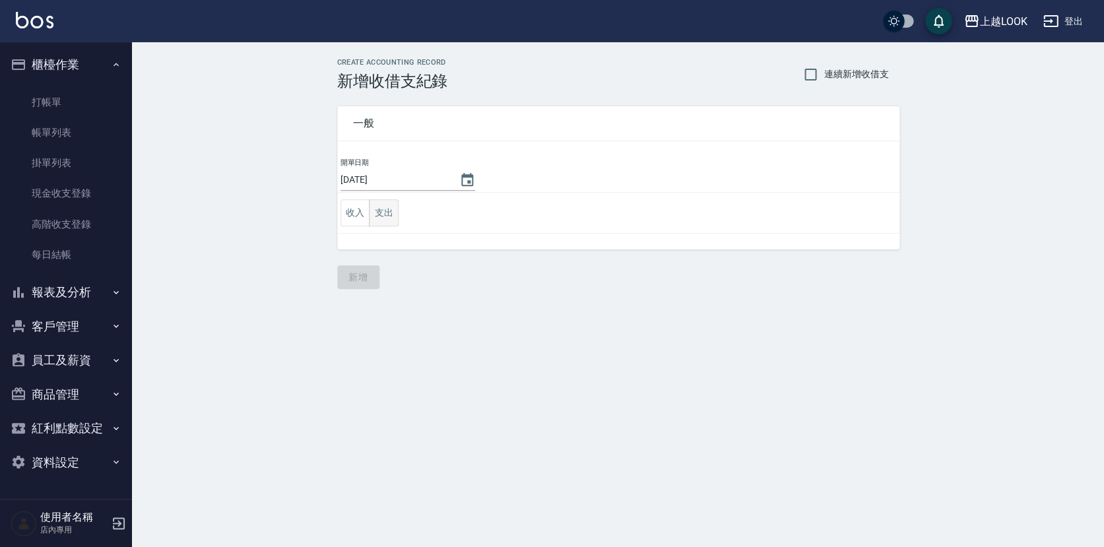
click at [381, 207] on button "支出" at bounding box center [384, 212] width 30 height 27
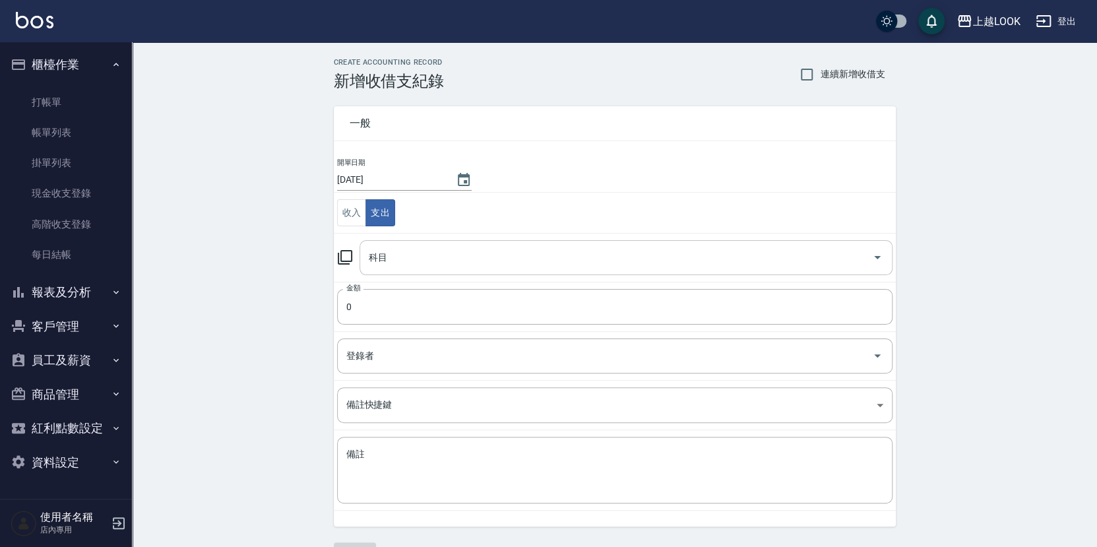
click at [436, 255] on input "科目" at bounding box center [616, 257] width 501 height 23
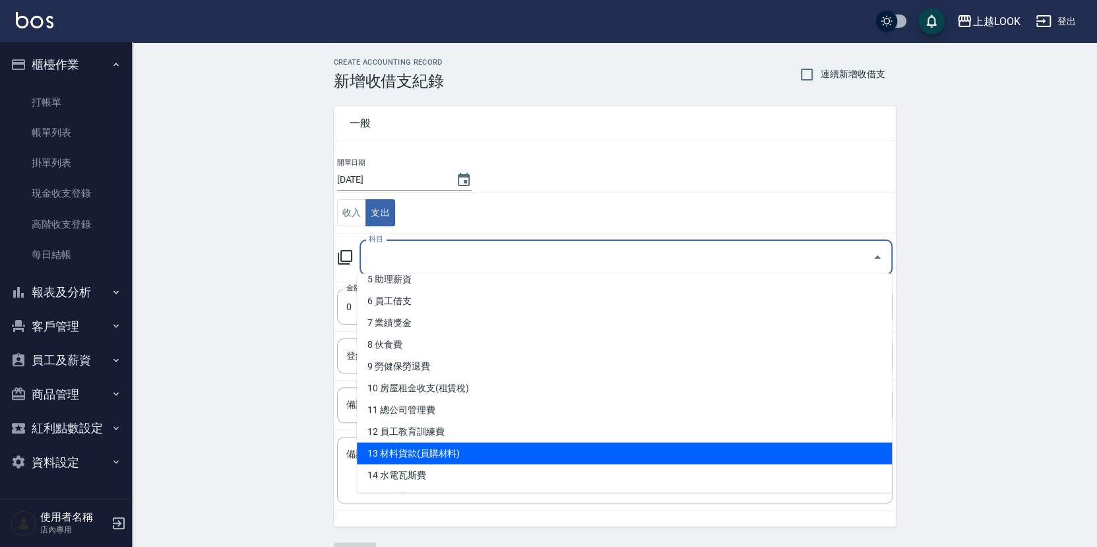
scroll to position [227, 0]
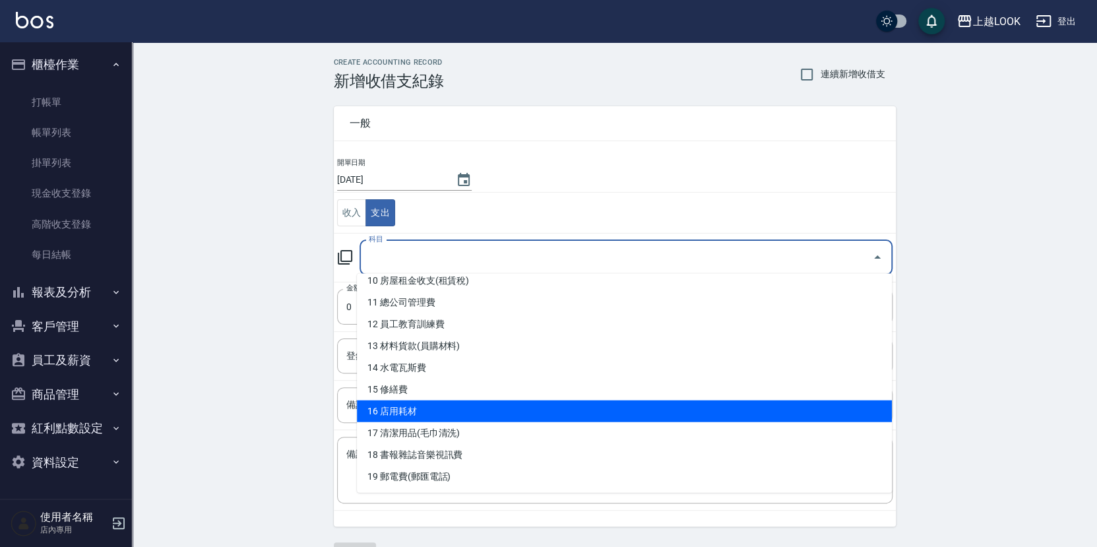
click at [423, 416] on li "16 店用耗材" at bounding box center [624, 412] width 535 height 22
type input "16 店用耗材"
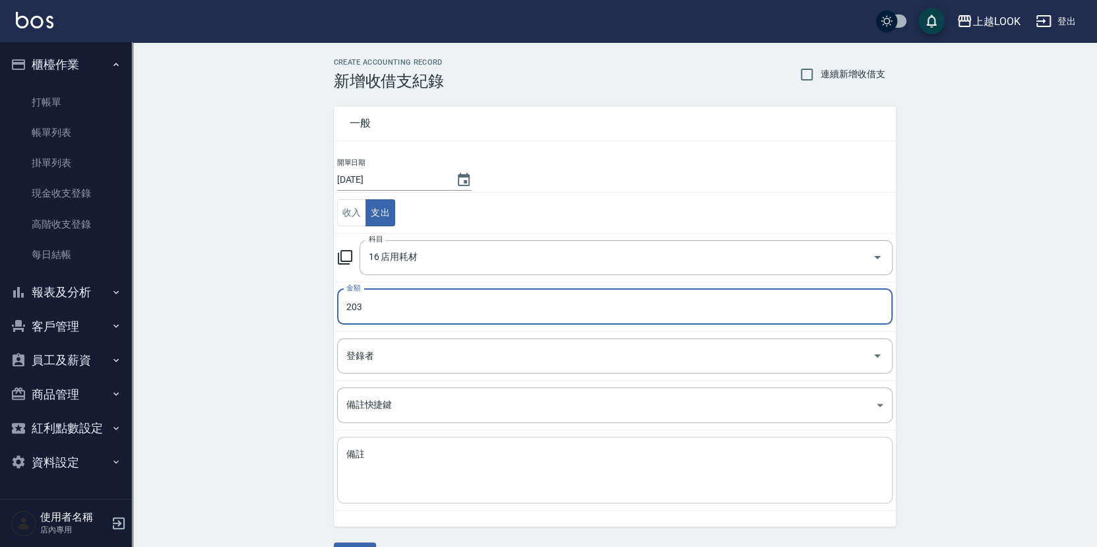
type input "203"
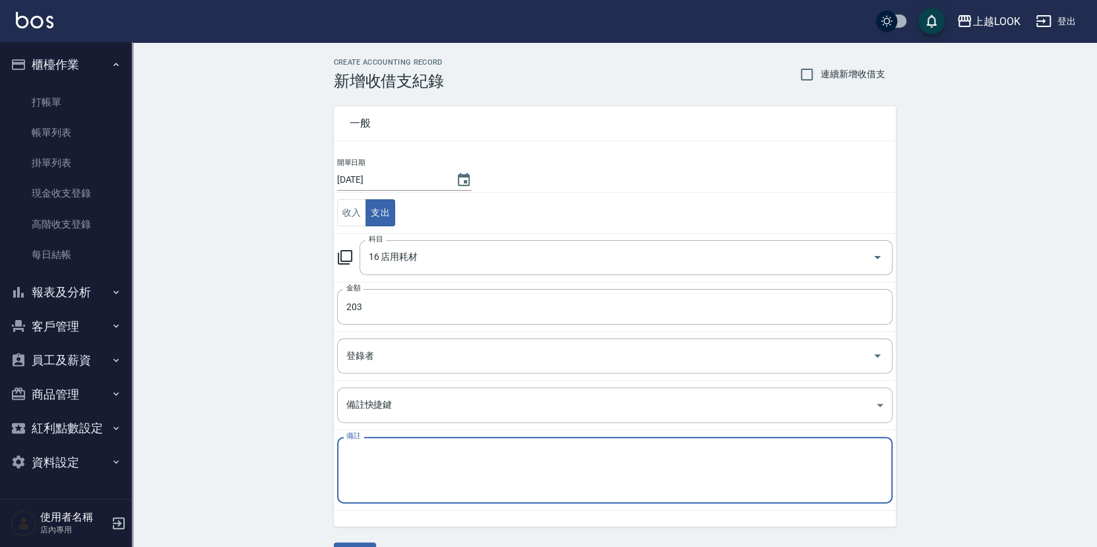
click at [381, 457] on textarea "備註" at bounding box center [614, 470] width 537 height 45
click at [363, 456] on textarea "攪板棒" at bounding box center [614, 470] width 537 height 45
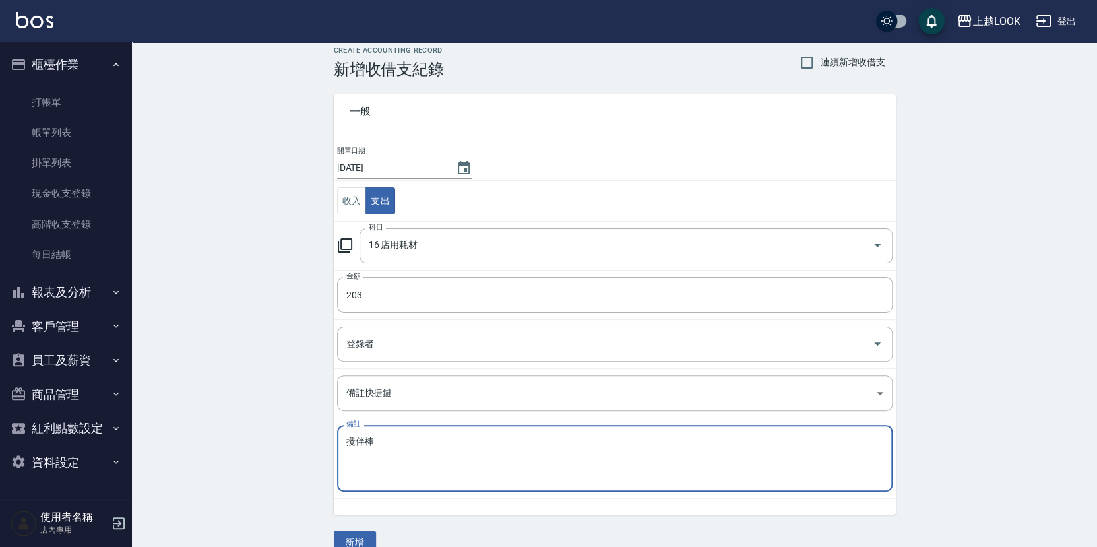
scroll to position [32, 0]
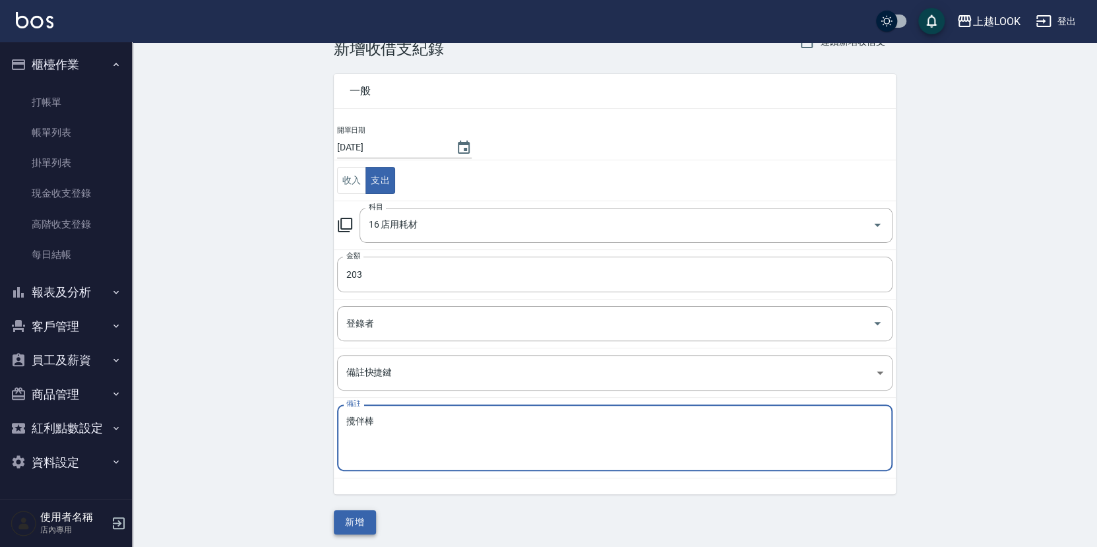
type textarea "攪伴棒"
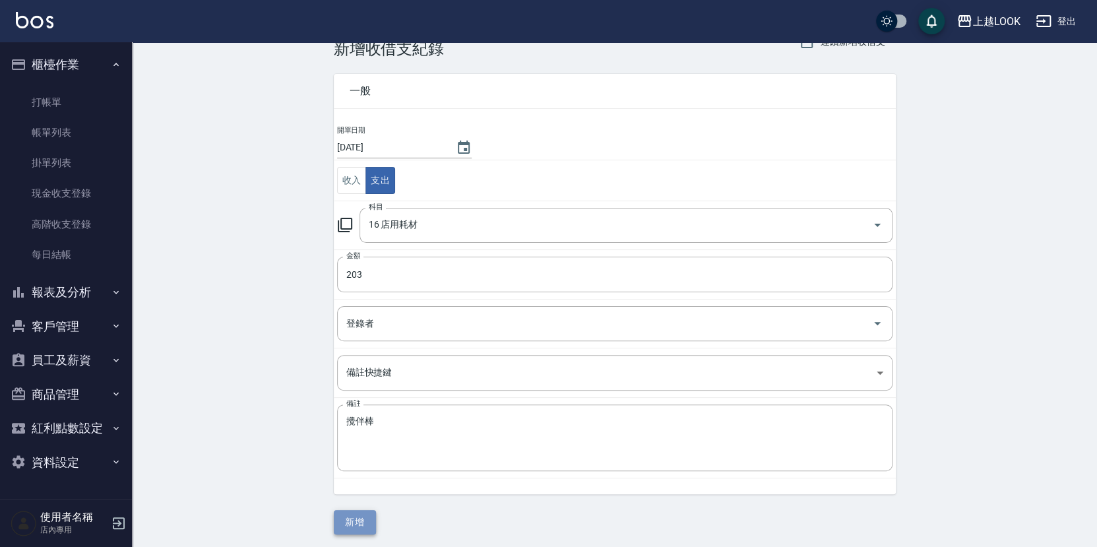
click at [358, 522] on button "新增" at bounding box center [355, 522] width 42 height 24
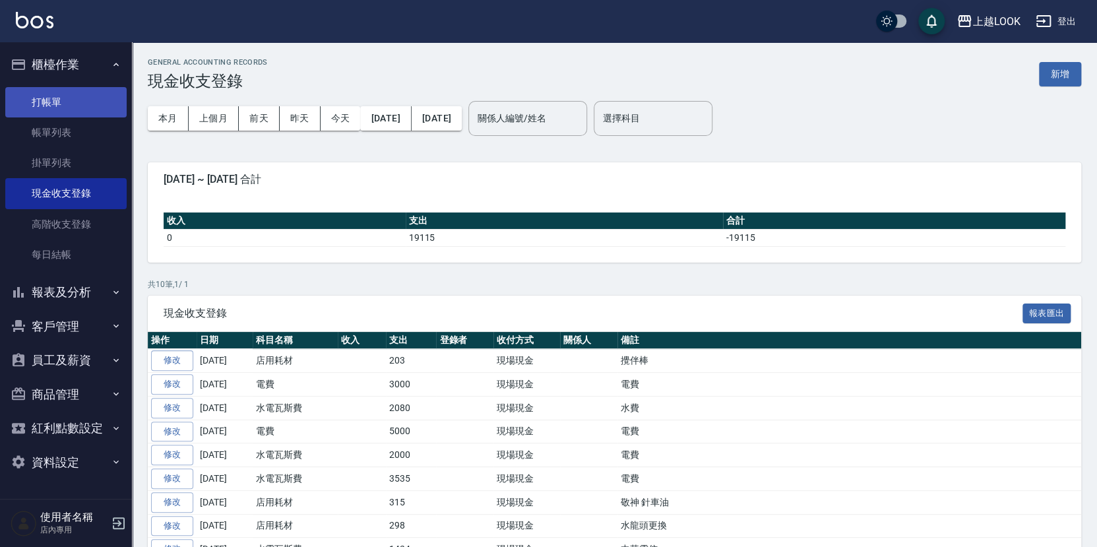
click at [83, 92] on link "打帳單" at bounding box center [65, 102] width 121 height 30
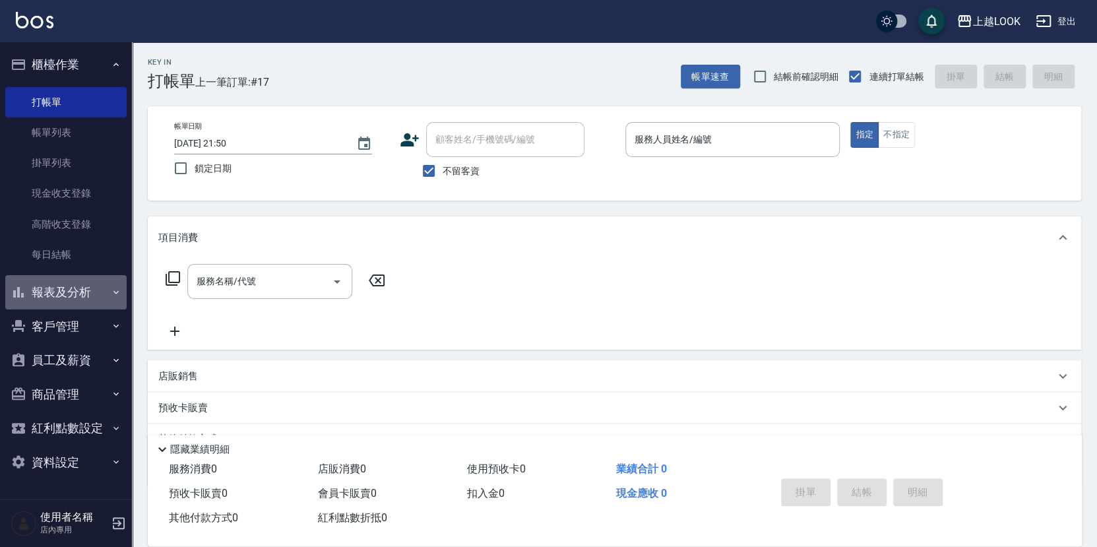
click at [61, 286] on button "報表及分析" at bounding box center [65, 292] width 121 height 34
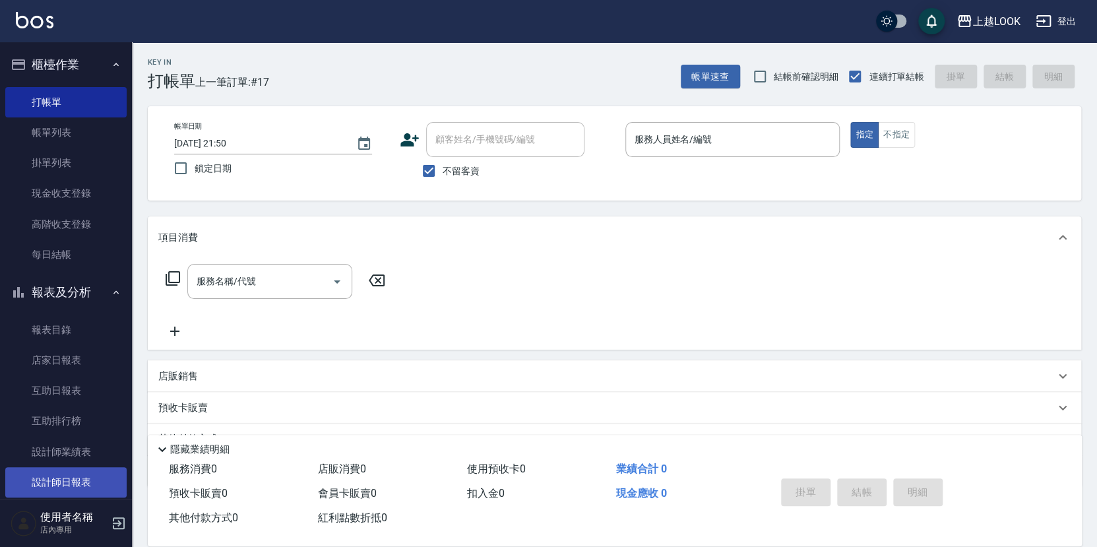
click at [86, 479] on link "設計師日報表" at bounding box center [65, 482] width 121 height 30
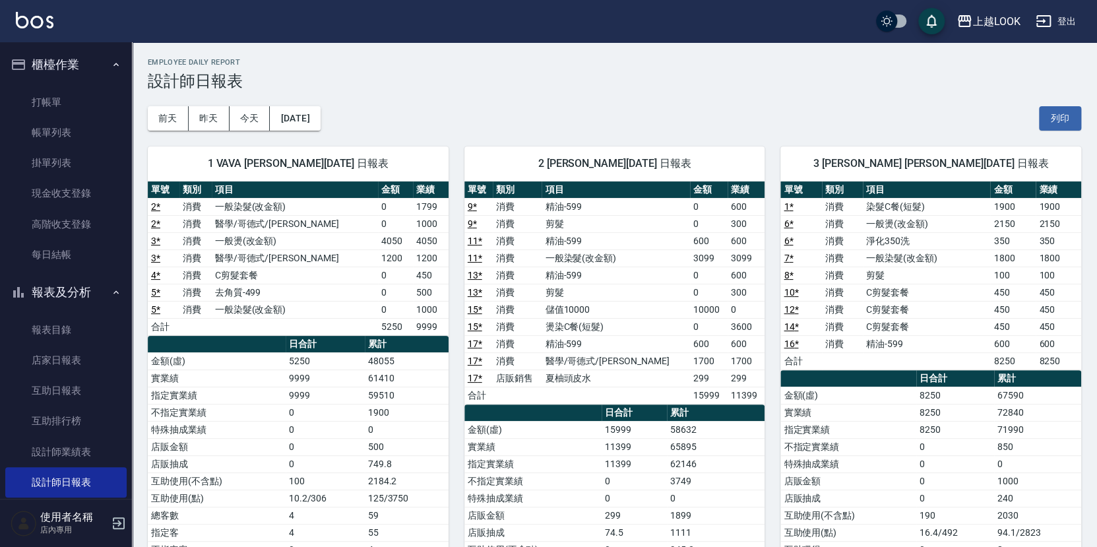
click at [433, 121] on div "[DATE] [DATE] [DATE] [DATE] 列印" at bounding box center [615, 118] width 934 height 56
click at [490, 105] on div "[DATE] [DATE] [DATE] [DATE] 列印" at bounding box center [615, 118] width 934 height 56
